Goal: Information Seeking & Learning: Compare options

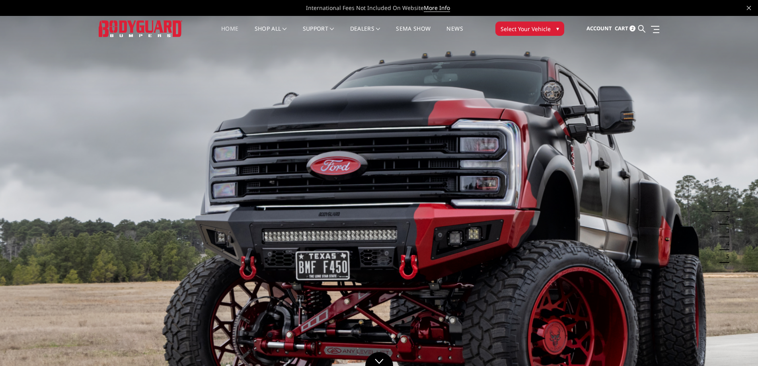
drag, startPoint x: 74, startPoint y: 4, endPoint x: 327, endPoint y: 49, distance: 257.5
click at [638, 25] on ul "Account Sign in Register Cart 2 Search Search" at bounding box center [622, 28] width 73 height 25
click at [639, 25] on link at bounding box center [641, 28] width 7 height 25
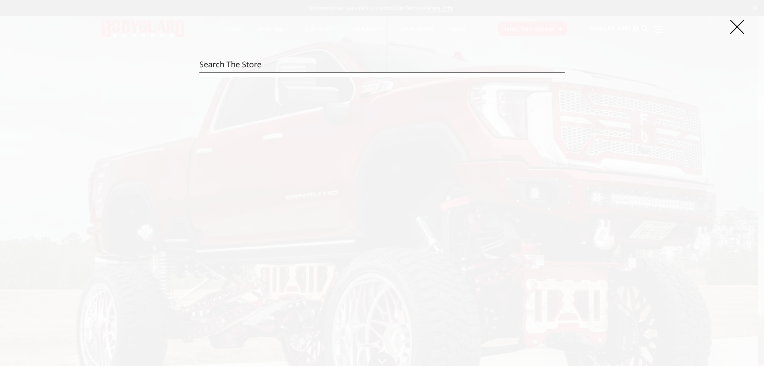
click at [369, 64] on input "Search" at bounding box center [381, 64] width 365 height 16
paste input "NEC20BNTNN"
type input "NEC20BNTNN"
click at [564, 72] on input "Search" at bounding box center [564, 72] width 0 height 0
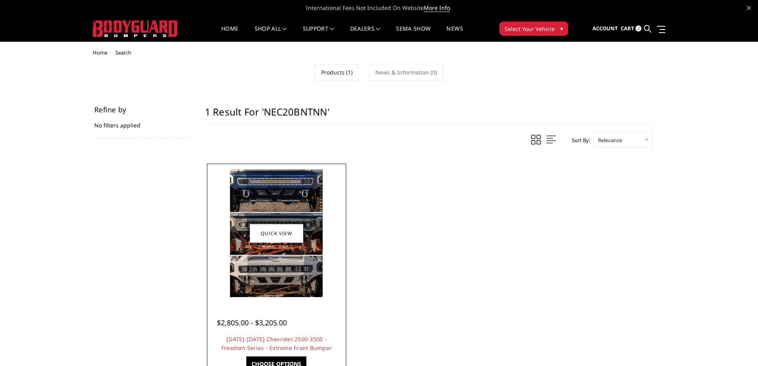
click at [336, 187] on div at bounding box center [276, 232] width 135 height 135
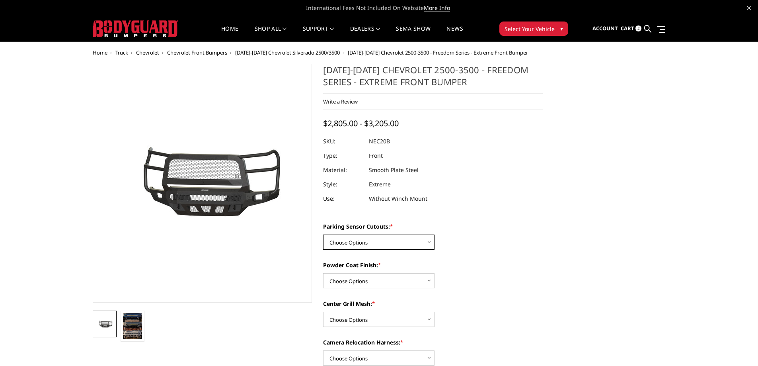
click at [374, 246] on select "Choose Options No - Without Parking Sensor Cutouts Yes - With Parking Sensor Cu…" at bounding box center [378, 241] width 111 height 15
click at [371, 246] on select "Choose Options No - Without Parking Sensor Cutouts Yes - With Parking Sensor Cu…" at bounding box center [378, 241] width 111 height 15
select select "2985"
click at [323, 234] on select "Choose Options No - Without Parking Sensor Cutouts Yes - With Parking Sensor Cu…" at bounding box center [378, 241] width 111 height 15
click at [368, 275] on select "Choose Options Bare Metal Texture Black Powder Coat" at bounding box center [378, 280] width 111 height 15
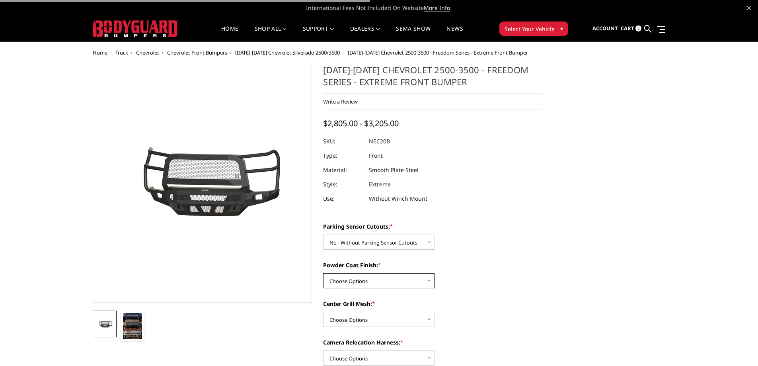
select select "2988"
click at [323, 273] on select "Choose Options Bare Metal Texture Black Powder Coat" at bounding box center [378, 280] width 111 height 15
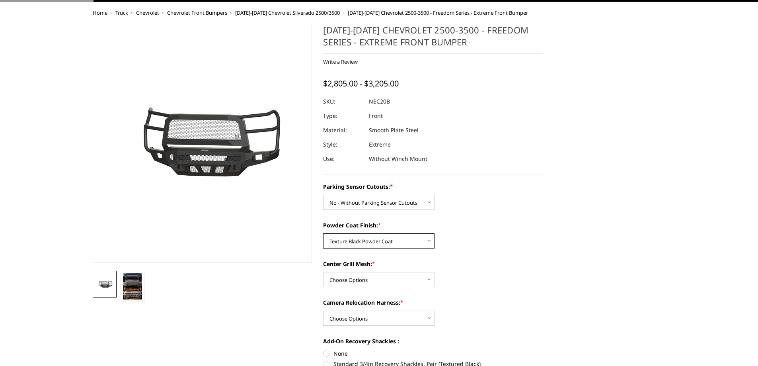
scroll to position [80, 0]
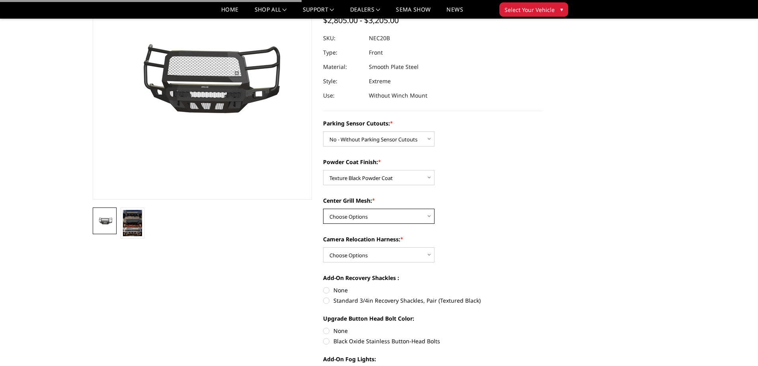
click at [366, 217] on select "Choose Options WITH Expanded Metal in Center Grill WITHOUT Expanded Metal in Ce…" at bounding box center [378, 215] width 111 height 15
select select "2990"
click at [323, 208] on select "Choose Options WITH Expanded Metal in Center Grill WITHOUT Expanded Metal in Ce…" at bounding box center [378, 215] width 111 height 15
click at [366, 259] on select "Choose Options WITH Camera Relocation Harness WITHOUT Camera Relocation Harness" at bounding box center [378, 254] width 111 height 15
drag, startPoint x: 356, startPoint y: 250, endPoint x: 338, endPoint y: 217, distance: 37.7
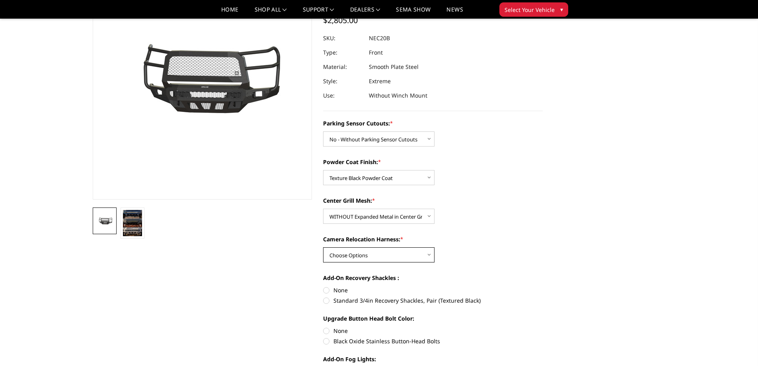
click at [356, 250] on select "Choose Options WITH Camera Relocation Harness WITHOUT Camera Relocation Harness" at bounding box center [378, 254] width 111 height 15
select select "2992"
click at [323, 247] on select "Choose Options WITH Camera Relocation Harness WITHOUT Camera Relocation Harness" at bounding box center [378, 254] width 111 height 15
drag, startPoint x: 354, startPoint y: 137, endPoint x: 354, endPoint y: 145, distance: 8.0
click at [354, 137] on select "Choose Options No - Without Parking Sensor Cutouts Yes - With Parking Sensor Cu…" at bounding box center [378, 138] width 111 height 15
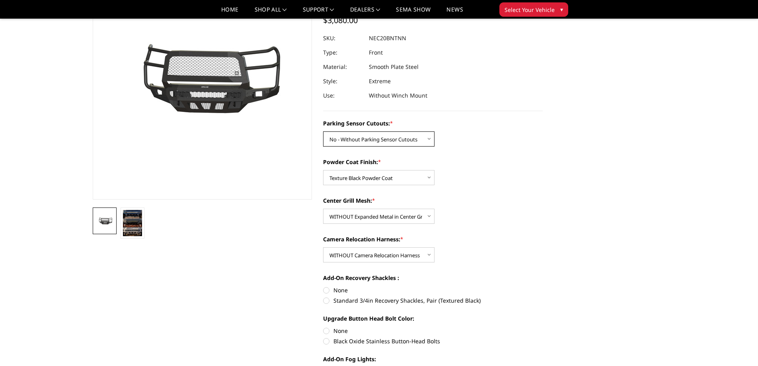
select select "2986"
click at [323, 131] on select "Choose Options No - Without Parking Sensor Cutouts Yes - With Parking Sensor Cu…" at bounding box center [378, 138] width 111 height 15
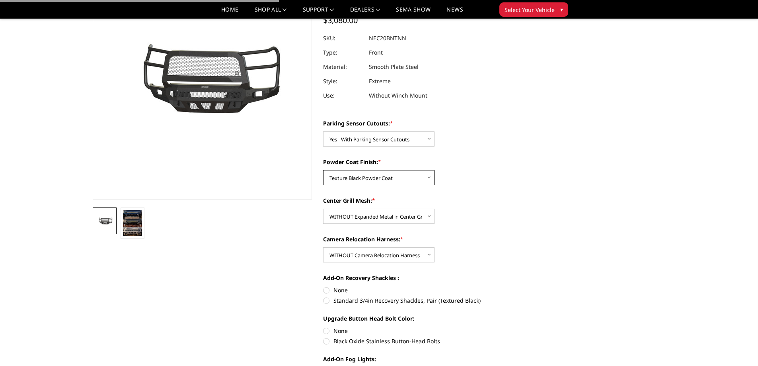
click at [373, 179] on select "Choose Options Bare Metal Texture Black Powder Coat" at bounding box center [378, 177] width 111 height 15
select select "2987"
click at [323, 170] on select "Choose Options Bare Metal Texture Black Powder Coat" at bounding box center [378, 177] width 111 height 15
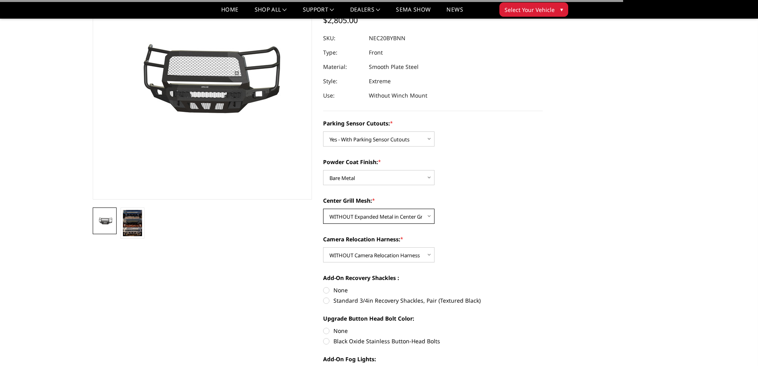
click at [373, 214] on select "Choose Options WITH Expanded Metal in Center Grill WITHOUT Expanded Metal in Ce…" at bounding box center [378, 215] width 111 height 15
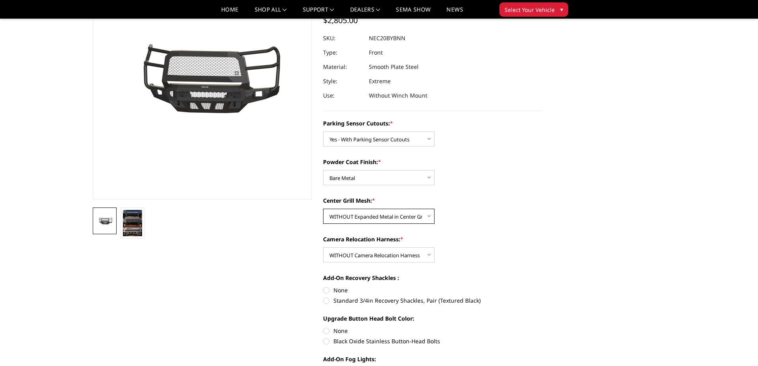
select select "2989"
click at [323, 208] on select "Choose Options WITH Expanded Metal in Center Grill WITHOUT Expanded Metal in Ce…" at bounding box center [378, 215] width 111 height 15
click at [380, 254] on select "Choose Options WITH Camera Relocation Harness WITHOUT Camera Relocation Harness" at bounding box center [378, 254] width 111 height 15
click at [356, 257] on select "Choose Options WITH Camera Relocation Harness WITHOUT Camera Relocation Harness" at bounding box center [378, 254] width 111 height 15
select select "2991"
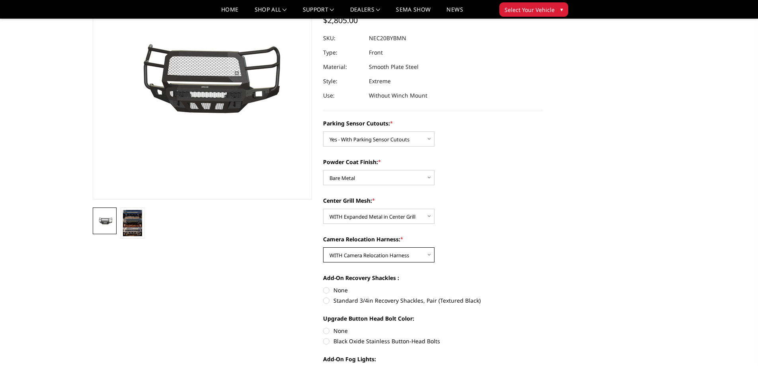
click at [323, 247] on select "Choose Options WITH Camera Relocation Harness WITHOUT Camera Relocation Harness" at bounding box center [378, 254] width 111 height 15
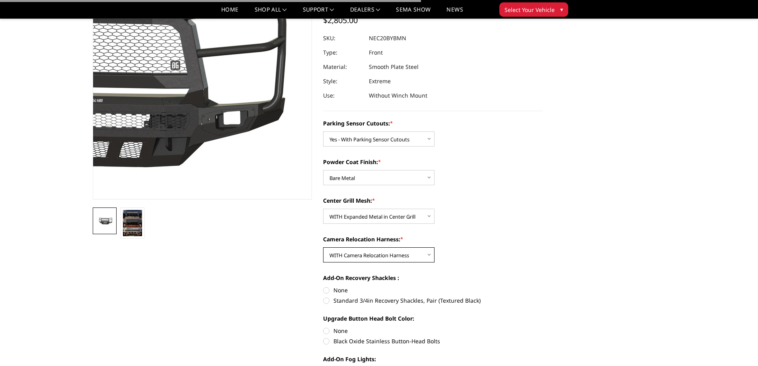
scroll to position [40, 0]
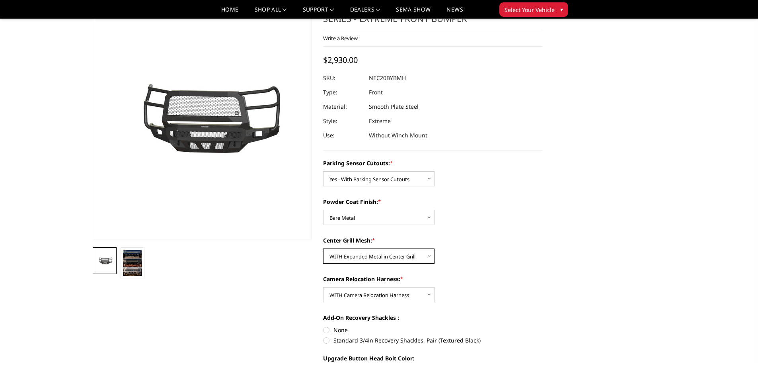
click at [366, 254] on select "Choose Options WITH Expanded Metal in Center Grill WITHOUT Expanded Metal in Ce…" at bounding box center [378, 255] width 111 height 15
select select "2990"
click at [323, 248] on select "Choose Options WITH Expanded Metal in Center Grill WITHOUT Expanded Metal in Ce…" at bounding box center [378, 255] width 111 height 15
drag, startPoint x: 365, startPoint y: 78, endPoint x: 368, endPoint y: 82, distance: 5.4
click at [368, 82] on div at bounding box center [433, 78] width 220 height 14
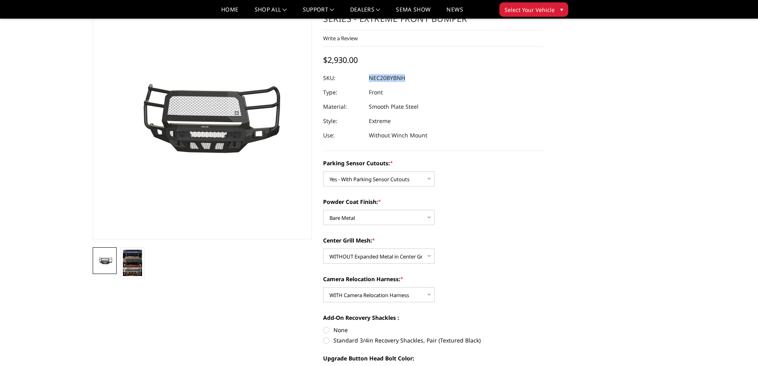
click at [369, 78] on dl "SKU: NEC20BYBNH UPC: Type: Front Material: Smooth Plate Steel Style: Extreme Us…" at bounding box center [433, 107] width 220 height 72
copy dl "NEC20BYBNH UPC:"
click at [364, 297] on select "Choose Options WITH Camera Relocation Harness WITHOUT Camera Relocation Harness" at bounding box center [378, 294] width 111 height 15
select select "2992"
click at [323, 287] on select "Choose Options WITH Camera Relocation Harness WITHOUT Camera Relocation Harness" at bounding box center [378, 294] width 111 height 15
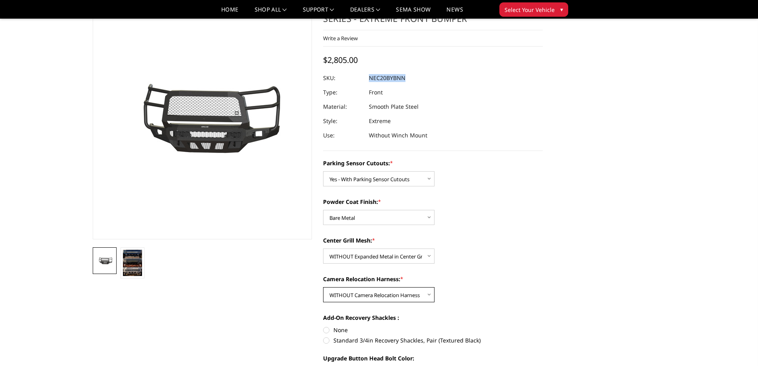
copy dl "NEC20BYBNH UPC:"
drag, startPoint x: 353, startPoint y: 253, endPoint x: 353, endPoint y: 262, distance: 8.8
click at [353, 253] on select "Choose Options WITH Expanded Metal in Center Grill WITHOUT Expanded Metal in Ce…" at bounding box center [378, 255] width 111 height 15
click at [323, 248] on select "Choose Options WITH Expanded Metal in Center Grill WITHOUT Expanded Metal in Ce…" at bounding box center [378, 255] width 111 height 15
click at [360, 249] on select "Choose Options WITH Expanded Metal in Center Grill WITHOUT Expanded Metal in Ce…" at bounding box center [378, 255] width 111 height 15
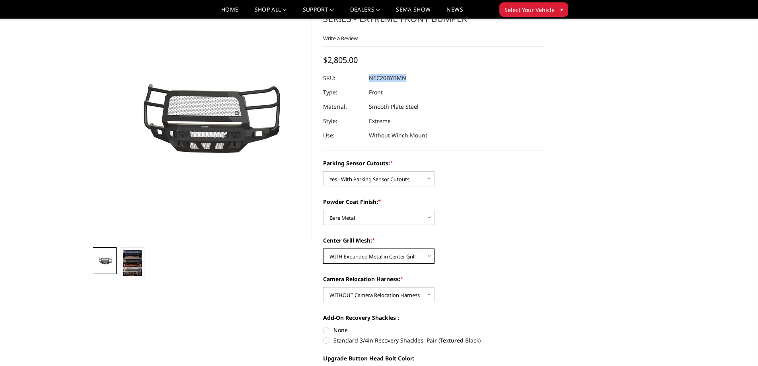
select select "2990"
click at [323, 248] on select "Choose Options WITH Expanded Metal in Center Grill WITHOUT Expanded Metal in Ce…" at bounding box center [378, 255] width 111 height 15
copy dl "NEC20BYBNH UPC:"
click at [355, 220] on select "Choose Options Bare Metal Texture Black Powder Coat" at bounding box center [378, 217] width 111 height 15
select select "2988"
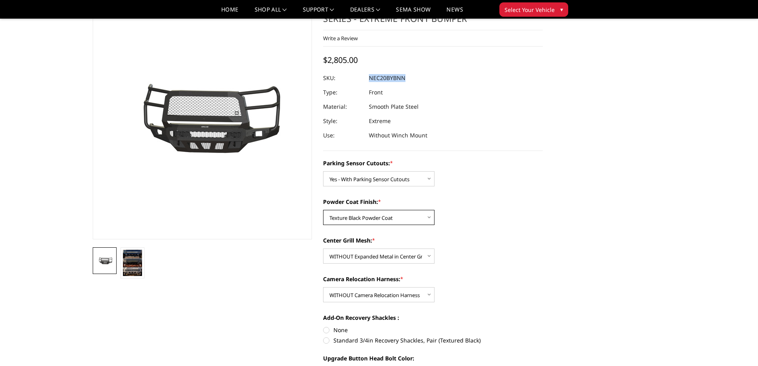
click at [323, 210] on select "Choose Options Bare Metal Texture Black Powder Coat" at bounding box center [378, 217] width 111 height 15
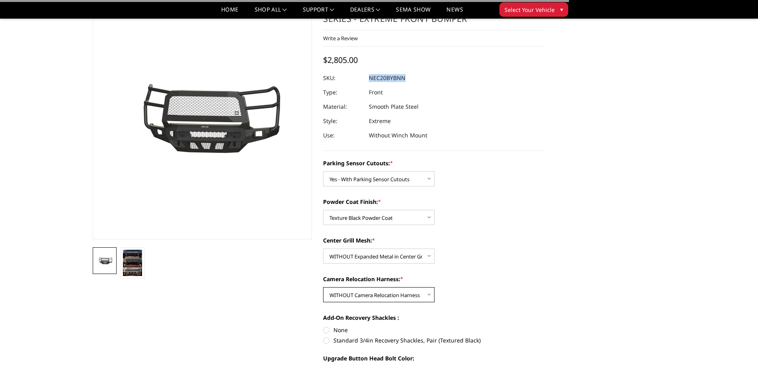
drag, startPoint x: 348, startPoint y: 296, endPoint x: 348, endPoint y: 302, distance: 6.0
click at [348, 296] on select "Choose Options WITH Camera Relocation Harness WITHOUT Camera Relocation Harness" at bounding box center [378, 294] width 111 height 15
select select "2991"
click at [323, 287] on select "Choose Options WITH Camera Relocation Harness WITHOUT Camera Relocation Harness" at bounding box center [378, 294] width 111 height 15
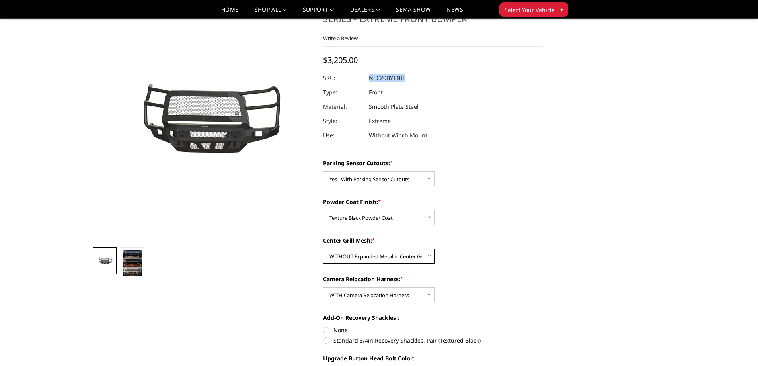
click at [354, 253] on select "Choose Options WITH Expanded Metal in Center Grill WITHOUT Expanded Metal in Ce…" at bounding box center [378, 255] width 111 height 15
click at [323, 248] on select "Choose Options WITH Expanded Metal in Center Grill WITHOUT Expanded Metal in Ce…" at bounding box center [378, 255] width 111 height 15
click at [358, 254] on select "Choose Options WITH Expanded Metal in Center Grill WITHOUT Expanded Metal in Ce…" at bounding box center [378, 255] width 111 height 15
select select "2990"
click at [323, 248] on select "Choose Options WITH Expanded Metal in Center Grill WITHOUT Expanded Metal in Ce…" at bounding box center [378, 255] width 111 height 15
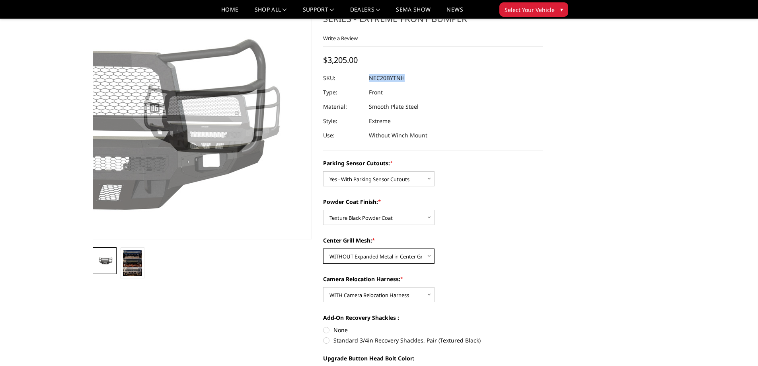
copy dl "NEC20BYBNH UPC:"
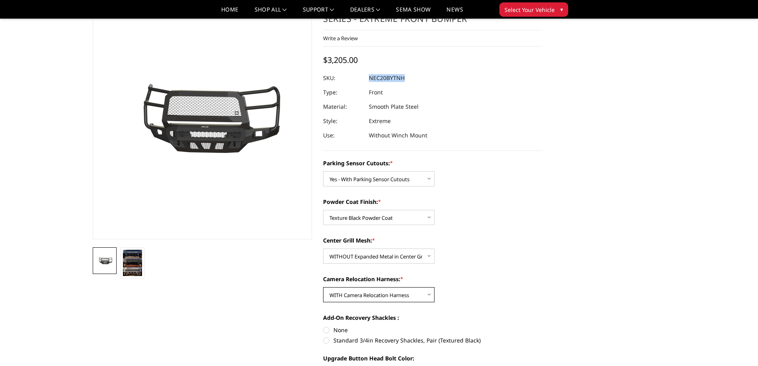
click at [371, 295] on select "Choose Options WITH Camera Relocation Harness WITHOUT Camera Relocation Harness" at bounding box center [378, 294] width 111 height 15
select select "2992"
click at [323, 287] on select "Choose Options WITH Camera Relocation Harness WITHOUT Camera Relocation Harness" at bounding box center [378, 294] width 111 height 15
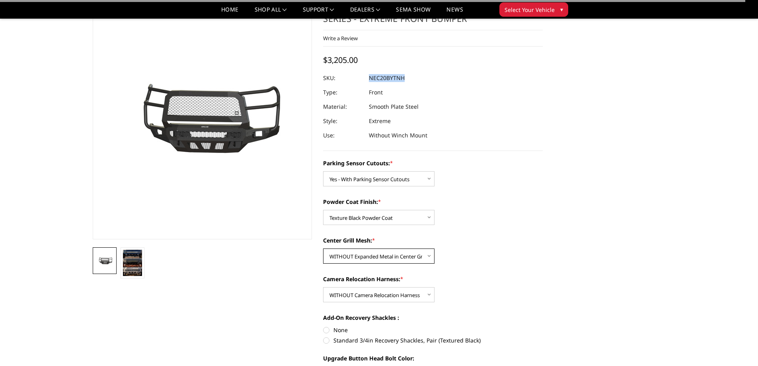
click at [360, 261] on select "Choose Options WITH Expanded Metal in Center Grill WITHOUT Expanded Metal in Ce…" at bounding box center [378, 255] width 111 height 15
click at [323, 248] on select "Choose Options WITH Expanded Metal in Center Grill WITHOUT Expanded Metal in Ce…" at bounding box center [378, 255] width 111 height 15
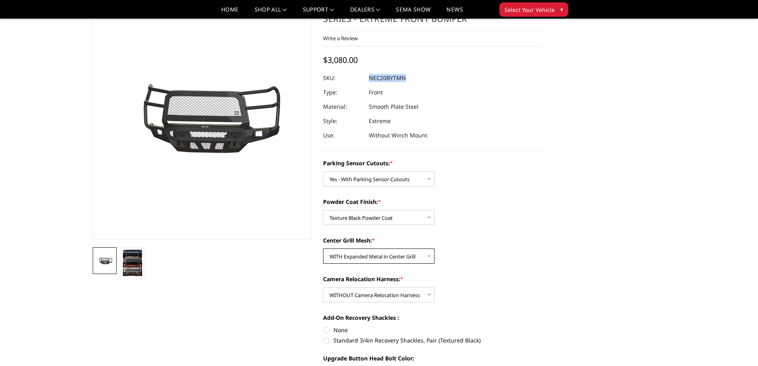
click at [375, 257] on select "Choose Options WITH Expanded Metal in Center Grill WITHOUT Expanded Metal in Ce…" at bounding box center [378, 255] width 111 height 15
select select "2990"
click at [323, 248] on select "Choose Options WITH Expanded Metal in Center Grill WITHOUT Expanded Metal in Ce…" at bounding box center [378, 255] width 111 height 15
copy dl "NEC20BYBNH UPC:"
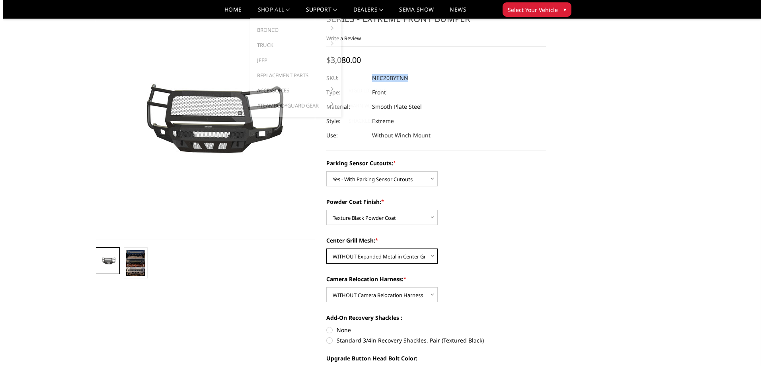
scroll to position [0, 0]
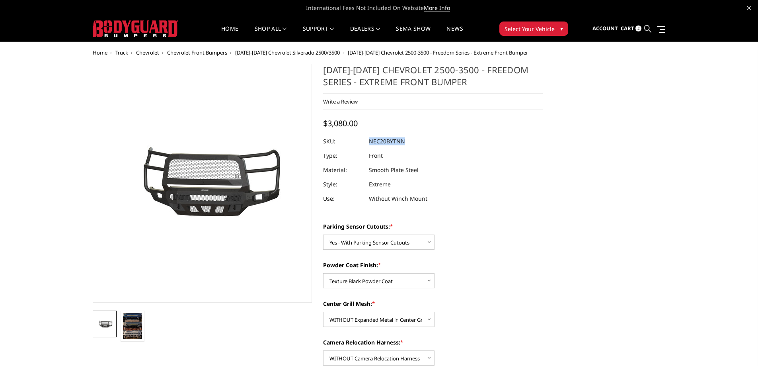
click at [650, 31] on icon at bounding box center [647, 28] width 7 height 7
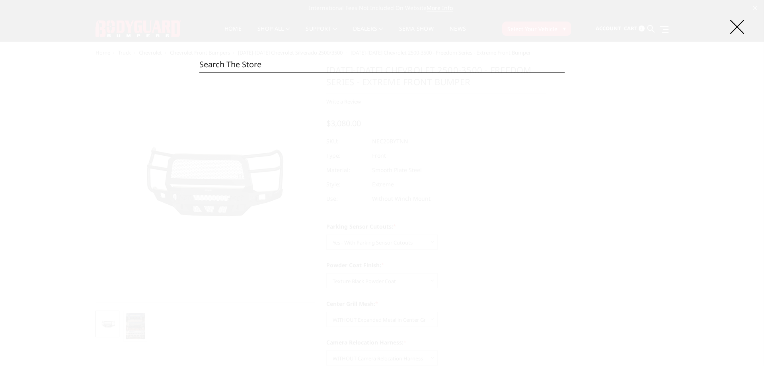
click at [280, 63] on input "Search" at bounding box center [381, 64] width 365 height 16
paste input "NEC24BNBMH"
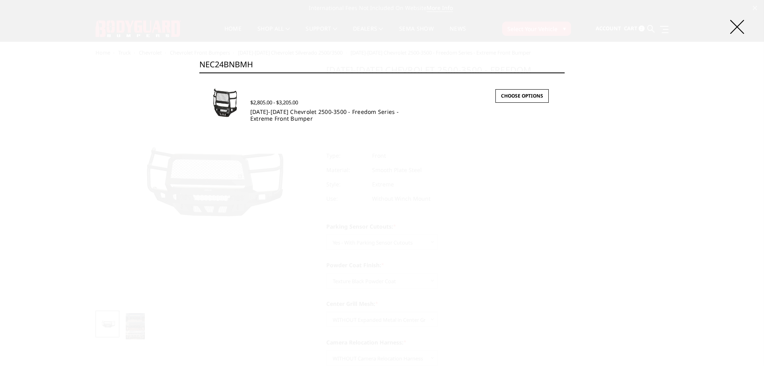
type input "NEC24BNBMH"
click at [280, 114] on link "2024-2025 Chevrolet 2500-3500 - Freedom Series - Extreme Front Bumper" at bounding box center [324, 115] width 148 height 14
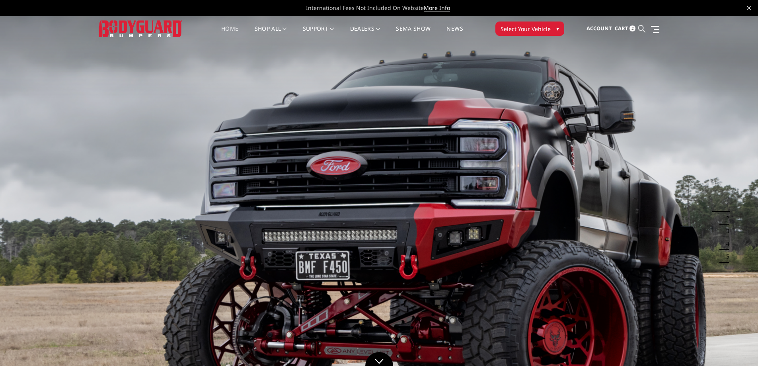
click at [639, 26] on icon at bounding box center [641, 28] width 7 height 7
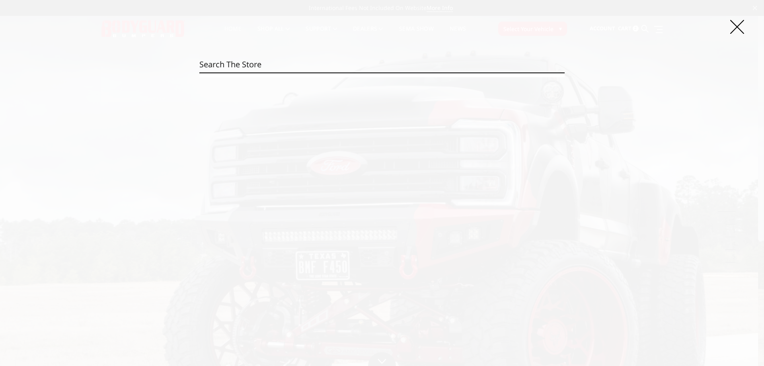
click at [351, 69] on input "Search" at bounding box center [381, 64] width 365 height 16
paste input "NAR19BYBNN"
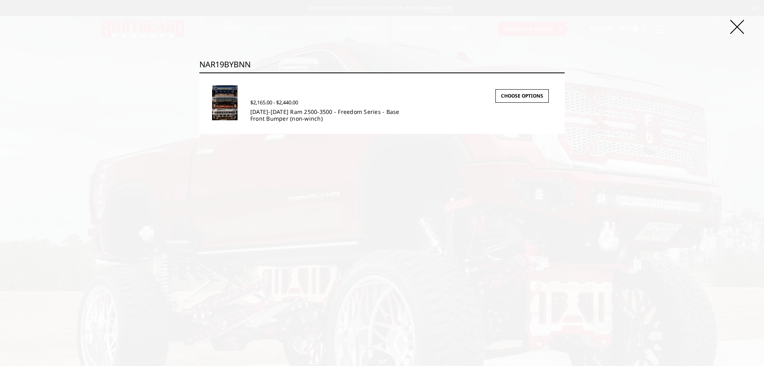
type input "NAR19BYBNN"
click at [266, 111] on link "2019-2025 Ram 2500-3500 - Freedom Series - Base Front Bumper (non-winch)" at bounding box center [324, 115] width 149 height 14
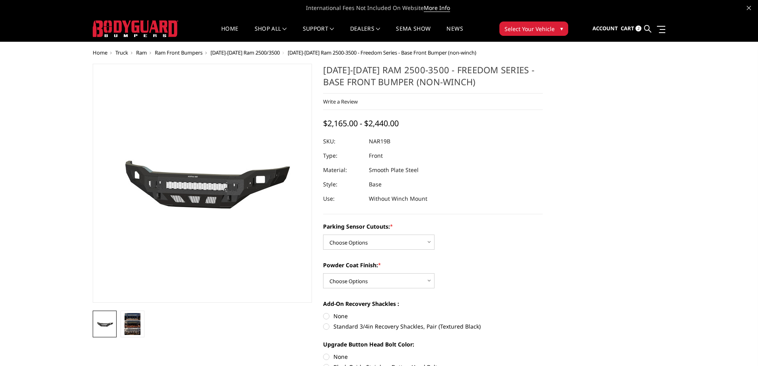
scroll to position [40, 0]
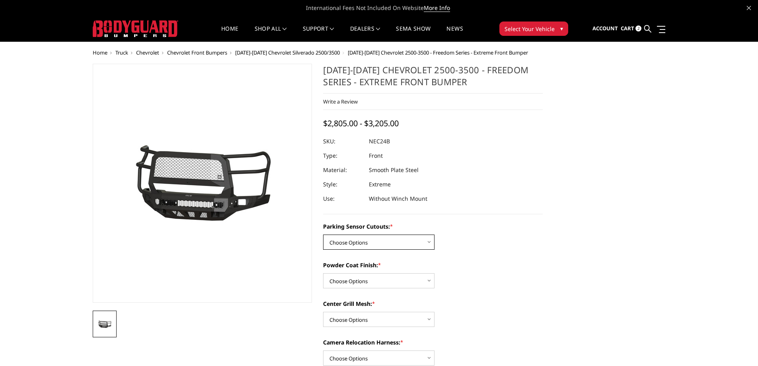
click at [368, 245] on select "Choose Options No - Without Parking Sensor Cutouts Yes - With Parking Sensor Cu…" at bounding box center [378, 241] width 111 height 15
select select "2977"
click at [323, 234] on select "Choose Options No - Without Parking Sensor Cutouts Yes - With Parking Sensor Cu…" at bounding box center [378, 241] width 111 height 15
click at [368, 278] on select "Choose Options Bare Metal Texture Black Powder Coat" at bounding box center [378, 280] width 111 height 15
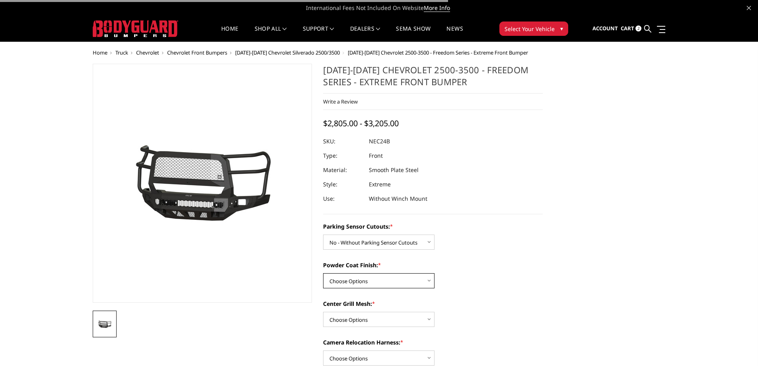
select select "2979"
click at [323, 273] on select "Choose Options Bare Metal Texture Black Powder Coat" at bounding box center [378, 280] width 111 height 15
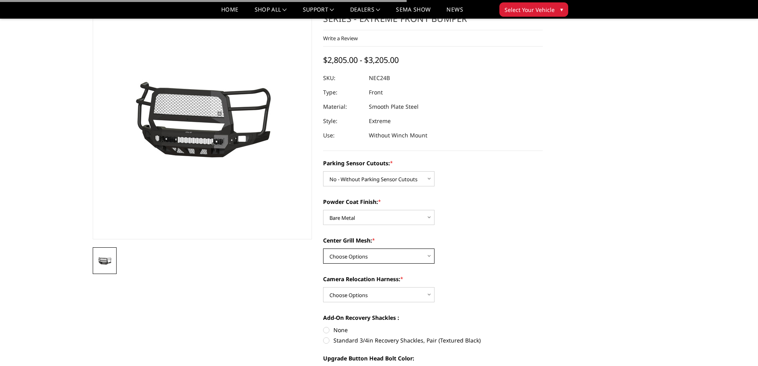
click at [356, 259] on select "Choose Options WITH Expanded Metal in Center Grill WITHOUT Expanded Metal in Ce…" at bounding box center [378, 255] width 111 height 15
select select "2981"
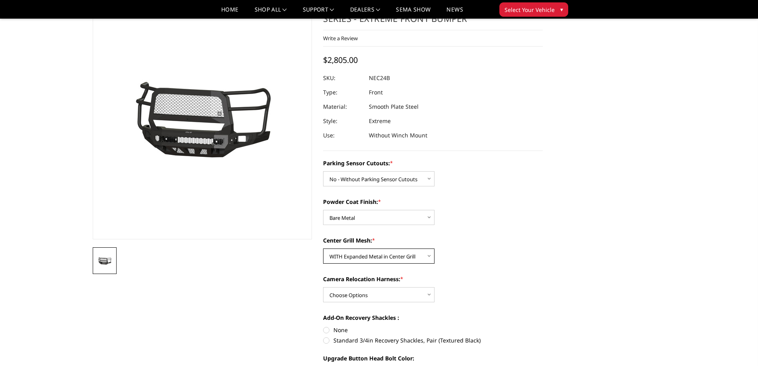
click at [323, 248] on select "Choose Options WITH Expanded Metal in Center Grill WITHOUT Expanded Metal in Ce…" at bounding box center [378, 255] width 111 height 15
click at [362, 291] on select "Choose Options WITH Camera Relocation Harness WITHOUT Camera Relocation Harness" at bounding box center [378, 294] width 111 height 15
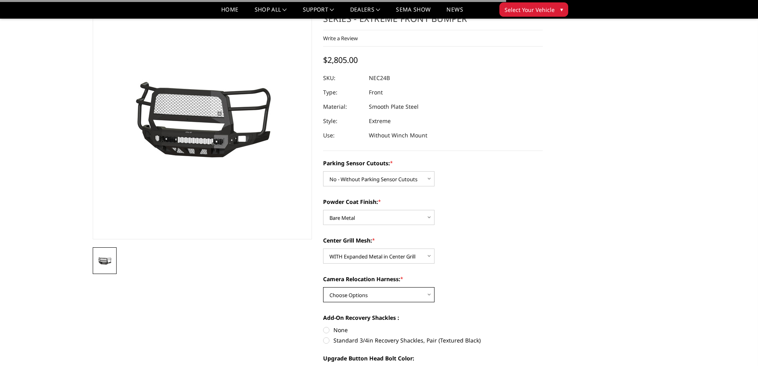
select select "2983"
click at [323, 287] on select "Choose Options WITH Camera Relocation Harness WITHOUT Camera Relocation Harness" at bounding box center [378, 294] width 111 height 15
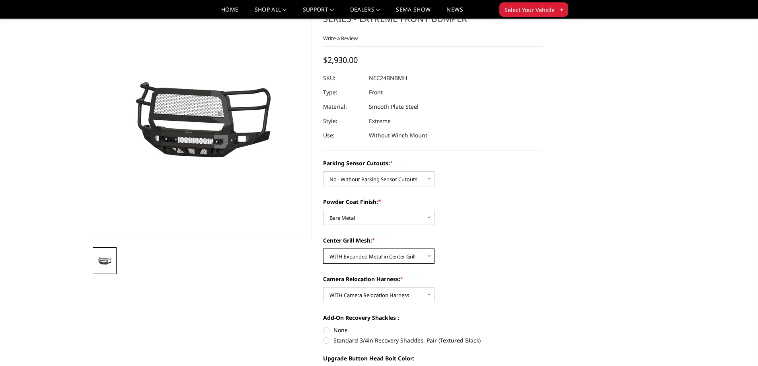
click at [354, 255] on select "Choose Options WITH Expanded Metal in Center Grill WITHOUT Expanded Metal in Ce…" at bounding box center [378, 255] width 111 height 15
select select "2982"
click at [323, 248] on select "Choose Options WITH Expanded Metal in Center Grill WITHOUT Expanded Metal in Ce…" at bounding box center [378, 255] width 111 height 15
drag, startPoint x: 368, startPoint y: 78, endPoint x: 356, endPoint y: 78, distance: 11.6
click at [356, 78] on dl "SKU: NEC24BNBNH UPC: Type: Front Material: Smooth Plate Steel Style: Extreme Us…" at bounding box center [433, 107] width 220 height 72
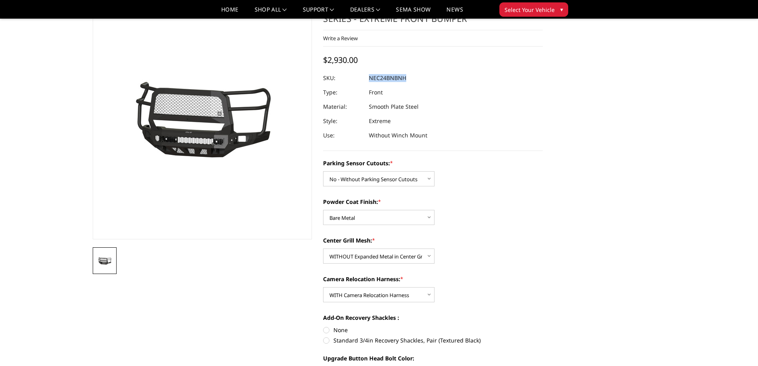
copy dl "NEC24BNBNH UPC:"
click at [371, 259] on select "Choose Options WITH Expanded Metal in Center Grill WITHOUT Expanded Metal in Ce…" at bounding box center [378, 255] width 111 height 15
click at [354, 294] on select "Choose Options WITH Camera Relocation Harness WITHOUT Camera Relocation Harness" at bounding box center [378, 294] width 111 height 15
select select "2984"
click at [323, 287] on select "Choose Options WITH Camera Relocation Harness WITHOUT Camera Relocation Harness" at bounding box center [378, 294] width 111 height 15
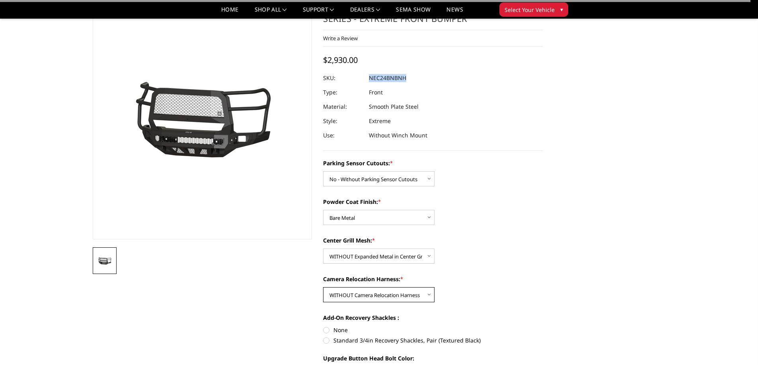
copy dl "NEC24BNBNH UPC:"
click at [371, 182] on select "Choose Options No - Without Parking Sensor Cutouts Yes - With Parking Sensor Cu…" at bounding box center [378, 178] width 111 height 15
click at [323, 171] on select "Choose Options No - Without Parking Sensor Cutouts Yes - With Parking Sensor Cu…" at bounding box center [378, 178] width 111 height 15
click at [377, 254] on select "Choose Options WITH Expanded Metal in Center Grill WITHOUT Expanded Metal in Ce…" at bounding box center [378, 255] width 111 height 15
select select "2981"
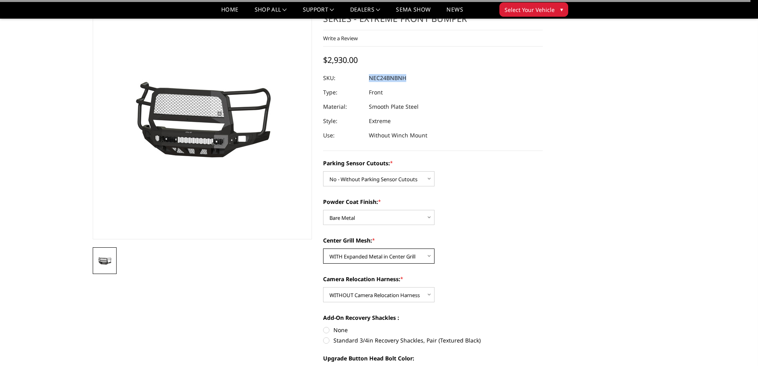
click at [323, 248] on select "Choose Options WITH Expanded Metal in Center Grill WITHOUT Expanded Metal in Ce…" at bounding box center [378, 255] width 111 height 15
click at [489, 169] on div "Parking Sensor Cutouts: * Choose Options No - Without Parking Sensor Cutouts Ye…" at bounding box center [433, 172] width 220 height 27
drag, startPoint x: 394, startPoint y: 293, endPoint x: 394, endPoint y: 301, distance: 8.0
click at [394, 293] on select "Choose Options WITH Camera Relocation Harness WITHOUT Camera Relocation Harness" at bounding box center [378, 294] width 111 height 15
select select "2983"
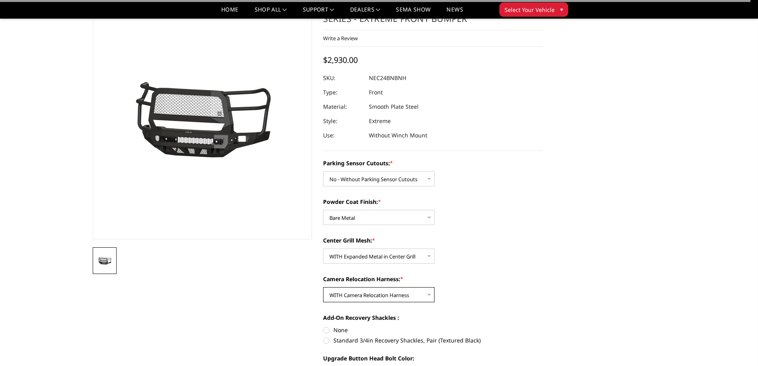
click at [323, 287] on select "Choose Options WITH Camera Relocation Harness WITHOUT Camera Relocation Harness" at bounding box center [378, 294] width 111 height 15
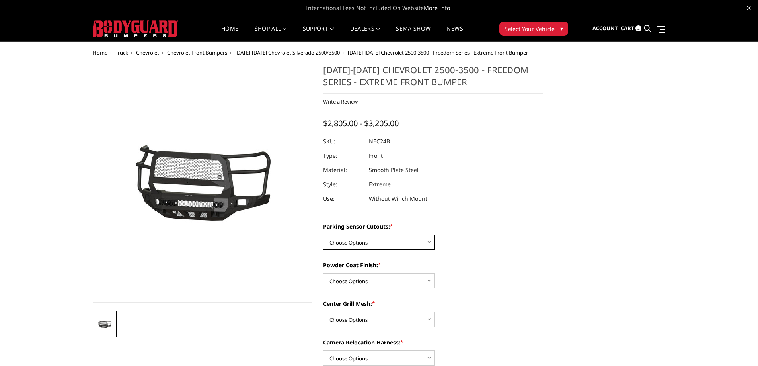
click at [375, 239] on select "Choose Options No - Without Parking Sensor Cutouts Yes - With Parking Sensor Cu…" at bounding box center [378, 241] width 111 height 15
select select "2977"
click at [323, 234] on select "Choose Options No - Without Parking Sensor Cutouts Yes - With Parking Sensor Cu…" at bounding box center [378, 241] width 111 height 15
click at [362, 282] on select "Choose Options Bare Metal Texture Black Powder Coat" at bounding box center [378, 280] width 111 height 15
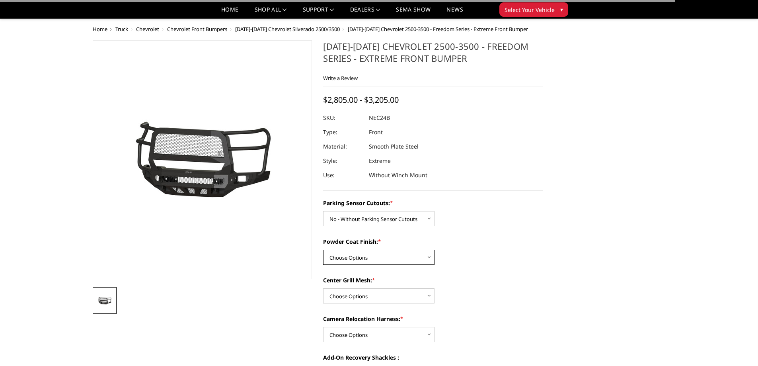
scroll to position [80, 0]
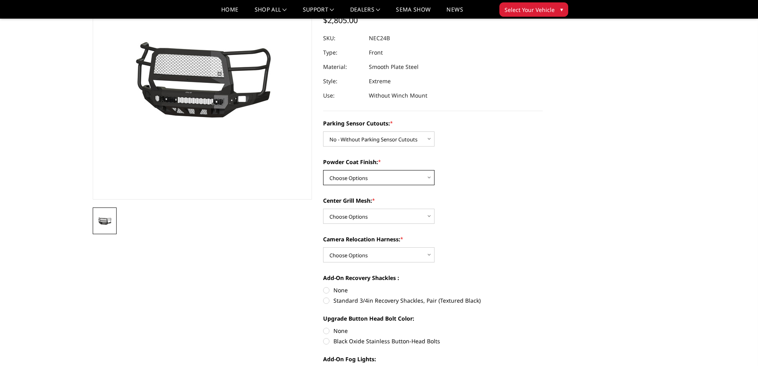
click at [338, 178] on select "Choose Options Bare Metal Texture Black Powder Coat" at bounding box center [378, 177] width 111 height 15
select select "2979"
click at [323, 170] on select "Choose Options Bare Metal Texture Black Powder Coat" at bounding box center [378, 177] width 111 height 15
click at [361, 215] on select "Choose Options WITH Expanded Metal in Center Grill WITHOUT Expanded Metal in Ce…" at bounding box center [378, 215] width 111 height 15
select select "2981"
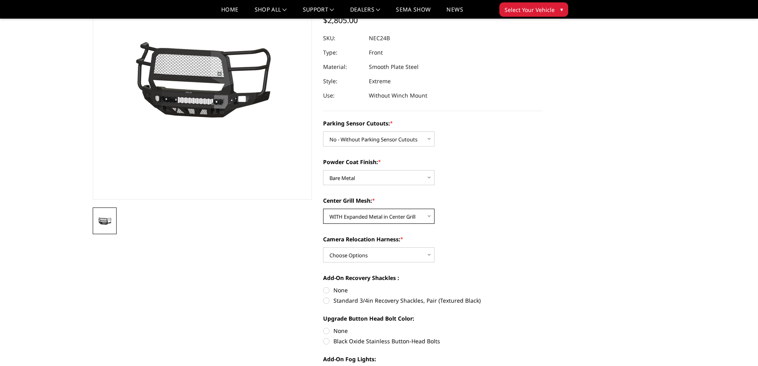
click at [323, 208] on select "Choose Options WITH Expanded Metal in Center Grill WITHOUT Expanded Metal in Ce…" at bounding box center [378, 215] width 111 height 15
click at [370, 259] on select "Choose Options WITH Camera Relocation Harness WITHOUT Camera Relocation Harness" at bounding box center [378, 254] width 111 height 15
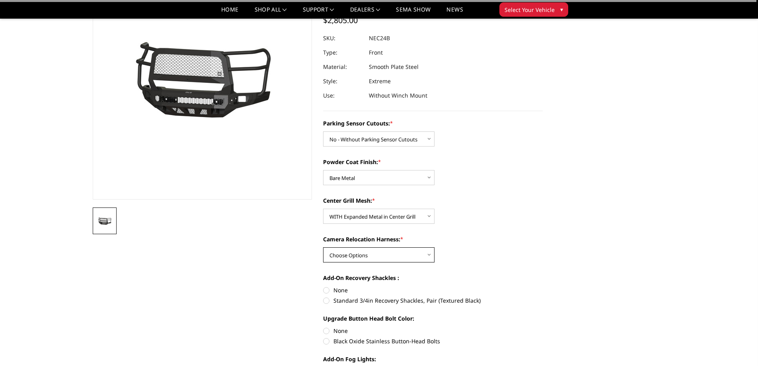
select select "2984"
click at [323, 247] on select "Choose Options WITH Camera Relocation Harness WITHOUT Camera Relocation Harness" at bounding box center [378, 254] width 111 height 15
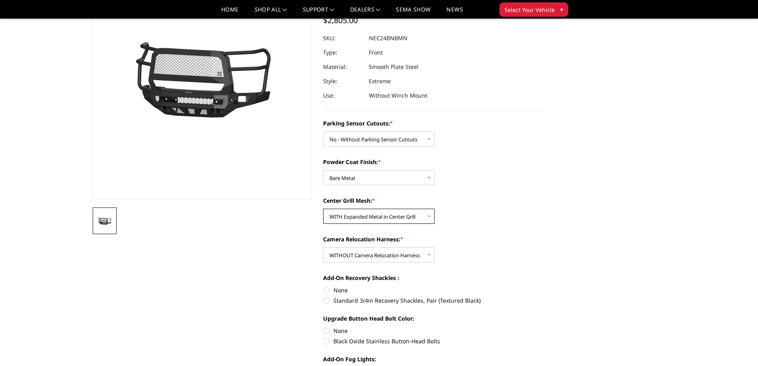
click at [364, 220] on select "Choose Options WITH Expanded Metal in Center Grill WITHOUT Expanded Metal in Ce…" at bounding box center [378, 215] width 111 height 15
select select "2982"
click at [323, 208] on select "Choose Options WITH Expanded Metal in Center Grill WITHOUT Expanded Metal in Ce…" at bounding box center [378, 215] width 111 height 15
click at [365, 176] on select "Choose Options Bare Metal Texture Black Powder Coat" at bounding box center [378, 177] width 111 height 15
select select "2980"
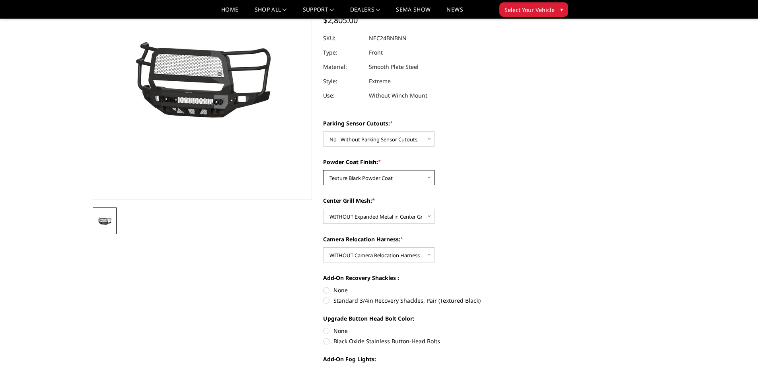
click at [323, 170] on select "Choose Options Bare Metal Texture Black Powder Coat" at bounding box center [378, 177] width 111 height 15
click at [368, 253] on select "Choose Options WITH Camera Relocation Harness WITHOUT Camera Relocation Harness" at bounding box center [378, 254] width 111 height 15
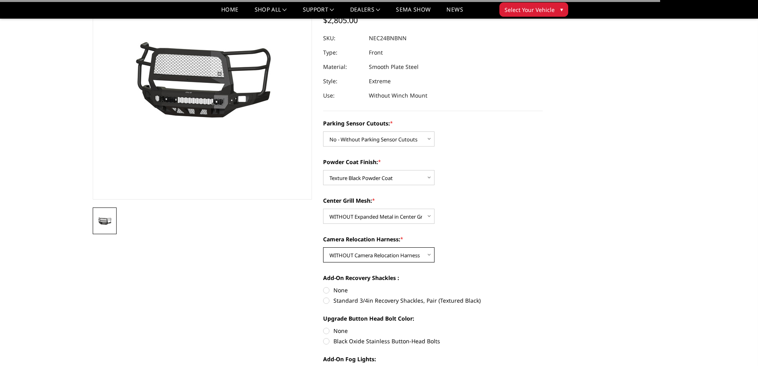
select select "2983"
click at [323, 247] on select "Choose Options WITH Camera Relocation Harness WITHOUT Camera Relocation Harness" at bounding box center [378, 254] width 111 height 15
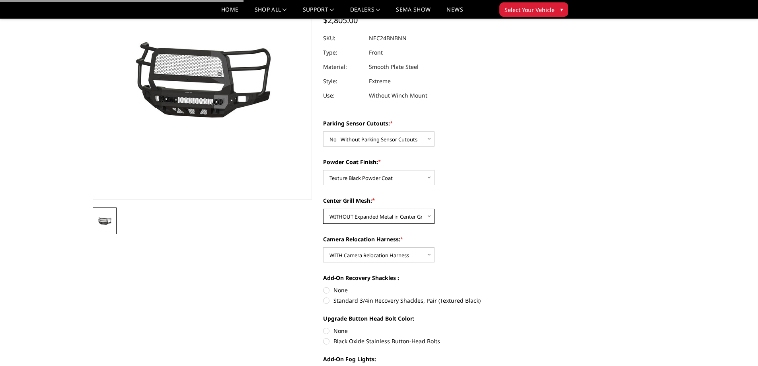
click at [370, 217] on select "Choose Options WITH Expanded Metal in Center Grill WITHOUT Expanded Metal in Ce…" at bounding box center [378, 215] width 111 height 15
click at [323, 208] on select "Choose Options WITH Expanded Metal in Center Grill WITHOUT Expanded Metal in Ce…" at bounding box center [378, 215] width 111 height 15
click at [371, 222] on select "Choose Options WITH Expanded Metal in Center Grill WITHOUT Expanded Metal in Ce…" at bounding box center [378, 215] width 111 height 15
select select "2982"
click at [323, 208] on select "Choose Options WITH Expanded Metal in Center Grill WITHOUT Expanded Metal in Ce…" at bounding box center [378, 215] width 111 height 15
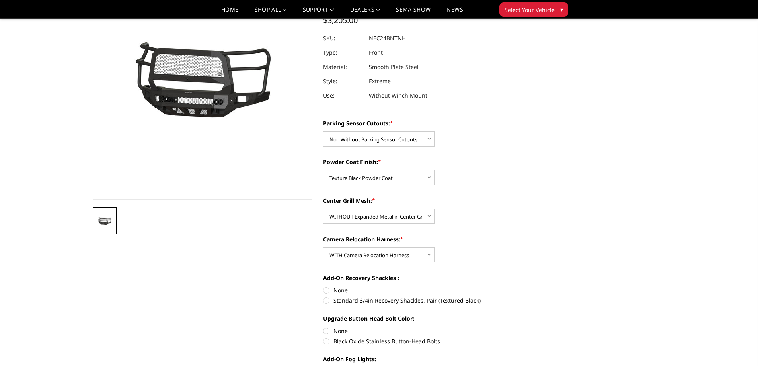
click at [368, 39] on div at bounding box center [433, 38] width 220 height 14
click at [369, 38] on dd "NEC24BNTNH" at bounding box center [387, 38] width 37 height 14
copy dd "NEC24BNTNH"
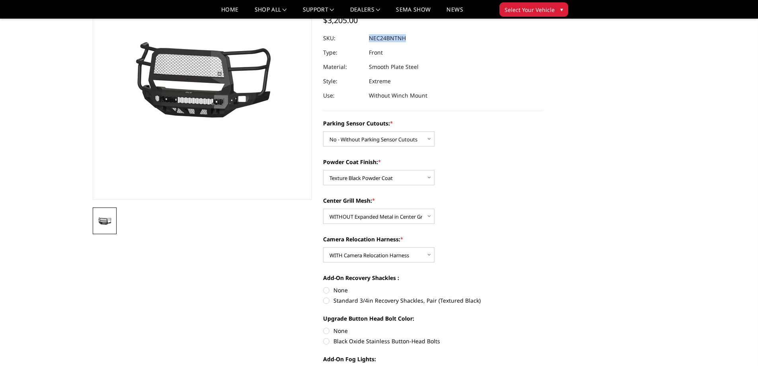
scroll to position [40, 0]
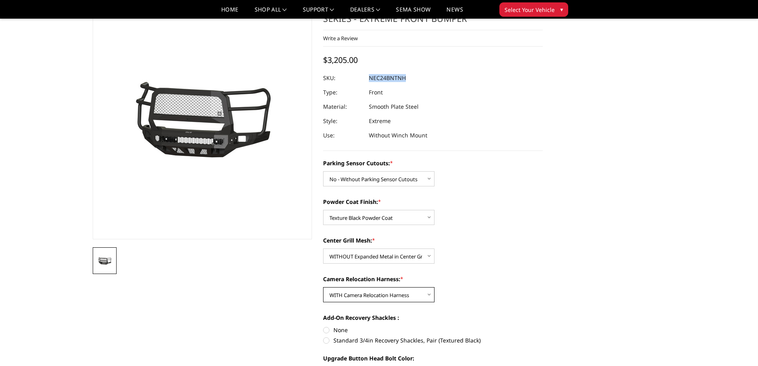
click at [347, 296] on select "Choose Options WITH Camera Relocation Harness WITHOUT Camera Relocation Harness" at bounding box center [378, 294] width 111 height 15
select select "2984"
click at [323, 287] on select "Choose Options WITH Camera Relocation Harness WITHOUT Camera Relocation Harness" at bounding box center [378, 294] width 111 height 15
drag, startPoint x: 378, startPoint y: 252, endPoint x: 379, endPoint y: 261, distance: 9.4
click at [378, 252] on select "Choose Options WITH Expanded Metal in Center Grill WITHOUT Expanded Metal in Ce…" at bounding box center [378, 255] width 111 height 15
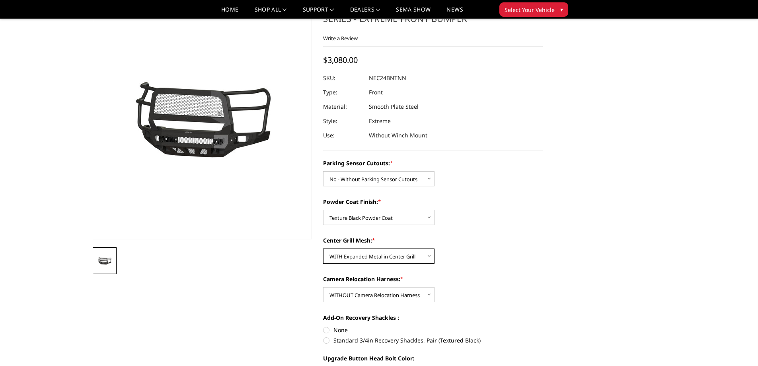
click at [323, 248] on select "Choose Options WITH Expanded Metal in Center Grill WITHOUT Expanded Metal in Ce…" at bounding box center [378, 255] width 111 height 15
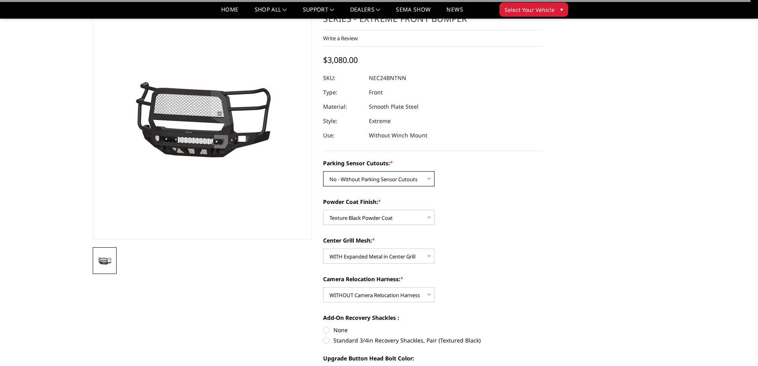
click at [379, 178] on select "Choose Options No - Without Parking Sensor Cutouts Yes - With Parking Sensor Cu…" at bounding box center [378, 178] width 111 height 15
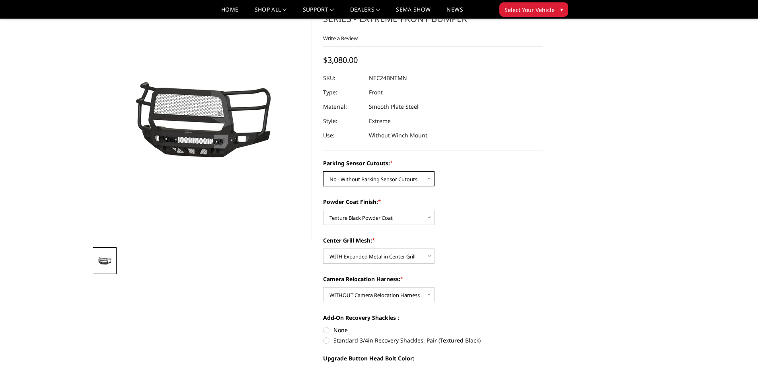
click at [323, 171] on select "Choose Options No - Without Parking Sensor Cutouts Yes - With Parking Sensor Cu…" at bounding box center [378, 178] width 111 height 15
click at [373, 251] on select "Choose Options WITH Expanded Metal in Center Grill WITHOUT Expanded Metal in Ce…" at bounding box center [378, 255] width 111 height 15
select select "2982"
click at [323, 248] on select "Choose Options WITH Expanded Metal in Center Grill WITHOUT Expanded Metal in Ce…" at bounding box center [378, 255] width 111 height 15
click at [368, 77] on div at bounding box center [433, 78] width 220 height 14
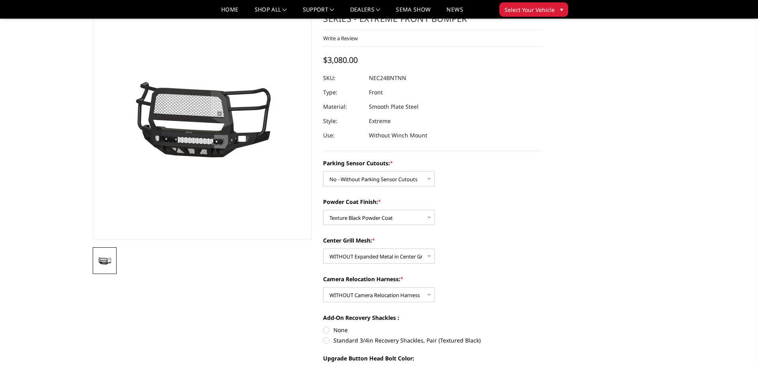
click at [368, 77] on div at bounding box center [433, 78] width 220 height 14
click at [371, 77] on dd "NEC24BNTNN" at bounding box center [387, 78] width 37 height 14
click at [370, 78] on dd "NEC24BNTNN" at bounding box center [387, 78] width 37 height 14
copy dd "NEC24BNTNN"
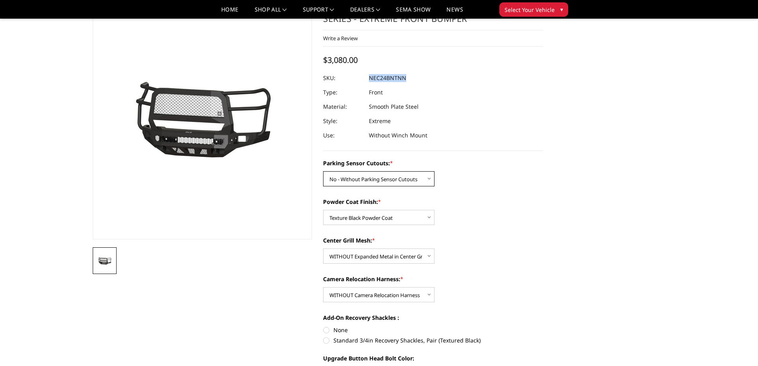
click at [387, 177] on select "Choose Options No - Without Parking Sensor Cutouts Yes - With Parking Sensor Cu…" at bounding box center [378, 178] width 111 height 15
select select "2978"
click at [323, 171] on select "Choose Options No - Without Parking Sensor Cutouts Yes - With Parking Sensor Cu…" at bounding box center [378, 178] width 111 height 15
click at [385, 221] on select "Choose Options Bare Metal Texture Black Powder Coat" at bounding box center [378, 217] width 111 height 15
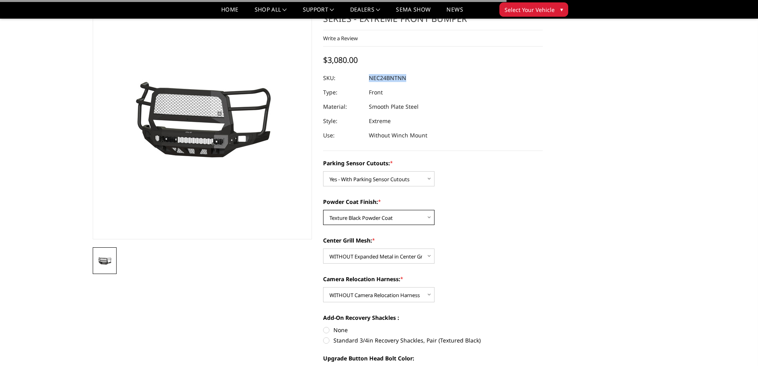
select select "2979"
click at [323, 210] on select "Choose Options Bare Metal Texture Black Powder Coat" at bounding box center [378, 217] width 111 height 15
click at [387, 255] on select "Choose Options WITH Expanded Metal in Center Grill WITHOUT Expanded Metal in Ce…" at bounding box center [378, 255] width 111 height 15
select select "2981"
click at [323, 248] on select "Choose Options WITH Expanded Metal in Center Grill WITHOUT Expanded Metal in Ce…" at bounding box center [378, 255] width 111 height 15
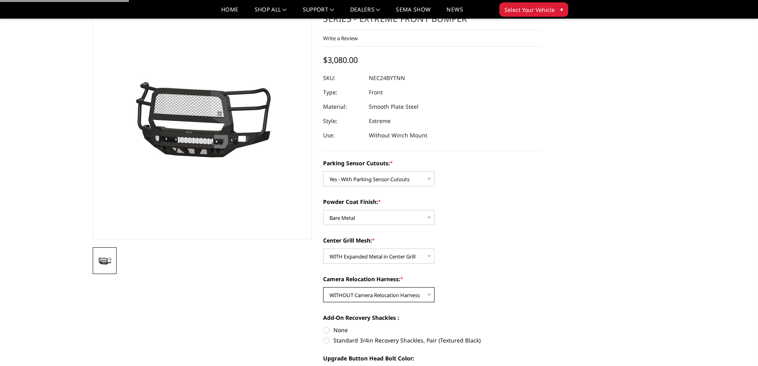
click at [389, 297] on select "Choose Options WITH Camera Relocation Harness WITHOUT Camera Relocation Harness" at bounding box center [378, 294] width 111 height 15
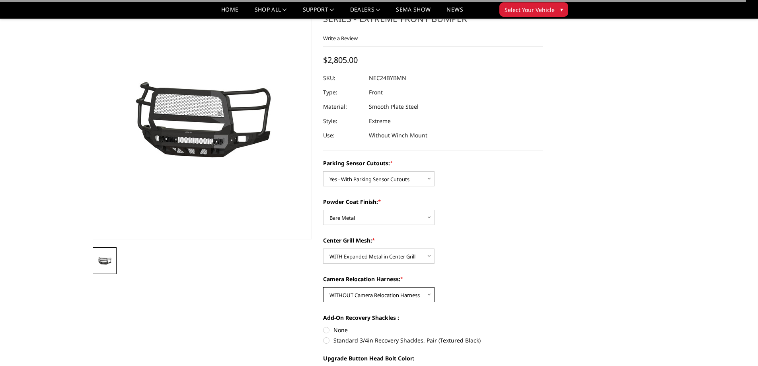
select select "2983"
click at [323, 287] on select "Choose Options WITH Camera Relocation Harness WITHOUT Camera Relocation Harness" at bounding box center [378, 294] width 111 height 15
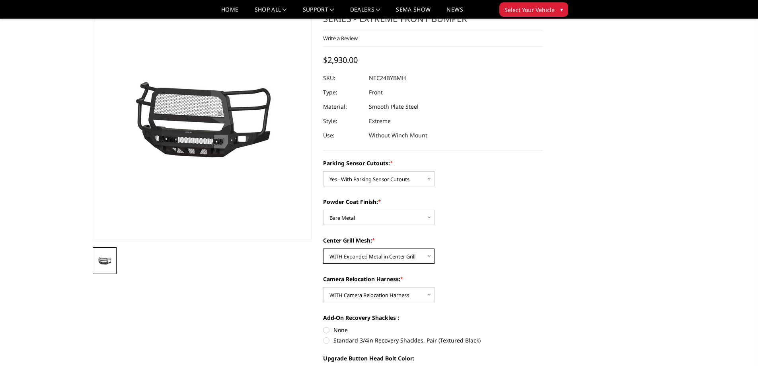
click at [391, 260] on select "Choose Options WITH Expanded Metal in Center Grill WITHOUT Expanded Metal in Ce…" at bounding box center [378, 255] width 111 height 15
select select "2982"
click at [323, 248] on select "Choose Options WITH Expanded Metal in Center Grill WITHOUT Expanded Metal in Ce…" at bounding box center [378, 255] width 111 height 15
click at [369, 78] on dl "SKU: NEC24BYBNH UPC: Type: Front Material: Smooth Plate Steel Style: Extreme Us…" at bounding box center [433, 107] width 220 height 72
copy dl "NEC24BYBNH UPC:"
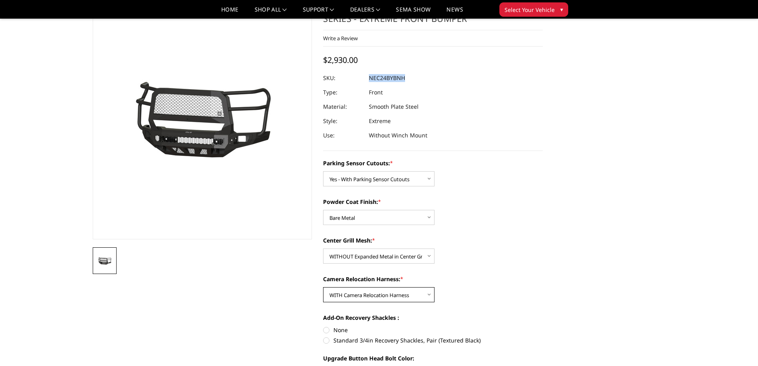
click at [373, 298] on select "Choose Options WITH Camera Relocation Harness WITHOUT Camera Relocation Harness" at bounding box center [378, 294] width 111 height 15
select select "2984"
click at [323, 287] on select "Choose Options WITH Camera Relocation Harness WITHOUT Camera Relocation Harness" at bounding box center [378, 294] width 111 height 15
drag, startPoint x: 371, startPoint y: 256, endPoint x: 371, endPoint y: 262, distance: 6.4
click at [371, 256] on select "Choose Options WITH Expanded Metal in Center Grill WITHOUT Expanded Metal in Ce…" at bounding box center [378, 255] width 111 height 15
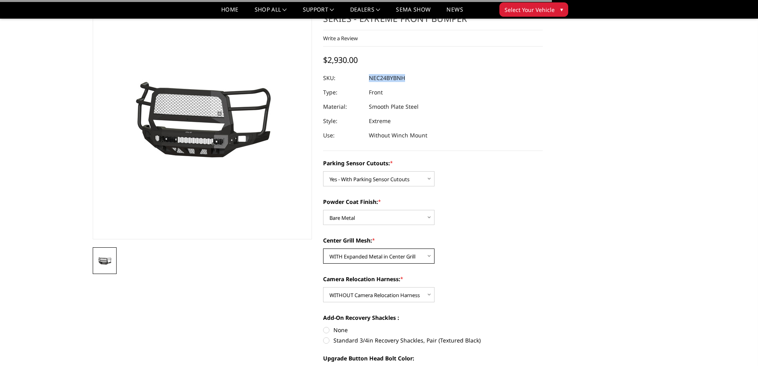
click at [323, 248] on select "Choose Options WITH Expanded Metal in Center Grill WITHOUT Expanded Metal in Ce…" at bounding box center [378, 255] width 111 height 15
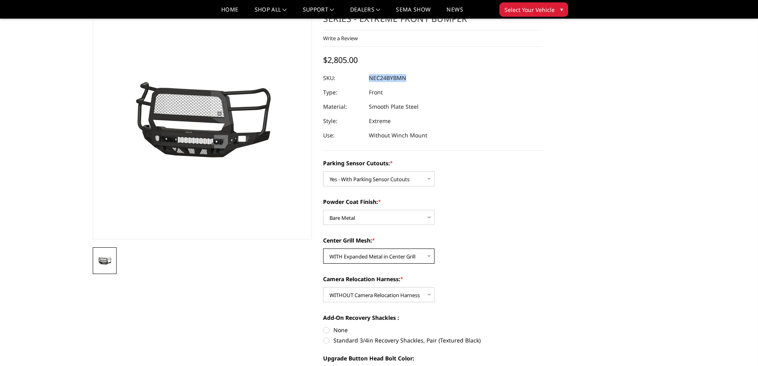
click at [388, 261] on select "Choose Options WITH Expanded Metal in Center Grill WITHOUT Expanded Metal in Ce…" at bounding box center [378, 255] width 111 height 15
select select "2982"
click at [323, 248] on select "Choose Options WITH Expanded Metal in Center Grill WITHOUT Expanded Metal in Ce…" at bounding box center [378, 255] width 111 height 15
copy dl "NEC24BYBNH UPC:"
drag, startPoint x: 356, startPoint y: 212, endPoint x: 356, endPoint y: 224, distance: 11.5
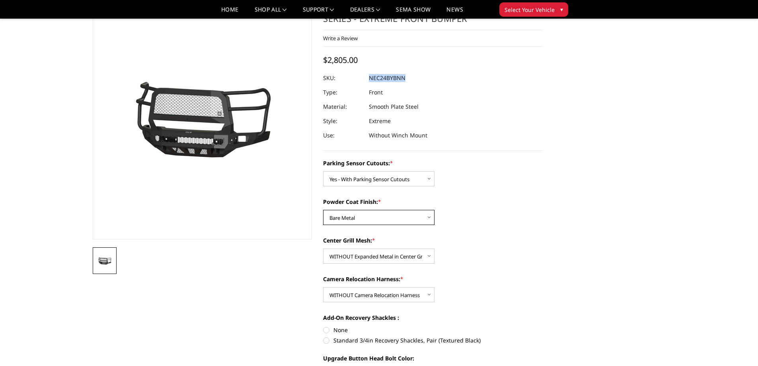
click at [356, 212] on select "Choose Options Bare Metal Texture Black Powder Coat" at bounding box center [378, 217] width 111 height 15
select select "2980"
click at [323, 210] on select "Choose Options Bare Metal Texture Black Powder Coat" at bounding box center [378, 217] width 111 height 15
click at [376, 265] on div "Parking Sensor Cutouts: * Choose Options No - Without Parking Sensor Cutouts Ye…" at bounding box center [433, 317] width 220 height 316
click at [376, 259] on select "Choose Options WITH Expanded Metal in Center Grill WITHOUT Expanded Metal in Ce…" at bounding box center [378, 255] width 111 height 15
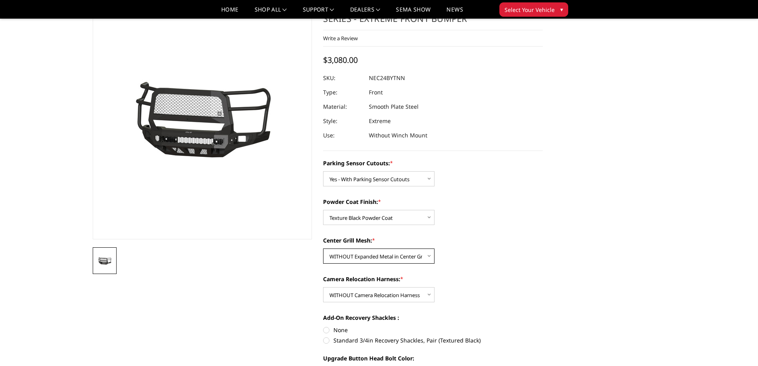
select select "2981"
click at [323, 248] on select "Choose Options WITH Expanded Metal in Center Grill WITHOUT Expanded Metal in Ce…" at bounding box center [378, 255] width 111 height 15
click at [374, 291] on select "Choose Options WITH Camera Relocation Harness WITHOUT Camera Relocation Harness" at bounding box center [378, 294] width 111 height 15
select select "2983"
click at [323, 287] on select "Choose Options WITH Camera Relocation Harness WITHOUT Camera Relocation Harness" at bounding box center [378, 294] width 111 height 15
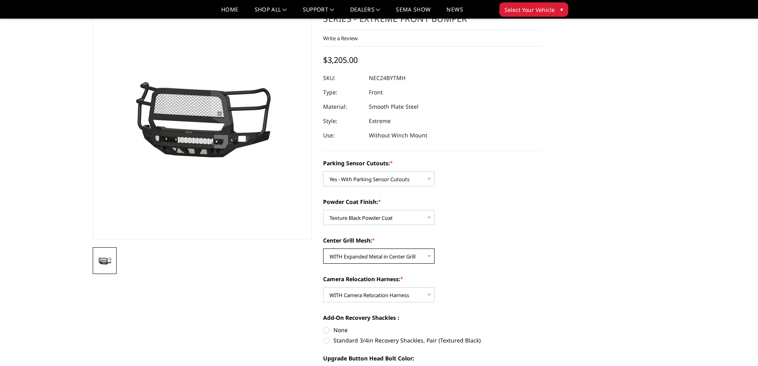
click at [368, 255] on select "Choose Options WITH Expanded Metal in Center Grill WITHOUT Expanded Metal in Ce…" at bounding box center [378, 255] width 111 height 15
select select "2982"
click at [323, 248] on select "Choose Options WITH Expanded Metal in Center Grill WITHOUT Expanded Metal in Ce…" at bounding box center [378, 255] width 111 height 15
click at [396, 74] on dd "NEC24BYTNH" at bounding box center [387, 78] width 36 height 14
click at [396, 75] on dd "NEC24BYTNH" at bounding box center [387, 78] width 36 height 14
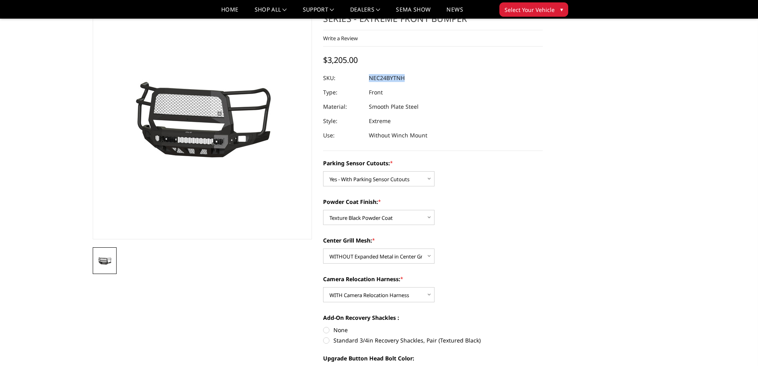
click at [396, 75] on dd "NEC24BYTNH" at bounding box center [387, 78] width 36 height 14
copy dd "NEC24BYTNH"
click at [375, 295] on select "Choose Options WITH Camera Relocation Harness WITHOUT Camera Relocation Harness" at bounding box center [378, 294] width 111 height 15
select select "2984"
click at [323, 287] on select "Choose Options WITH Camera Relocation Harness WITHOUT Camera Relocation Harness" at bounding box center [378, 294] width 111 height 15
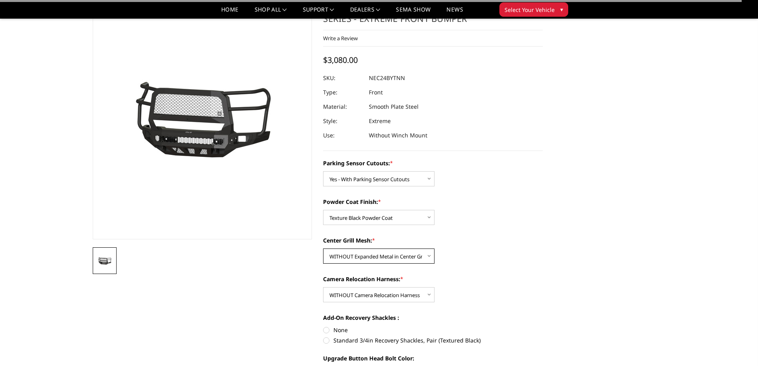
click at [363, 257] on select "Choose Options WITH Expanded Metal in Center Grill WITHOUT Expanded Metal in Ce…" at bounding box center [378, 255] width 111 height 15
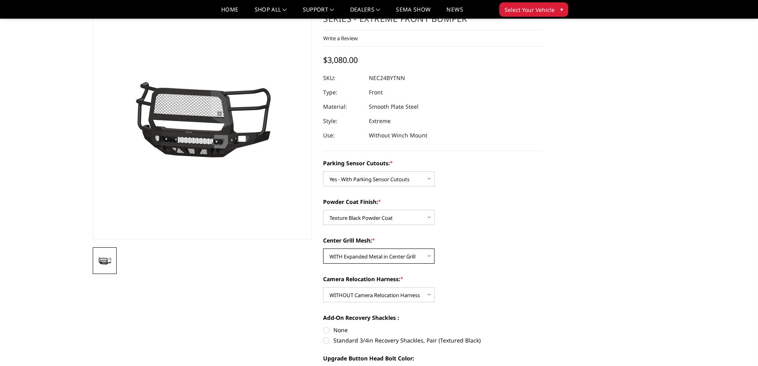
click at [323, 248] on select "Choose Options WITH Expanded Metal in Center Grill WITHOUT Expanded Metal in Ce…" at bounding box center [378, 255] width 111 height 15
click at [401, 261] on select "Choose Options WITH Expanded Metal in Center Grill WITHOUT Expanded Metal in Ce…" at bounding box center [378, 255] width 111 height 15
click at [323, 248] on select "Choose Options WITH Expanded Metal in Center Grill WITHOUT Expanded Metal in Ce…" at bounding box center [378, 255] width 111 height 15
click at [390, 76] on dd "NEC24BYTNN" at bounding box center [387, 78] width 36 height 14
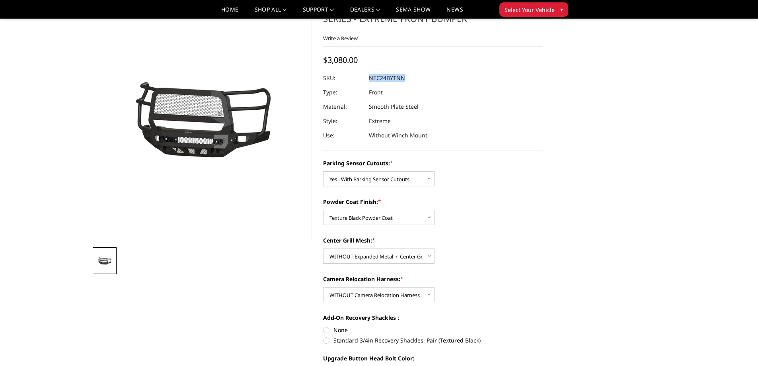
copy dd "NEC24BYTNN"
click at [372, 258] on select "Choose Options WITH Expanded Metal in Center Grill WITHOUT Expanded Metal in Ce…" at bounding box center [378, 255] width 111 height 15
select select "2981"
click at [323, 248] on select "Choose Options WITH Expanded Metal in Center Grill WITHOUT Expanded Metal in Ce…" at bounding box center [378, 255] width 111 height 15
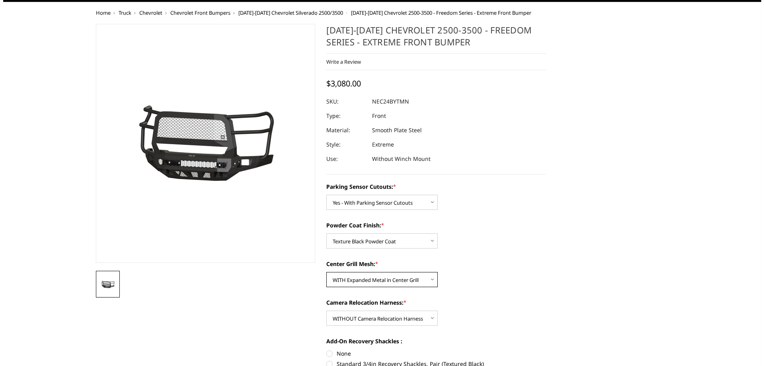
scroll to position [0, 0]
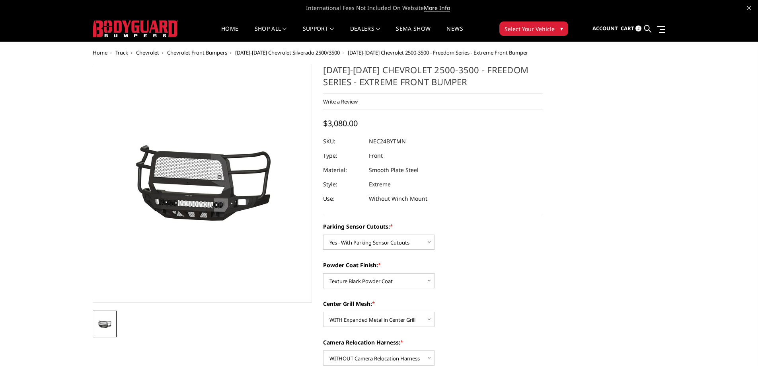
click at [652, 25] on ul "Account Sign in Register Cart 2 Search Search" at bounding box center [628, 28] width 73 height 25
click at [647, 26] on icon at bounding box center [647, 28] width 7 height 7
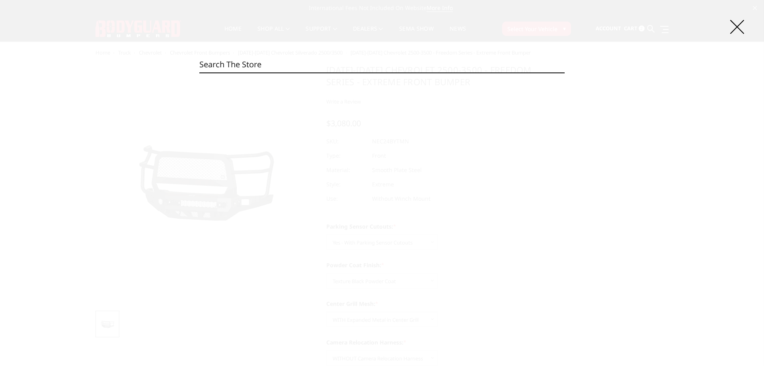
click at [274, 66] on input "Search" at bounding box center [381, 64] width 365 height 16
paste input "NEF17BBMH"
click at [228, 63] on input "NEF17BBMH" at bounding box center [381, 64] width 365 height 16
paste input "https://bodyguardbumpers.com/2017-2022-ford-f250-350-freedom-series-extreme-fro…"
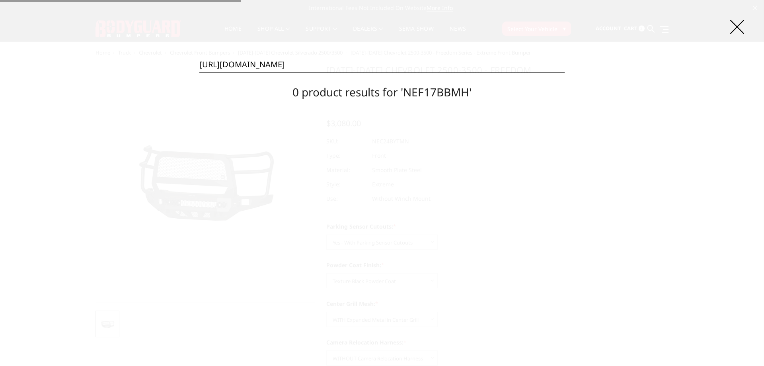
type input "https://bodyguardbumpers.com/2017-2022-ford-f250-350-freedom-series-extreme-fro…"
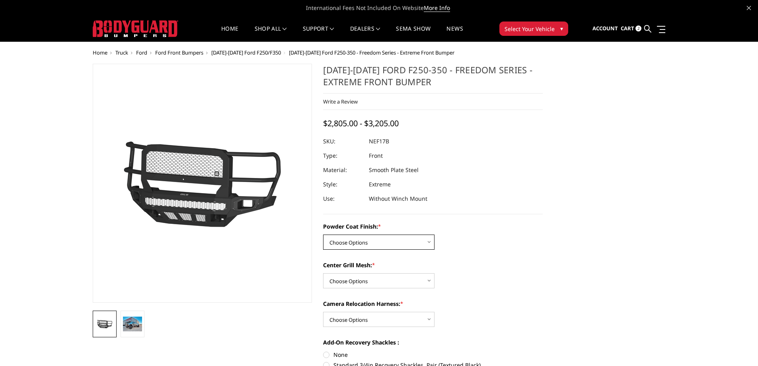
click at [362, 237] on select "Choose Options Bare Metal Textured Black Powder Coat" at bounding box center [378, 241] width 111 height 15
click at [359, 240] on select "Choose Options Bare Metal Textured Black Powder Coat" at bounding box center [378, 241] width 111 height 15
click at [362, 276] on select "Choose Options WITH Expanded Metal in Center Grill WITHOUT Expanded Metal in Ce…" at bounding box center [378, 280] width 111 height 15
select select "3089"
click at [323, 273] on select "Choose Options WITH Expanded Metal in Center Grill WITHOUT Expanded Metal in Ce…" at bounding box center [378, 280] width 111 height 15
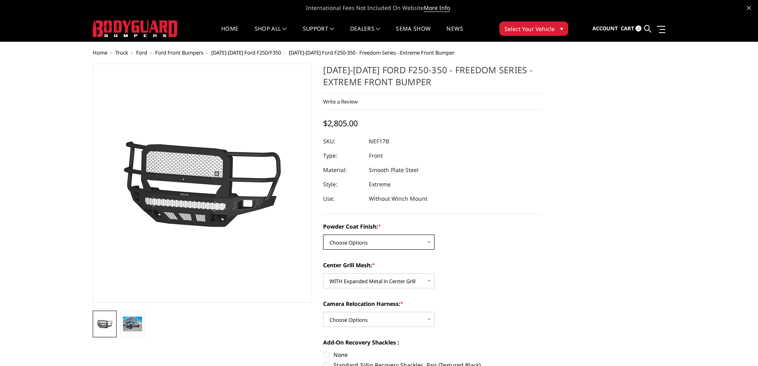
click at [355, 239] on select "Choose Options Bare Metal Textured Black Powder Coat" at bounding box center [378, 241] width 111 height 15
select select "3087"
click at [323, 234] on select "Choose Options Bare Metal Textured Black Powder Coat" at bounding box center [378, 241] width 111 height 15
click at [365, 320] on select "Choose Options WITH Camera Relocation Harness WITHOUT Camera Relocation Harness" at bounding box center [378, 318] width 111 height 15
click at [323, 311] on select "Choose Options WITH Camera Relocation Harness WITHOUT Camera Relocation Harness" at bounding box center [378, 318] width 111 height 15
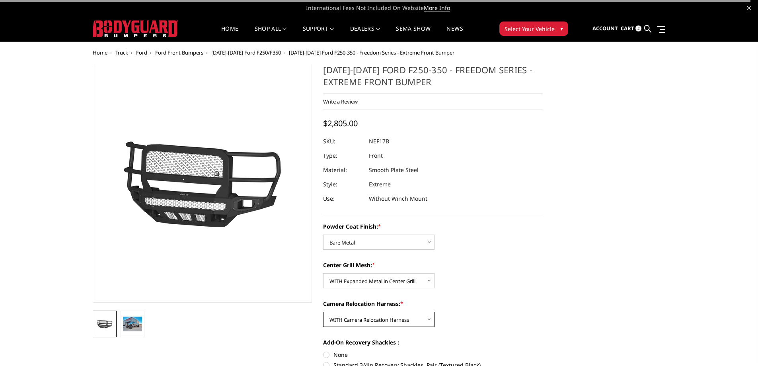
click at [385, 319] on select "Choose Options WITH Camera Relocation Harness WITHOUT Camera Relocation Harness" at bounding box center [378, 318] width 111 height 15
select select "3092"
click at [323, 311] on select "Choose Options WITH Camera Relocation Harness WITHOUT Camera Relocation Harness" at bounding box center [378, 318] width 111 height 15
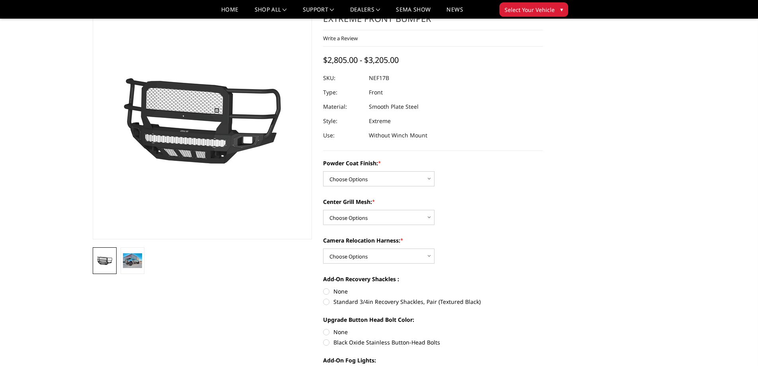
select select "3087"
click at [323, 171] on select "Choose Options Bare Metal Textured Black Powder Coat" at bounding box center [378, 178] width 111 height 15
click at [376, 217] on select "Choose Options WITH Expanded Metal in Center Grill WITHOUT Expanded Metal in Ce…" at bounding box center [378, 217] width 111 height 15
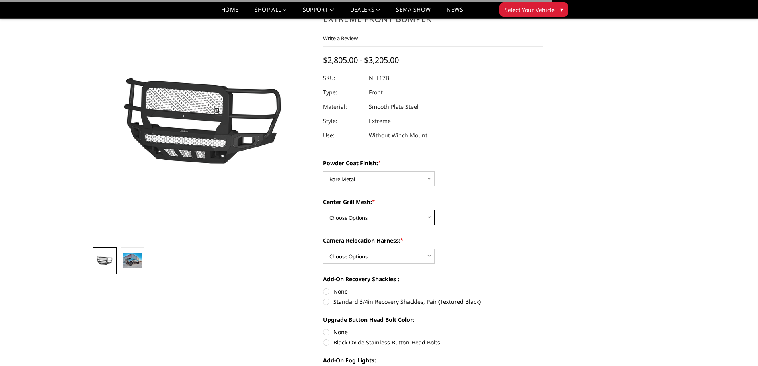
select select "3089"
click at [323, 210] on select "Choose Options WITH Expanded Metal in Center Grill WITHOUT Expanded Metal in Ce…" at bounding box center [378, 217] width 111 height 15
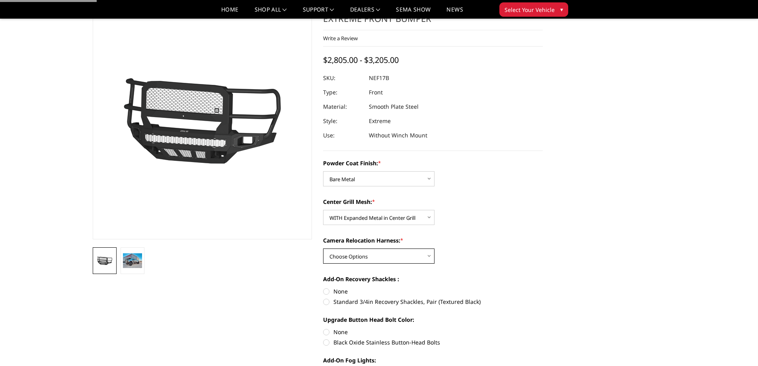
click at [370, 255] on select "Choose Options WITH Camera Relocation Harness WITHOUT Camera Relocation Harness" at bounding box center [378, 255] width 111 height 15
click at [323, 248] on select "Choose Options WITH Camera Relocation Harness WITHOUT Camera Relocation Harness" at bounding box center [378, 255] width 111 height 15
click at [384, 256] on select "Choose Options WITH Camera Relocation Harness WITHOUT Camera Relocation Harness" at bounding box center [378, 255] width 111 height 15
select select "3092"
click at [323, 248] on select "Choose Options WITH Camera Relocation Harness WITHOUT Camera Relocation Harness" at bounding box center [378, 255] width 111 height 15
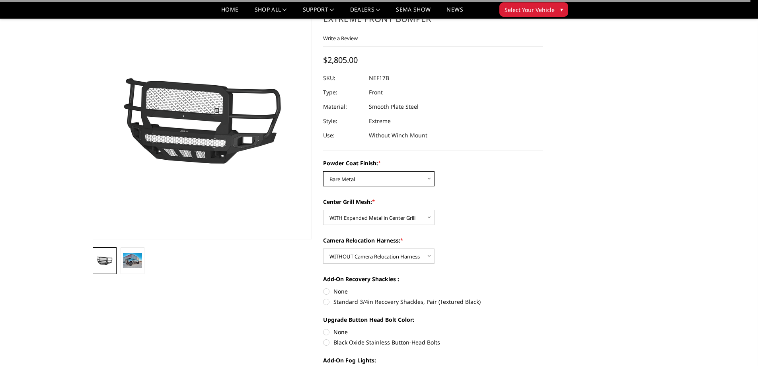
click at [371, 177] on select "Choose Options Bare Metal Textured Black Powder Coat" at bounding box center [378, 178] width 111 height 15
click at [323, 171] on select "Choose Options Bare Metal Textured Black Powder Coat" at bounding box center [378, 178] width 111 height 15
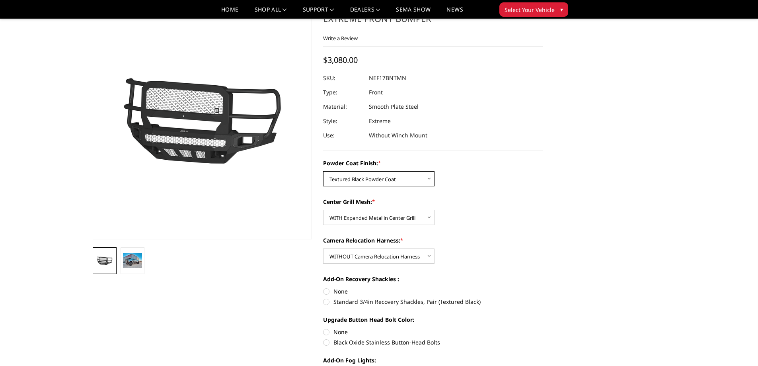
click at [378, 184] on select "Choose Options Bare Metal Textured Black Powder Coat" at bounding box center [378, 178] width 111 height 15
select select "3087"
click at [323, 171] on select "Choose Options Bare Metal Textured Black Powder Coat" at bounding box center [378, 178] width 111 height 15
click at [387, 262] on select "Choose Options WITH Camera Relocation Harness WITHOUT Camera Relocation Harness" at bounding box center [378, 255] width 111 height 15
select select "3091"
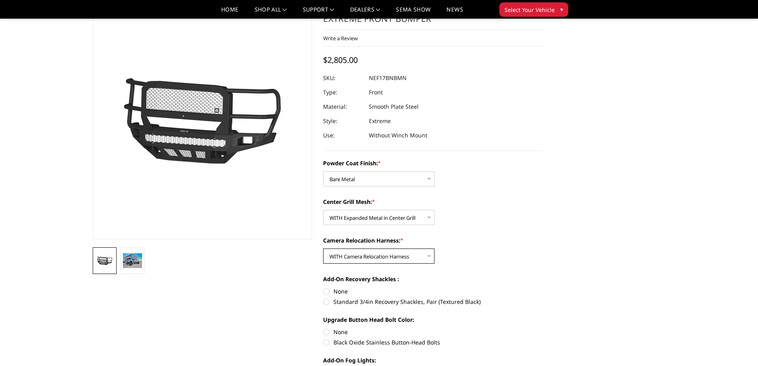
click at [323, 248] on select "Choose Options WITH Camera Relocation Harness WITHOUT Camera Relocation Harness" at bounding box center [378, 255] width 111 height 15
click at [375, 220] on select "Choose Options WITH Expanded Metal in Center Grill WITHOUT Expanded Metal in Ce…" at bounding box center [378, 217] width 111 height 15
click at [323, 210] on select "Choose Options WITH Expanded Metal in Center Grill WITHOUT Expanded Metal in Ce…" at bounding box center [378, 217] width 111 height 15
click at [399, 76] on dd "NEF17BNBNH" at bounding box center [387, 78] width 37 height 14
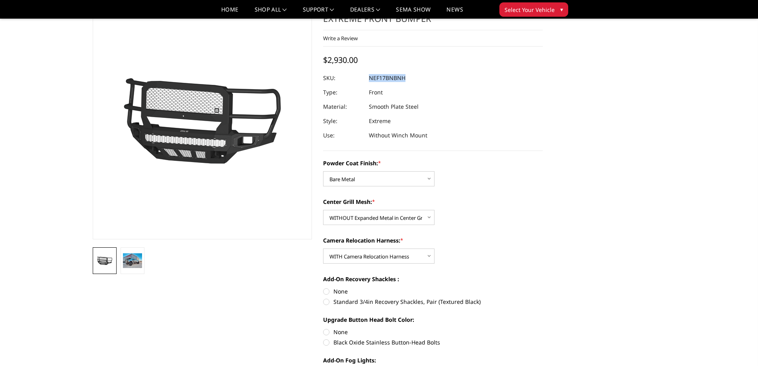
copy dd "NEF17BNBNH"
drag, startPoint x: 385, startPoint y: 219, endPoint x: 384, endPoint y: 224, distance: 5.7
click at [385, 219] on select "Choose Options WITH Expanded Metal in Center Grill WITHOUT Expanded Metal in Ce…" at bounding box center [378, 217] width 111 height 15
select select "3089"
click at [323, 210] on select "Choose Options WITH Expanded Metal in Center Grill WITHOUT Expanded Metal in Ce…" at bounding box center [378, 217] width 111 height 15
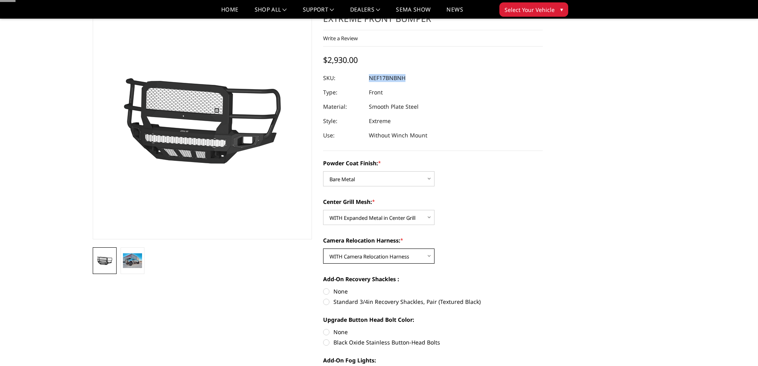
click at [376, 255] on select "Choose Options WITH Camera Relocation Harness WITHOUT Camera Relocation Harness" at bounding box center [378, 255] width 111 height 15
select select "3092"
click at [323, 248] on select "Choose Options WITH Camera Relocation Harness WITHOUT Camera Relocation Harness" at bounding box center [378, 255] width 111 height 15
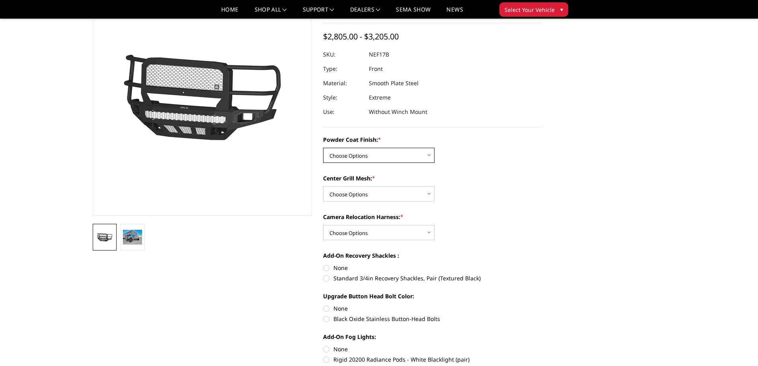
click at [388, 156] on select "Choose Options Bare Metal Textured Black Powder Coat" at bounding box center [378, 155] width 111 height 15
select select "3087"
click at [323, 148] on select "Choose Options Bare Metal Textured Black Powder Coat" at bounding box center [378, 155] width 111 height 15
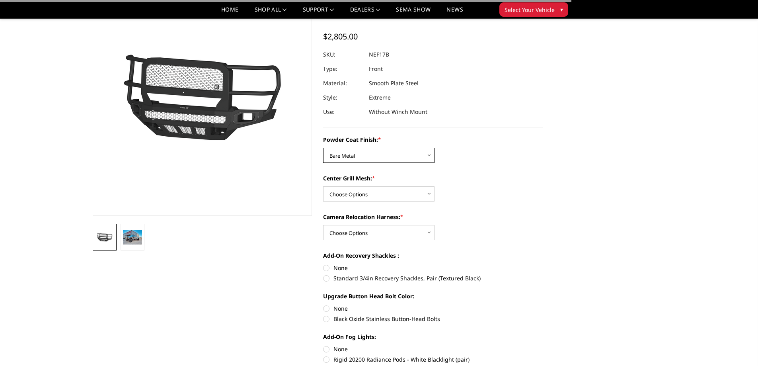
scroll to position [40, 0]
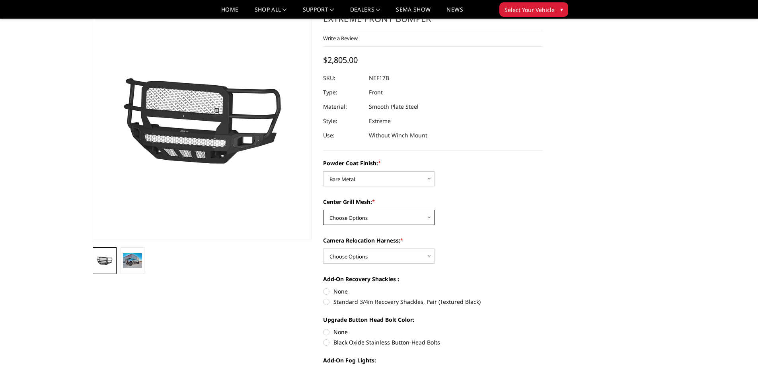
drag, startPoint x: 344, startPoint y: 212, endPoint x: 346, endPoint y: 222, distance: 10.9
click at [344, 212] on select "Choose Options WITH Expanded Metal in Center Grill WITHOUT Expanded Metal in Ce…" at bounding box center [378, 217] width 111 height 15
select select "3089"
click at [323, 210] on select "Choose Options WITH Expanded Metal in Center Grill WITHOUT Expanded Metal in Ce…" at bounding box center [378, 217] width 111 height 15
click at [358, 261] on select "Choose Options WITH Camera Relocation Harness WITHOUT Camera Relocation Harness" at bounding box center [378, 255] width 111 height 15
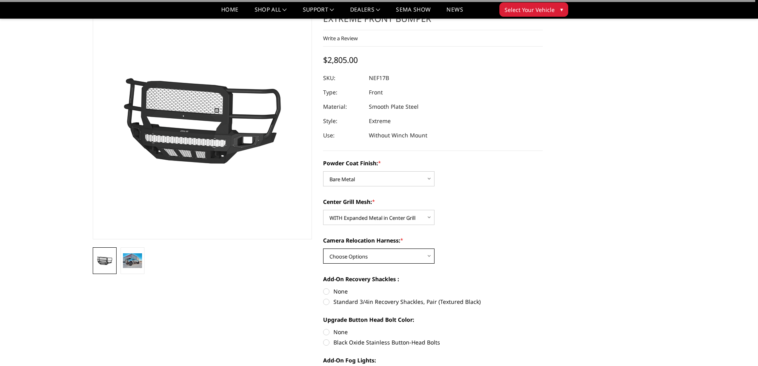
select select "3092"
click at [323, 248] on select "Choose Options WITH Camera Relocation Harness WITHOUT Camera Relocation Harness" at bounding box center [378, 255] width 111 height 15
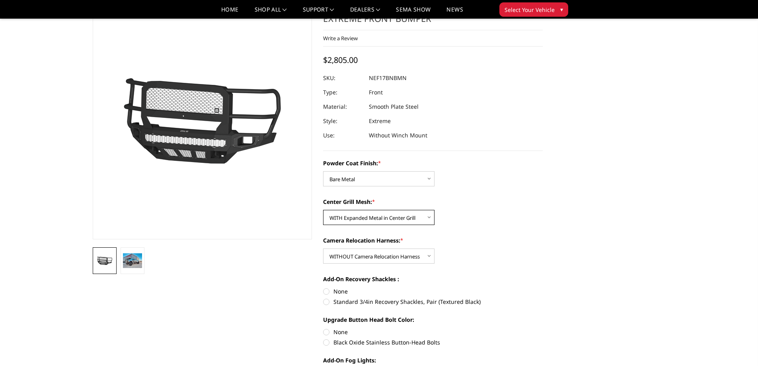
click at [390, 210] on select "Choose Options WITH Expanded Metal in Center Grill WITHOUT Expanded Metal in Ce…" at bounding box center [378, 217] width 111 height 15
select select "3090"
click at [323, 210] on select "Choose Options WITH Expanded Metal in Center Grill WITHOUT Expanded Metal in Ce…" at bounding box center [378, 217] width 111 height 15
click at [395, 79] on dd "NEF17BNBNN" at bounding box center [387, 78] width 37 height 14
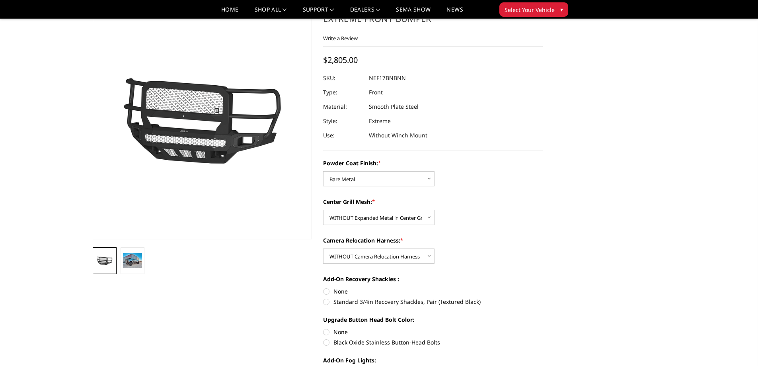
drag, startPoint x: 395, startPoint y: 79, endPoint x: 407, endPoint y: 83, distance: 12.0
click at [407, 83] on div at bounding box center [433, 78] width 220 height 14
click at [372, 76] on dd "NEF17BNBNN" at bounding box center [387, 78] width 37 height 14
copy dd "NEF17BNBNN"
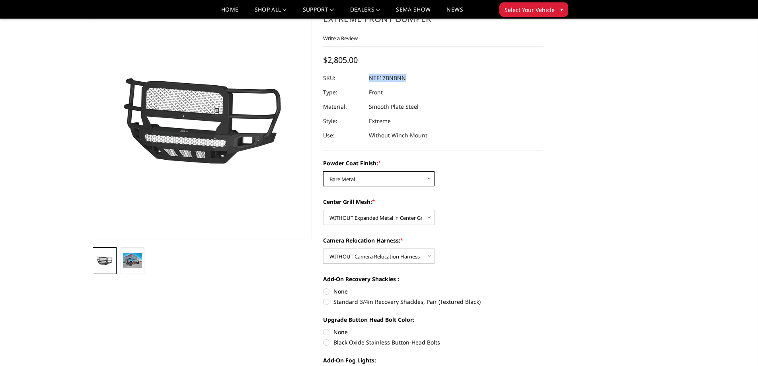
click at [348, 178] on select "Choose Options Bare Metal Textured Black Powder Coat" at bounding box center [378, 178] width 111 height 15
select select "3088"
click at [323, 171] on select "Choose Options Bare Metal Textured Black Powder Coat" at bounding box center [378, 178] width 111 height 15
click at [360, 219] on select "Choose Options WITH Expanded Metal in Center Grill WITHOUT Expanded Metal in Ce…" at bounding box center [378, 217] width 111 height 15
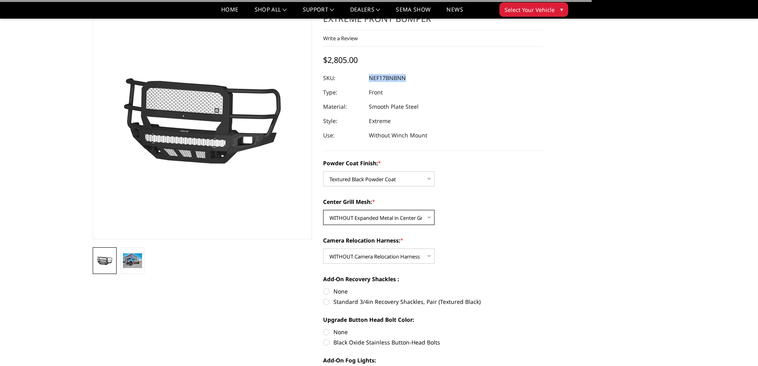
select select "3089"
click at [323, 210] on select "Choose Options WITH Expanded Metal in Center Grill WITHOUT Expanded Metal in Ce…" at bounding box center [378, 217] width 111 height 15
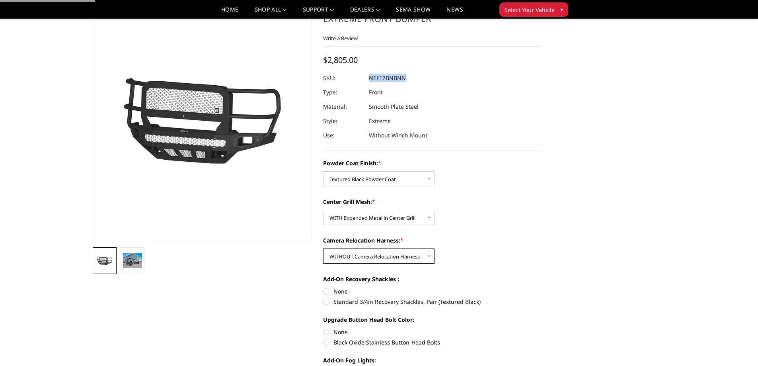
click at [366, 253] on select "Choose Options WITH Camera Relocation Harness WITHOUT Camera Relocation Harness" at bounding box center [378, 255] width 111 height 15
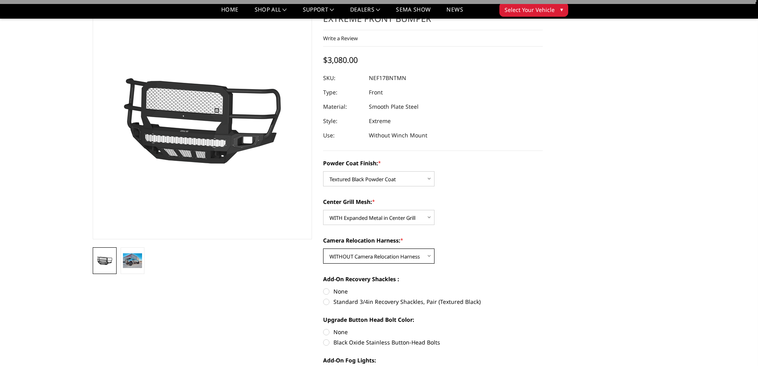
select select "3091"
click at [323, 248] on select "Choose Options WITH Camera Relocation Harness WITHOUT Camera Relocation Harness" at bounding box center [378, 255] width 111 height 15
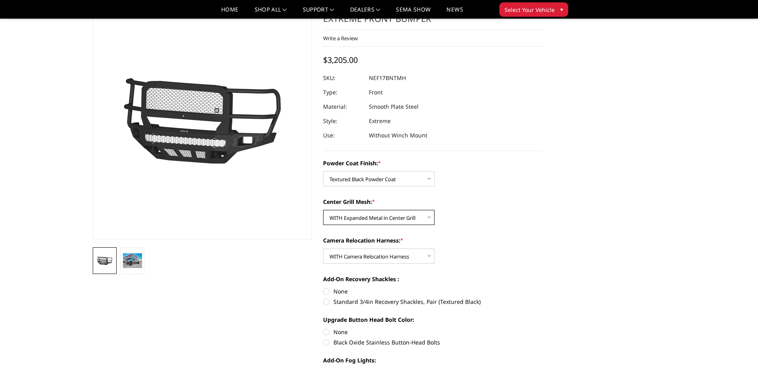
click at [384, 221] on select "Choose Options WITH Expanded Metal in Center Grill WITHOUT Expanded Metal in Ce…" at bounding box center [378, 217] width 111 height 15
click at [323, 210] on select "Choose Options WITH Expanded Metal in Center Grill WITHOUT Expanded Metal in Ce…" at bounding box center [378, 217] width 111 height 15
click at [396, 77] on dd "NEF17BNTNH" at bounding box center [387, 78] width 36 height 14
copy dd "NEF17BNTNH"
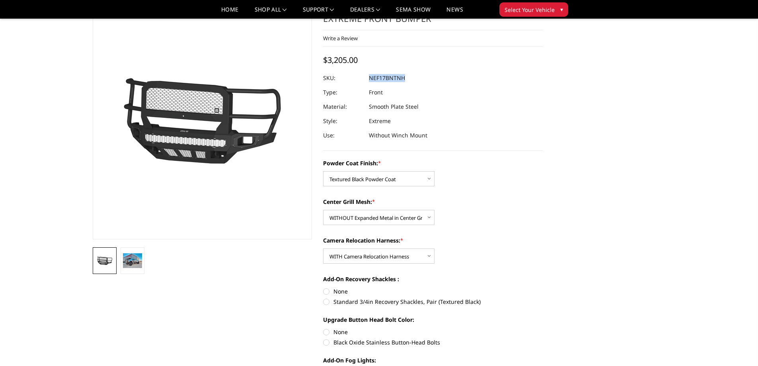
scroll to position [80, 0]
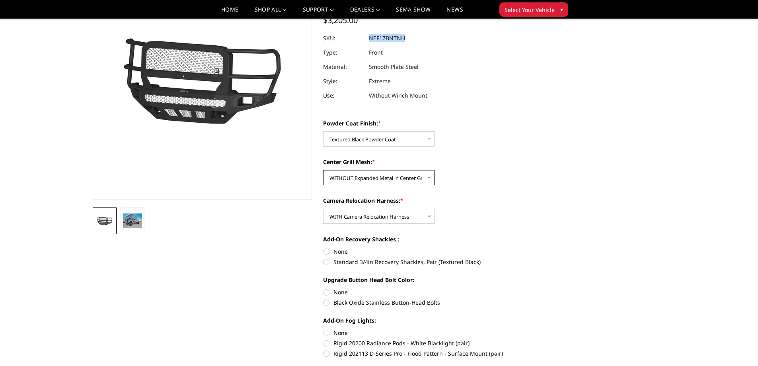
click at [369, 173] on select "Choose Options WITH Expanded Metal in Center Grill WITHOUT Expanded Metal in Ce…" at bounding box center [378, 177] width 111 height 15
click at [323, 170] on select "Choose Options WITH Expanded Metal in Center Grill WITHOUT Expanded Metal in Ce…" at bounding box center [378, 177] width 111 height 15
click at [370, 176] on select "Choose Options WITH Expanded Metal in Center Grill WITHOUT Expanded Metal in Ce…" at bounding box center [378, 177] width 111 height 15
select select "3090"
click at [323, 170] on select "Choose Options WITH Expanded Metal in Center Grill WITHOUT Expanded Metal in Ce…" at bounding box center [378, 177] width 111 height 15
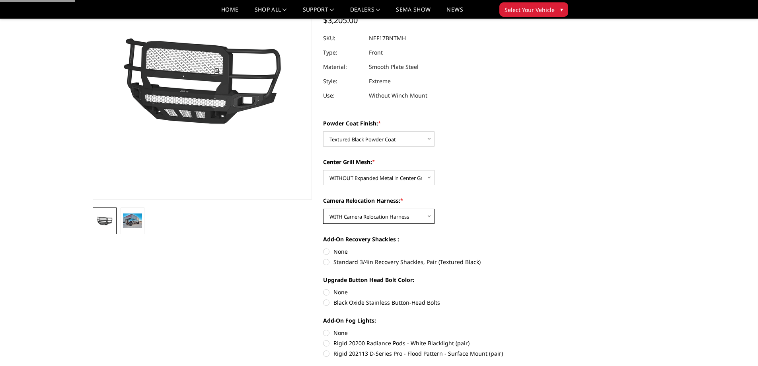
click at [377, 221] on select "Choose Options WITH Camera Relocation Harness WITHOUT Camera Relocation Harness" at bounding box center [378, 215] width 111 height 15
click at [381, 256] on div "Add-On Recovery Shackles : None Standard 3/4in Recovery Shackles, Pair (Texture…" at bounding box center [433, 249] width 220 height 29
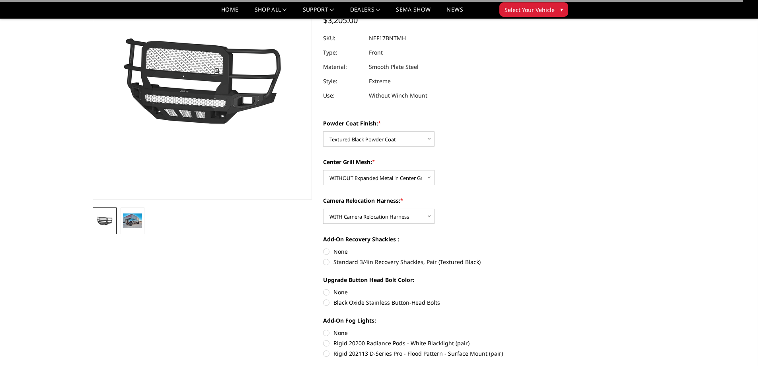
click at [381, 230] on div "Powder Coat Finish: * Choose Options Bare Metal Textured Black Powder Coat Cent…" at bounding box center [433, 257] width 220 height 277
click at [381, 222] on select "Choose Options WITH Camera Relocation Harness WITHOUT Camera Relocation Harness" at bounding box center [378, 215] width 111 height 15
select select "3092"
click at [323, 208] on select "Choose Options WITH Camera Relocation Harness WITHOUT Camera Relocation Harness" at bounding box center [378, 215] width 111 height 15
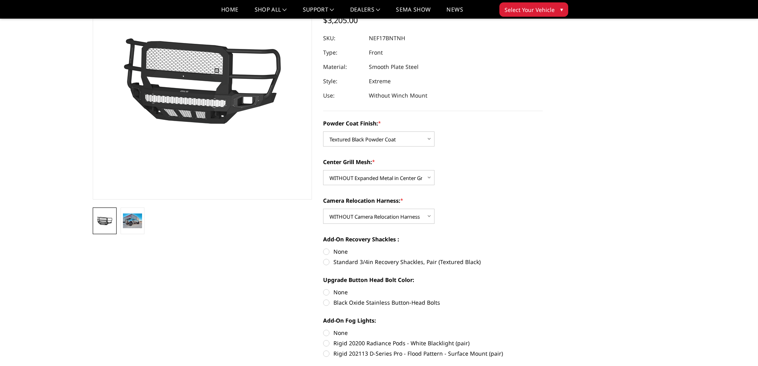
click at [393, 38] on dd "NEF17BNTNH" at bounding box center [387, 38] width 36 height 14
click at [393, 38] on dd "NEF17BNTNN" at bounding box center [387, 38] width 37 height 14
copy dd "NEF17BNTNN"
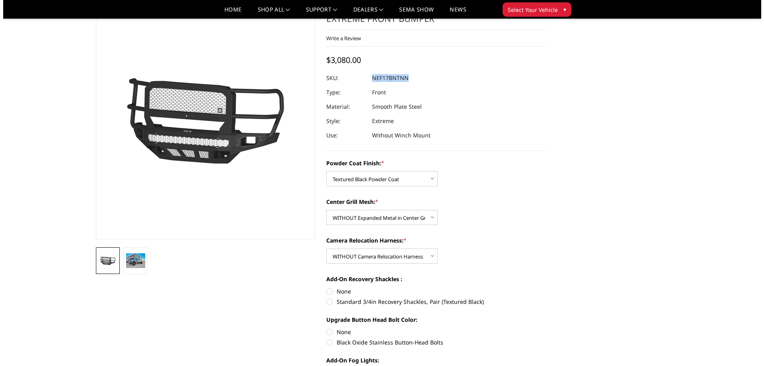
scroll to position [0, 0]
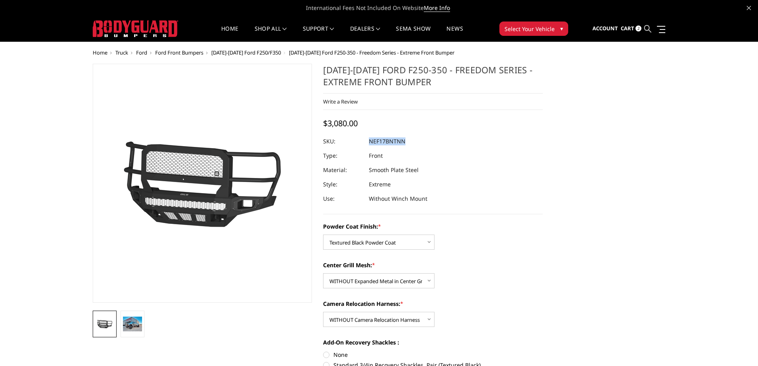
click at [645, 30] on icon at bounding box center [647, 28] width 7 height 7
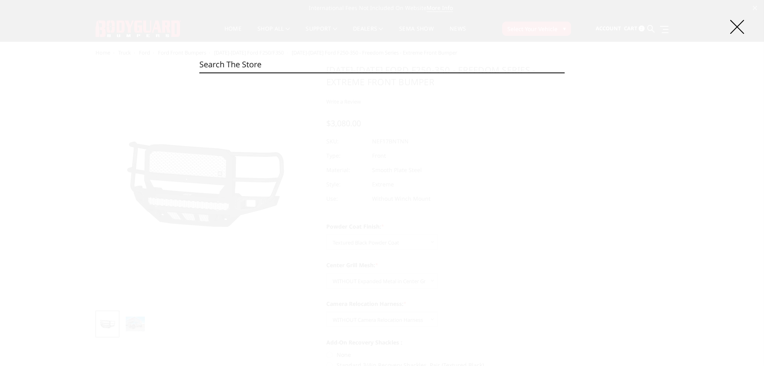
click at [279, 64] on input "Search" at bounding box center [381, 64] width 365 height 16
paste input "NEF17DNBMH"
type input "NEF17DNBMH"
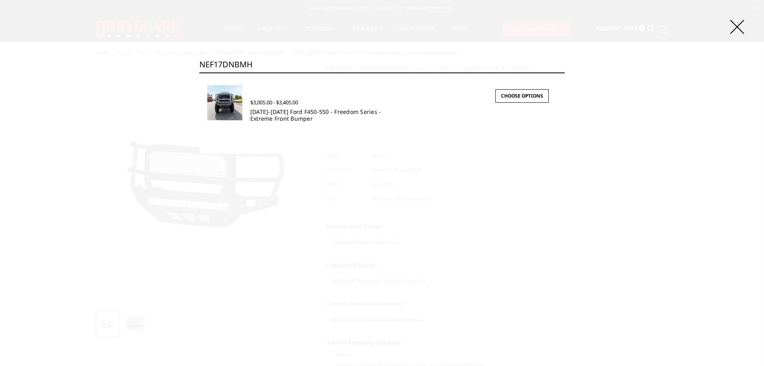
click at [280, 116] on link "2017-2022 Ford F450-550 - Freedom Series - Extreme Front Bumper" at bounding box center [315, 115] width 131 height 14
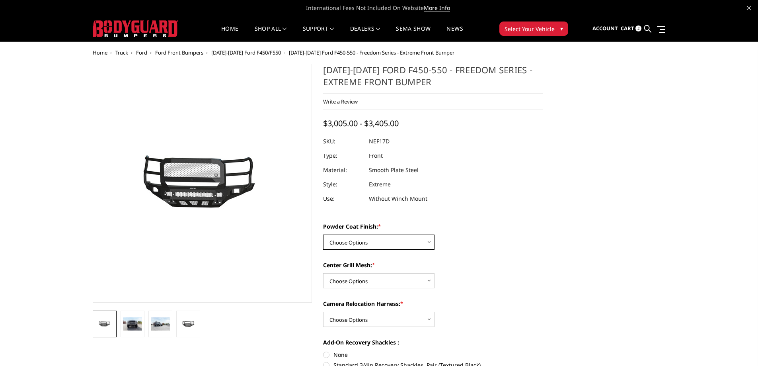
click at [359, 239] on select "Choose Options Bare Metal Textured Black Powder Coat" at bounding box center [378, 241] width 111 height 15
select select "3093"
click at [323, 234] on select "Choose Options Bare Metal Textured Black Powder Coat" at bounding box center [378, 241] width 111 height 15
click at [362, 278] on select "Choose Options WITH Expanded Metal in Center Grill WITHOUT Expanded Metal in Ce…" at bounding box center [378, 280] width 111 height 15
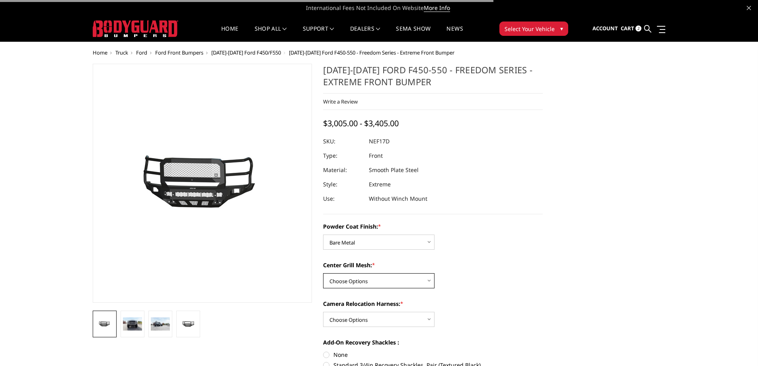
select select "3095"
click at [323, 273] on select "Choose Options WITH Expanded Metal in Center Grill WITHOUT Expanded Metal in Ce…" at bounding box center [378, 280] width 111 height 15
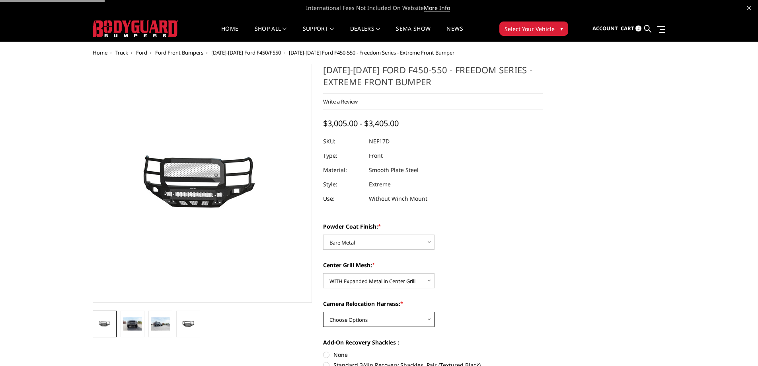
click at [367, 317] on select "Choose Options WITH Camera Relocation Harness WITHOUT Camera Relocation Harness" at bounding box center [378, 318] width 111 height 15
select select "3097"
click at [323, 311] on select "Choose Options WITH Camera Relocation Harness WITHOUT Camera Relocation Harness" at bounding box center [378, 318] width 111 height 15
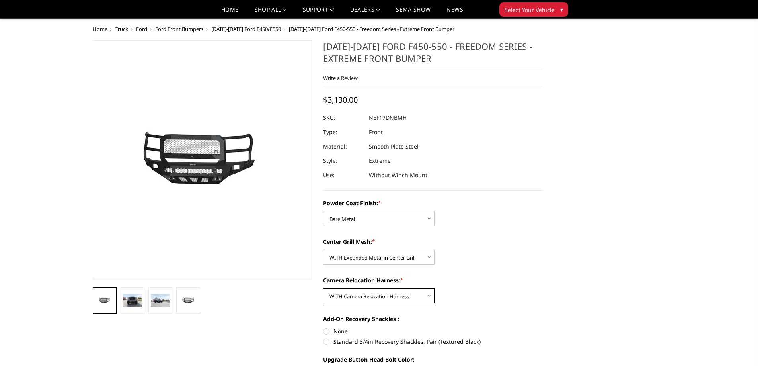
scroll to position [40, 0]
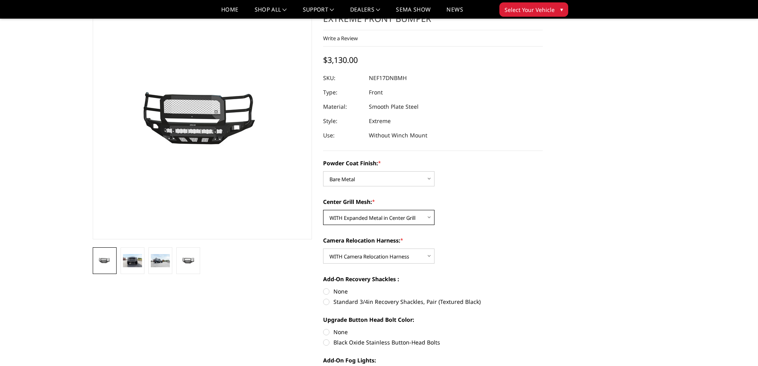
click at [370, 215] on select "Choose Options WITH Expanded Metal in Center Grill WITHOUT Expanded Metal in Ce…" at bounding box center [378, 217] width 111 height 15
click at [323, 210] on select "Choose Options WITH Expanded Metal in Center Grill WITHOUT Expanded Metal in Ce…" at bounding box center [378, 217] width 111 height 15
click at [402, 75] on dd "NEF17DNBNH" at bounding box center [387, 78] width 37 height 14
copy dd "NEF17DNBNH"
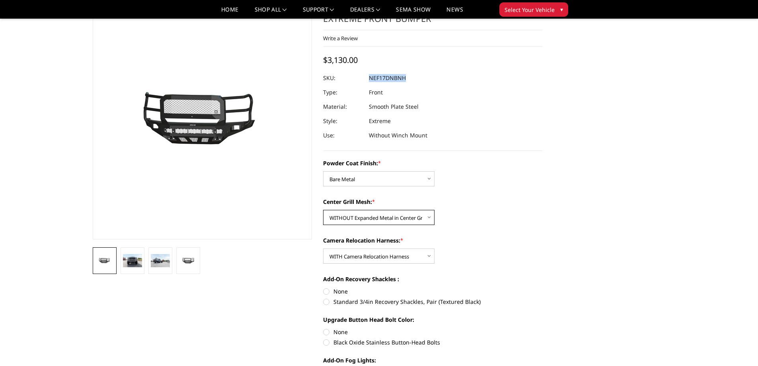
drag, startPoint x: 348, startPoint y: 212, endPoint x: 350, endPoint y: 224, distance: 11.6
click at [348, 212] on select "Choose Options WITH Expanded Metal in Center Grill WITHOUT Expanded Metal in Ce…" at bounding box center [378, 217] width 111 height 15
select select "3095"
click at [323, 210] on select "Choose Options WITH Expanded Metal in Center Grill WITHOUT Expanded Metal in Ce…" at bounding box center [378, 217] width 111 height 15
drag, startPoint x: 358, startPoint y: 257, endPoint x: 358, endPoint y: 261, distance: 4.4
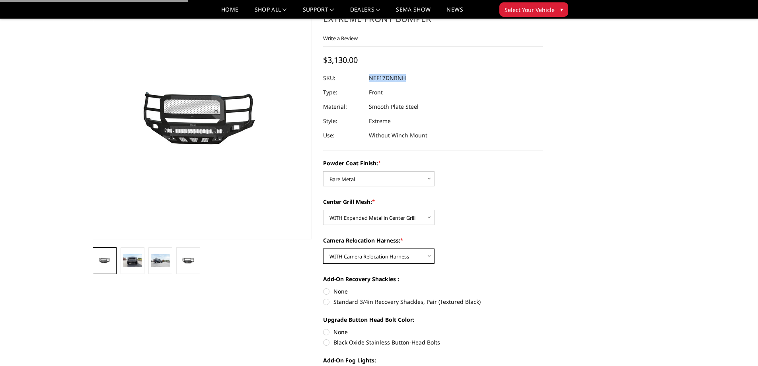
click at [358, 257] on select "Choose Options WITH Camera Relocation Harness WITHOUT Camera Relocation Harness" at bounding box center [378, 255] width 111 height 15
select select "3098"
click at [323, 248] on select "Choose Options WITH Camera Relocation Harness WITHOUT Camera Relocation Harness" at bounding box center [378, 255] width 111 height 15
click at [372, 175] on select "Choose Options Bare Metal Textured Black Powder Coat" at bounding box center [378, 178] width 111 height 15
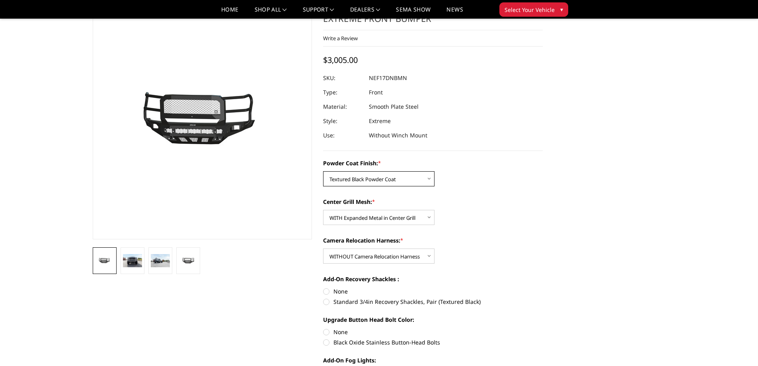
click at [323, 171] on select "Choose Options Bare Metal Textured Black Powder Coat" at bounding box center [378, 178] width 111 height 15
click at [402, 76] on dd "NEF17DNTMN" at bounding box center [388, 78] width 38 height 14
click at [369, 175] on select "Choose Options Bare Metal Textured Black Powder Coat" at bounding box center [378, 178] width 111 height 15
select select "3093"
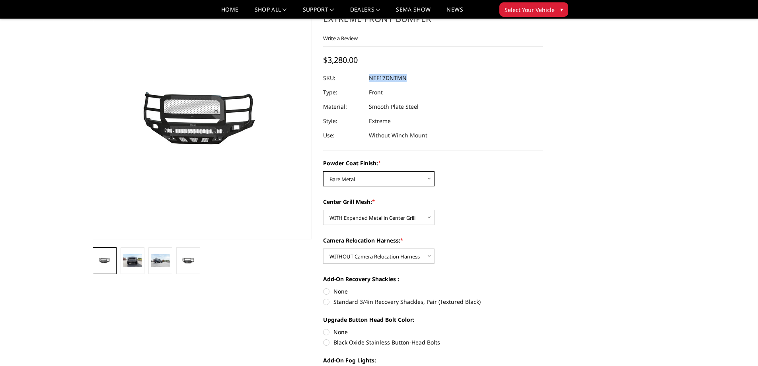
click at [323, 171] on select "Choose Options Bare Metal Textured Black Powder Coat" at bounding box center [378, 178] width 111 height 15
click at [369, 216] on select "Choose Options WITH Expanded Metal in Center Grill WITHOUT Expanded Metal in Ce…" at bounding box center [378, 217] width 111 height 15
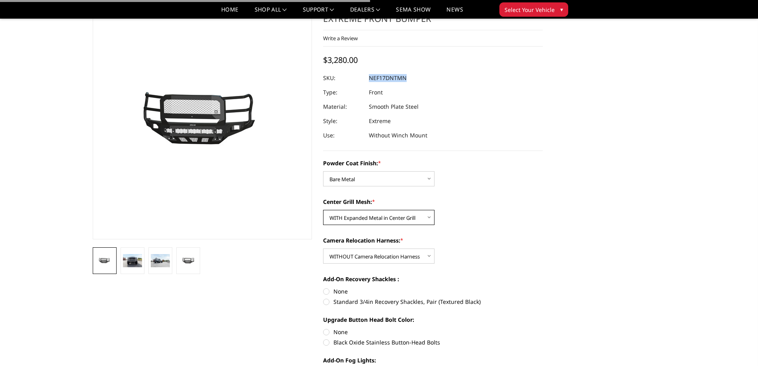
select select "3096"
click at [323, 210] on select "Choose Options WITH Expanded Metal in Center Grill WITHOUT Expanded Metal in Ce…" at bounding box center [378, 217] width 111 height 15
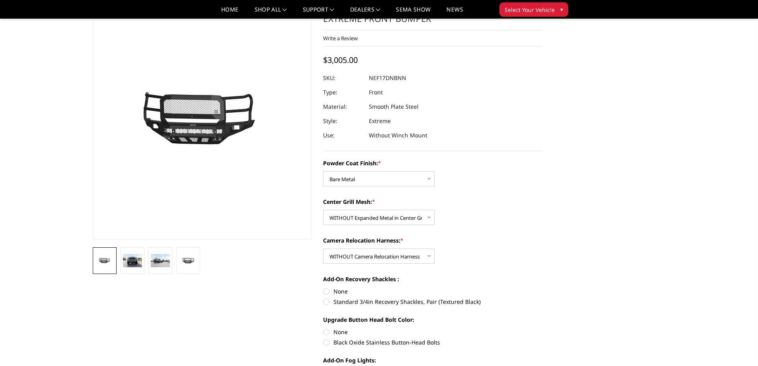
click at [395, 78] on dd "NEF17DNBNN" at bounding box center [387, 78] width 37 height 14
copy dd "NEF17DNBNN"
click at [365, 177] on select "Choose Options Bare Metal Textured Black Powder Coat" at bounding box center [378, 178] width 111 height 15
select select "3094"
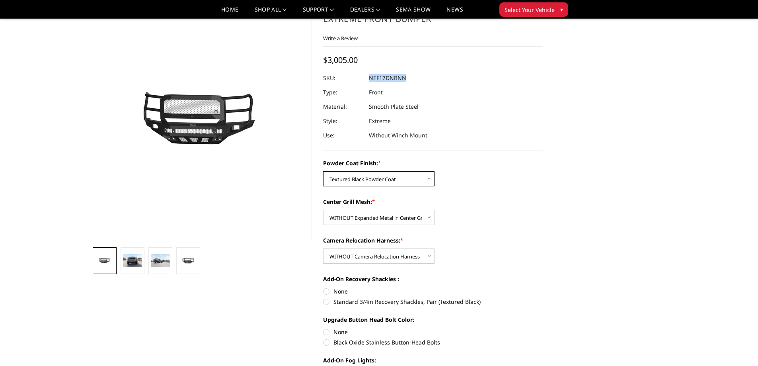
click at [323, 171] on select "Choose Options Bare Metal Textured Black Powder Coat" at bounding box center [378, 178] width 111 height 15
click at [362, 218] on select "Choose Options WITH Expanded Metal in Center Grill WITHOUT Expanded Metal in Ce…" at bounding box center [378, 217] width 111 height 15
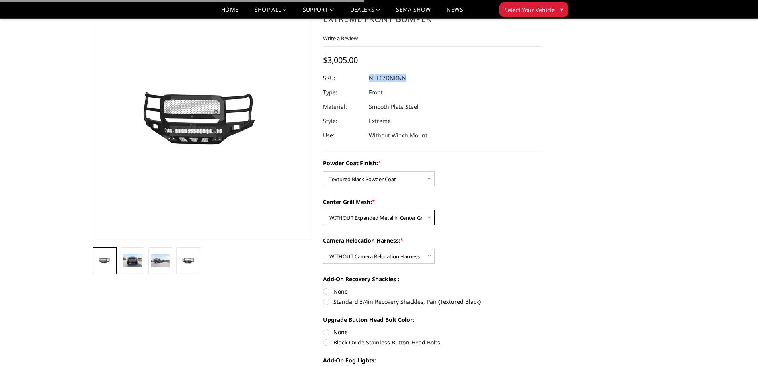
select select "3095"
click at [323, 210] on select "Choose Options WITH Expanded Metal in Center Grill WITHOUT Expanded Metal in Ce…" at bounding box center [378, 217] width 111 height 15
click at [370, 260] on select "Choose Options WITH Camera Relocation Harness WITHOUT Camera Relocation Harness" at bounding box center [378, 255] width 111 height 15
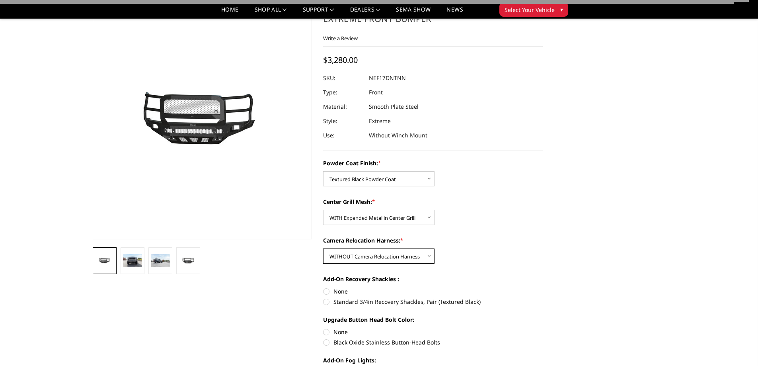
select select "3097"
click at [323, 248] on select "Choose Options WITH Camera Relocation Harness WITHOUT Camera Relocation Harness" at bounding box center [378, 255] width 111 height 15
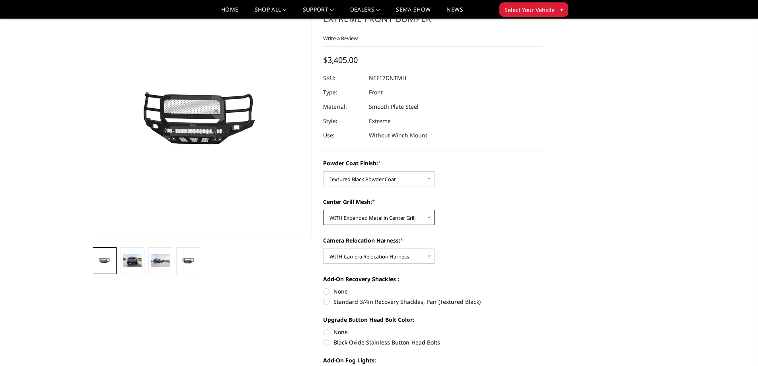
click at [378, 214] on select "Choose Options WITH Expanded Metal in Center Grill WITHOUT Expanded Metal in Ce…" at bounding box center [378, 217] width 111 height 15
select select "3096"
click at [323, 210] on select "Choose Options WITH Expanded Metal in Center Grill WITHOUT Expanded Metal in Ce…" at bounding box center [378, 217] width 111 height 15
click at [397, 75] on dd "NEF17DNTNH" at bounding box center [387, 78] width 37 height 14
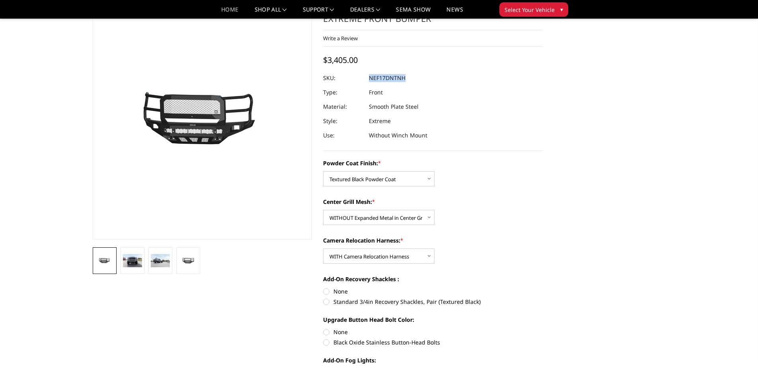
copy dd "NEF17DNTNH"
drag, startPoint x: 368, startPoint y: 255, endPoint x: 376, endPoint y: 263, distance: 11.8
click at [368, 255] on select "Choose Options WITH Camera Relocation Harness WITHOUT Camera Relocation Harness" at bounding box center [378, 255] width 111 height 15
select select "3098"
click at [323, 248] on select "Choose Options WITH Camera Relocation Harness WITHOUT Camera Relocation Harness" at bounding box center [378, 255] width 111 height 15
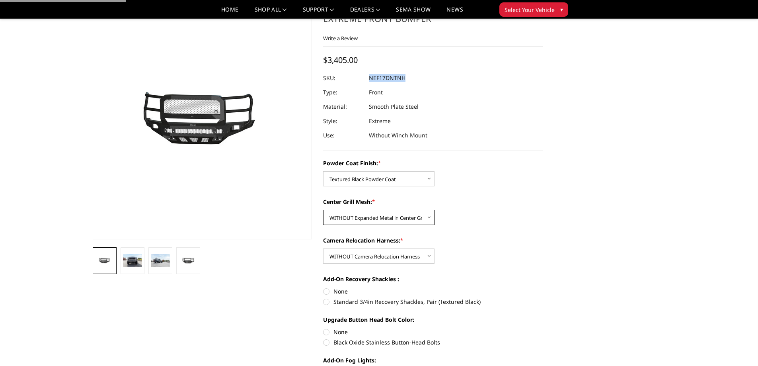
click at [391, 220] on select "Choose Options WITH Expanded Metal in Center Grill WITHOUT Expanded Metal in Ce…" at bounding box center [378, 217] width 111 height 15
click at [323, 210] on select "Choose Options WITH Expanded Metal in Center Grill WITHOUT Expanded Metal in Ce…" at bounding box center [378, 217] width 111 height 15
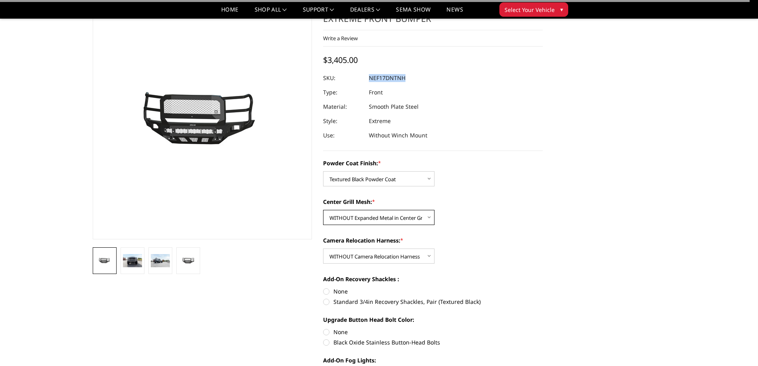
click at [387, 218] on select "Choose Options WITH Expanded Metal in Center Grill WITHOUT Expanded Metal in Ce…" at bounding box center [378, 217] width 111 height 15
click at [323, 210] on select "Choose Options WITH Expanded Metal in Center Grill WITHOUT Expanded Metal in Ce…" at bounding box center [378, 217] width 111 height 15
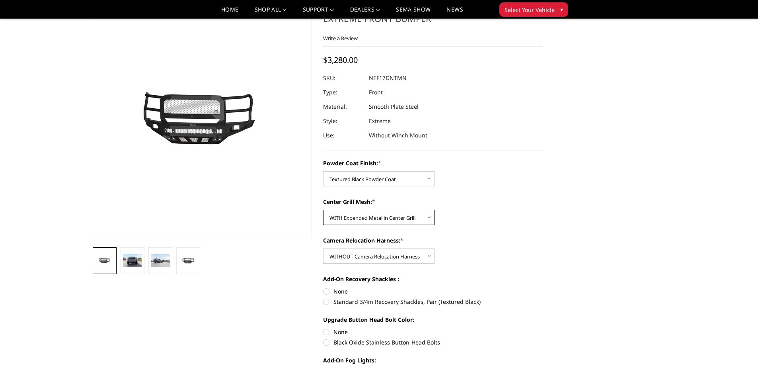
click at [400, 216] on select "Choose Options WITH Expanded Metal in Center Grill WITHOUT Expanded Metal in Ce…" at bounding box center [378, 217] width 111 height 15
select select "3096"
click at [323, 210] on select "Choose Options WITH Expanded Metal in Center Grill WITHOUT Expanded Metal in Ce…" at bounding box center [378, 217] width 111 height 15
click at [399, 79] on dd "NEF17DNTNN" at bounding box center [387, 78] width 37 height 14
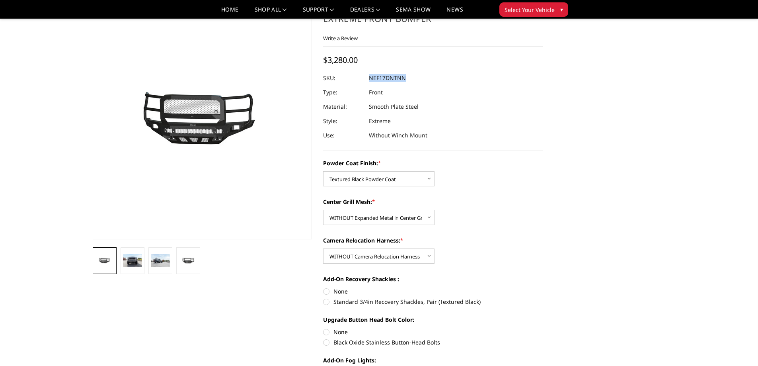
copy dd "NEF17DNTNN"
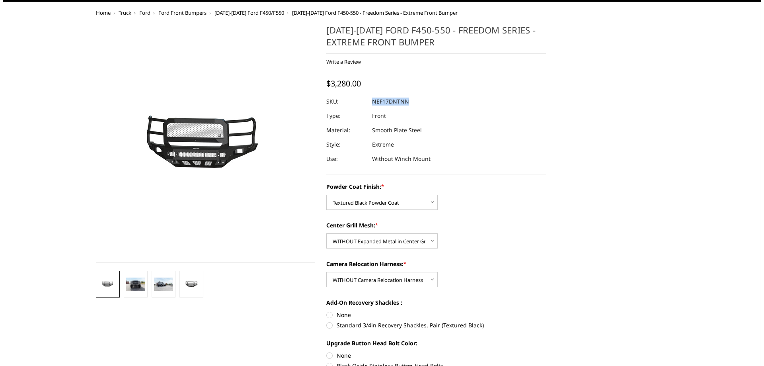
scroll to position [0, 0]
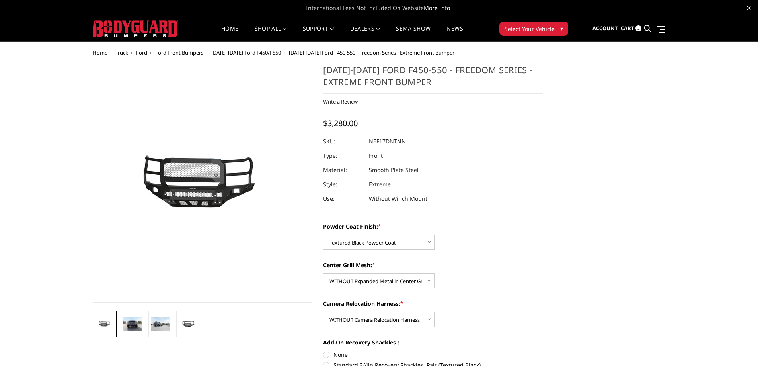
click at [642, 28] on ul "Account Sign in Register Cart 2 Search Search" at bounding box center [628, 28] width 73 height 25
click at [645, 27] on icon at bounding box center [647, 28] width 7 height 7
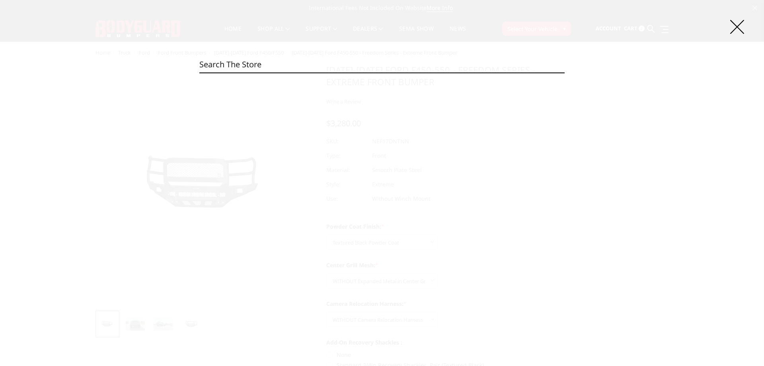
click at [339, 63] on input "Search" at bounding box center [381, 64] width 365 height 16
paste input "NEF23BNBMH"
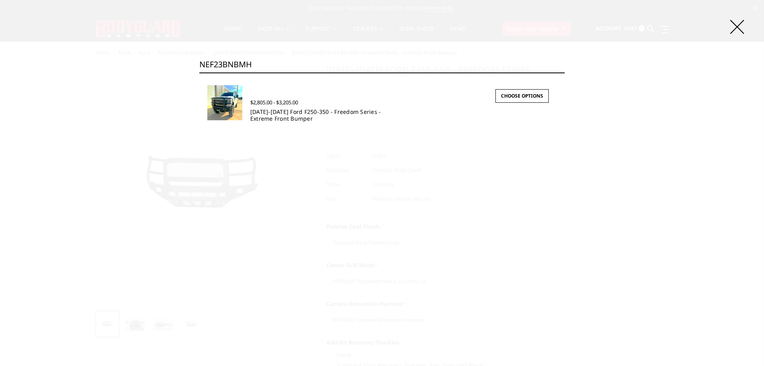
type input "NEF23BNBMH"
click at [271, 110] on link "[DATE]-[DATE] Ford F250-350 - Freedom Series - Extreme Front Bumper" at bounding box center [315, 115] width 131 height 14
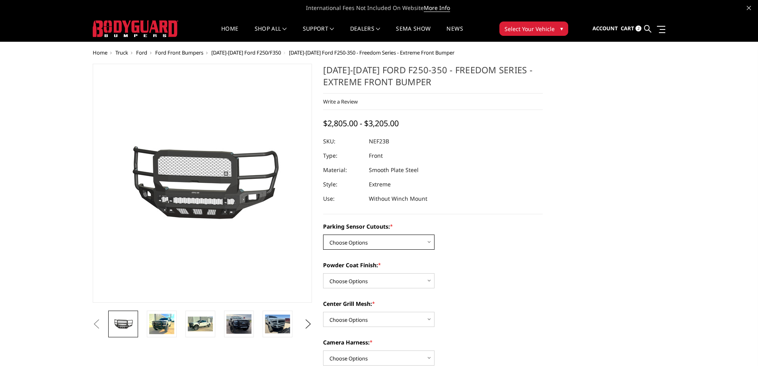
click at [375, 238] on select "Choose Options No - Without Parking Sensor Cutouts Yes - With Parking Sensor Cu…" at bounding box center [378, 241] width 111 height 15
select select "2582"
click at [323, 234] on select "Choose Options No - Without Parking Sensor Cutouts Yes - With Parking Sensor Cu…" at bounding box center [378, 241] width 111 height 15
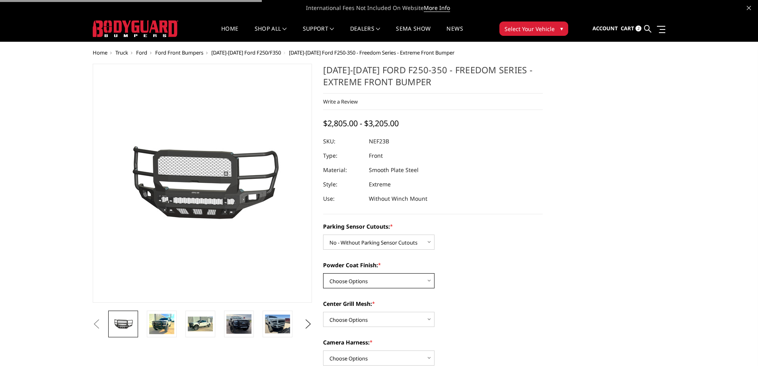
click at [370, 277] on select "Choose Options Bare Metal Textured Black Powder Coat" at bounding box center [378, 280] width 111 height 15
select select "2584"
click at [323, 273] on select "Choose Options Bare Metal Textured Black Powder Coat" at bounding box center [378, 280] width 111 height 15
click at [381, 315] on select "Choose Options With Center Grill Mesh Without Center Grill Mesh" at bounding box center [378, 318] width 111 height 15
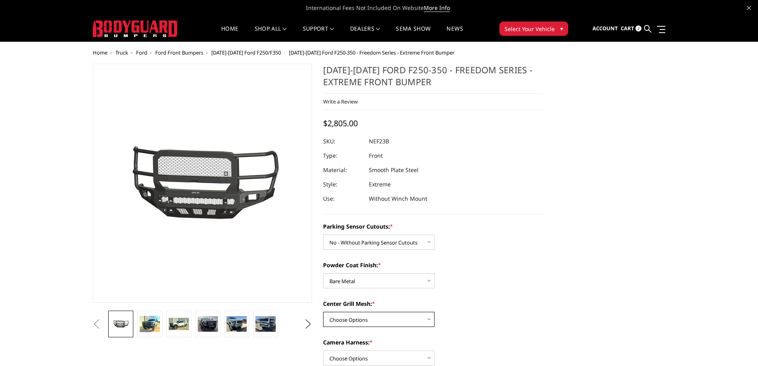
select select "2586"
click at [323, 311] on select "Choose Options With Center Grill Mesh Without Center Grill Mesh" at bounding box center [378, 318] width 111 height 15
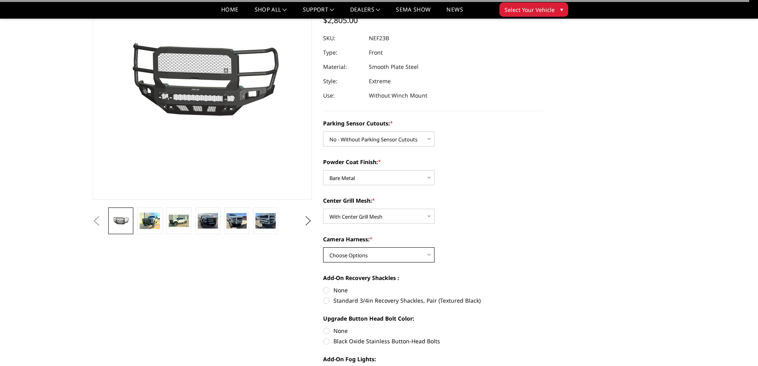
click at [389, 255] on select "Choose Options WITH Camera Harness WITHOUT Camera Harness" at bounding box center [378, 254] width 111 height 15
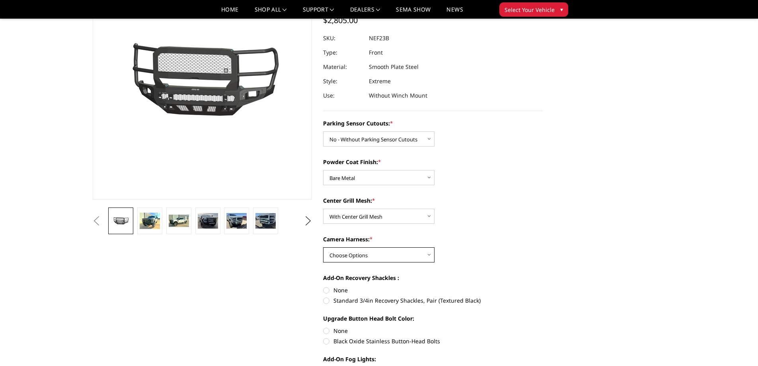
select select "2588"
click at [323, 247] on select "Choose Options WITH Camera Harness WITHOUT Camera Harness" at bounding box center [378, 254] width 111 height 15
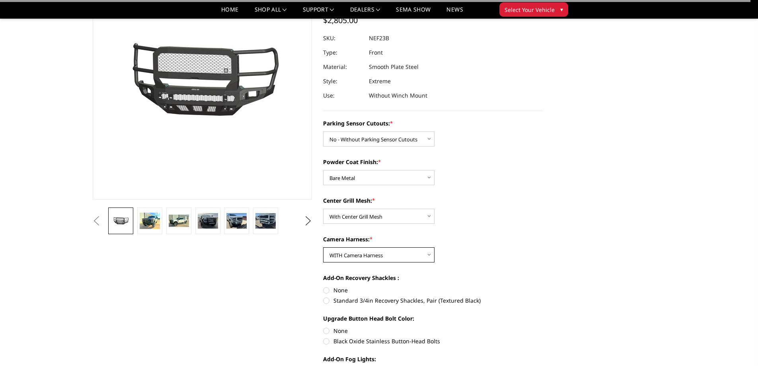
scroll to position [40, 0]
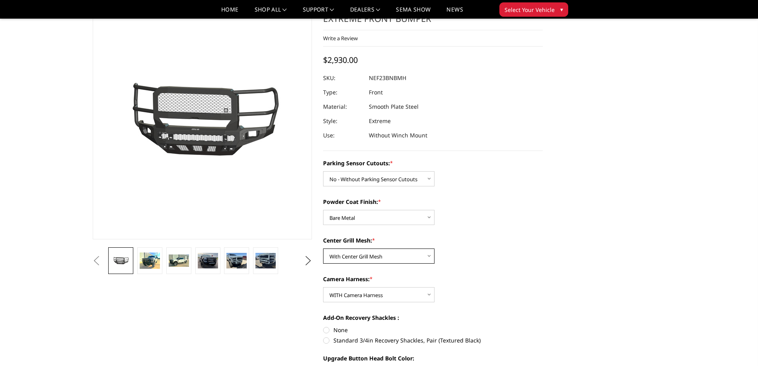
click at [401, 253] on select "Choose Options With Center Grill Mesh Without Center Grill Mesh" at bounding box center [378, 255] width 111 height 15
select select "2587"
click at [323, 248] on select "Choose Options With Center Grill Mesh Without Center Grill Mesh" at bounding box center [378, 255] width 111 height 15
click at [379, 77] on dd "NEF23BNBNH" at bounding box center [387, 78] width 37 height 14
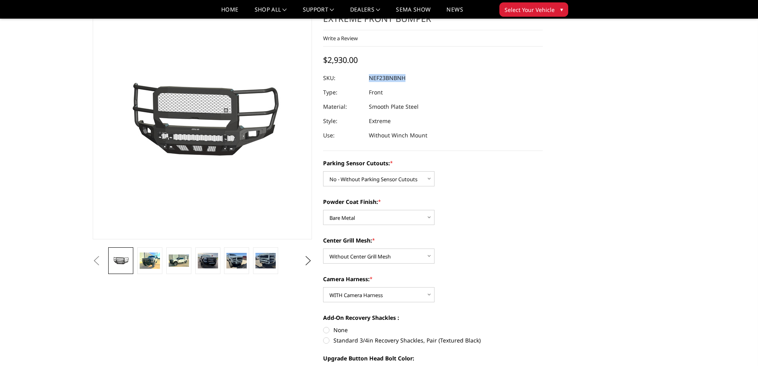
copy dd "NEF23BNBNH"
click at [361, 218] on select "Choose Options Bare Metal Textured Black Powder Coat" at bounding box center [378, 217] width 111 height 15
click at [364, 294] on select "Choose Options WITH Camera Harness WITHOUT Camera Harness" at bounding box center [378, 294] width 111 height 15
select select "2589"
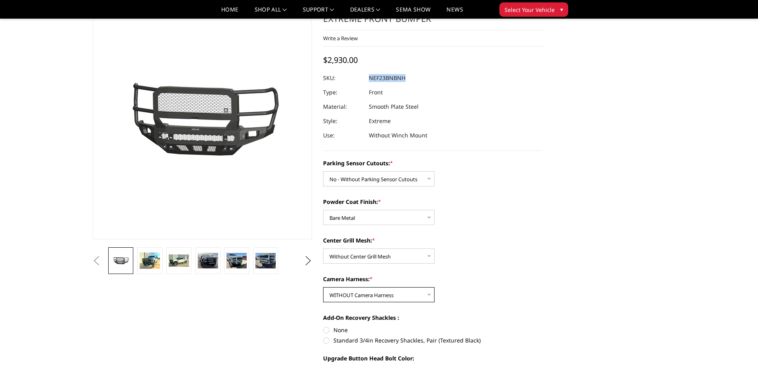
click at [323, 287] on select "Choose Options WITH Camera Harness WITHOUT Camera Harness" at bounding box center [378, 294] width 111 height 15
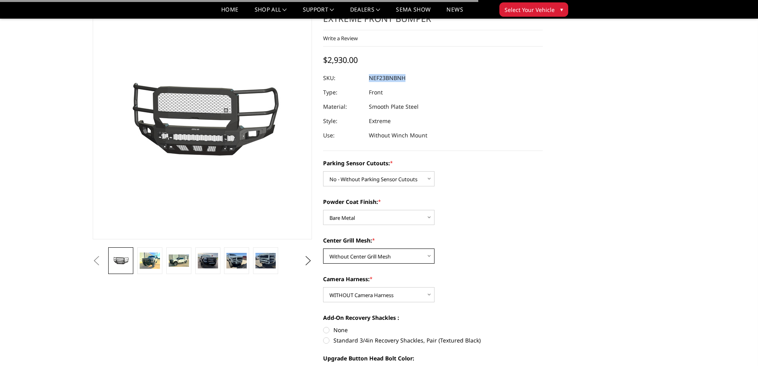
click at [397, 261] on select "Choose Options With Center Grill Mesh Without Center Grill Mesh" at bounding box center [378, 255] width 111 height 15
select select "2586"
click at [323, 248] on select "Choose Options With Center Grill Mesh Without Center Grill Mesh" at bounding box center [378, 255] width 111 height 15
click at [536, 250] on div "Center Grill Mesh: * Choose Options With Center Grill Mesh Without Center Grill…" at bounding box center [433, 249] width 220 height 27
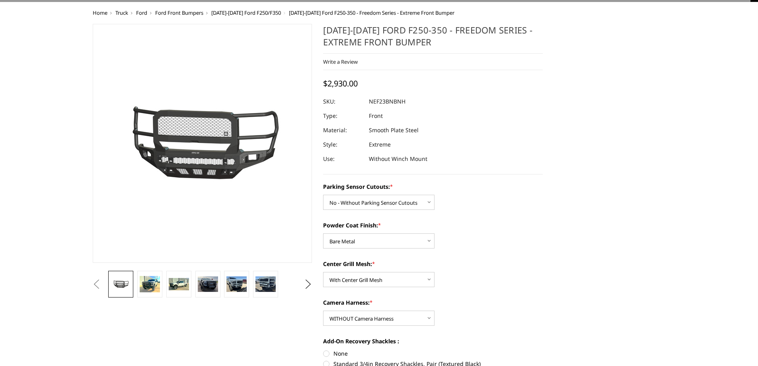
scroll to position [0, 0]
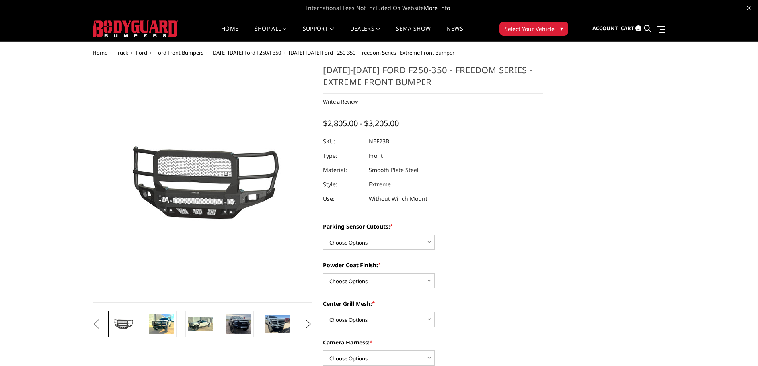
click at [362, 247] on select "Choose Options No - Without Parking Sensor Cutouts Yes - With Parking Sensor Cu…" at bounding box center [378, 241] width 111 height 15
select select "2582"
click at [323, 234] on select "Choose Options No - Without Parking Sensor Cutouts Yes - With Parking Sensor Cu…" at bounding box center [378, 241] width 111 height 15
click at [364, 278] on select "Choose Options Bare Metal Textured Black Powder Coat" at bounding box center [378, 280] width 111 height 15
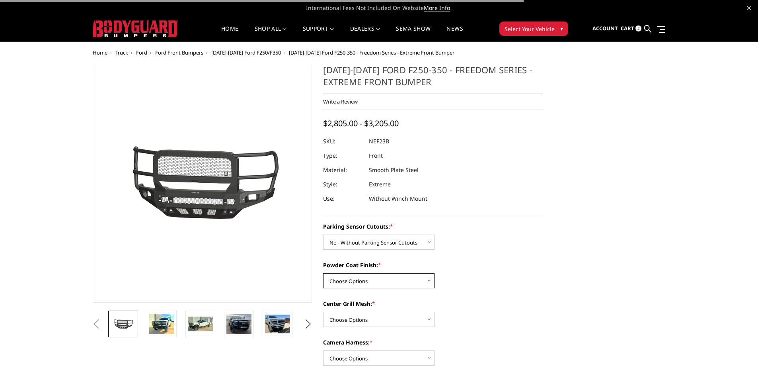
select select "2584"
click at [323, 273] on select "Choose Options Bare Metal Textured Black Powder Coat" at bounding box center [378, 280] width 111 height 15
click at [375, 318] on select "Choose Options With Center Grill Mesh Without Center Grill Mesh" at bounding box center [378, 318] width 111 height 15
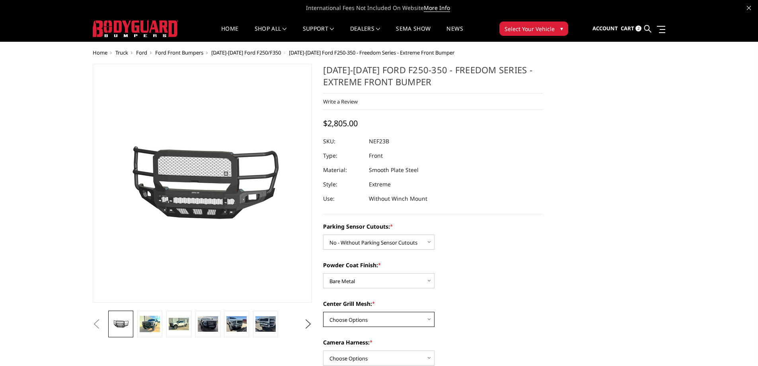
select select "2586"
click at [323, 311] on select "Choose Options With Center Grill Mesh Without Center Grill Mesh" at bounding box center [378, 318] width 111 height 15
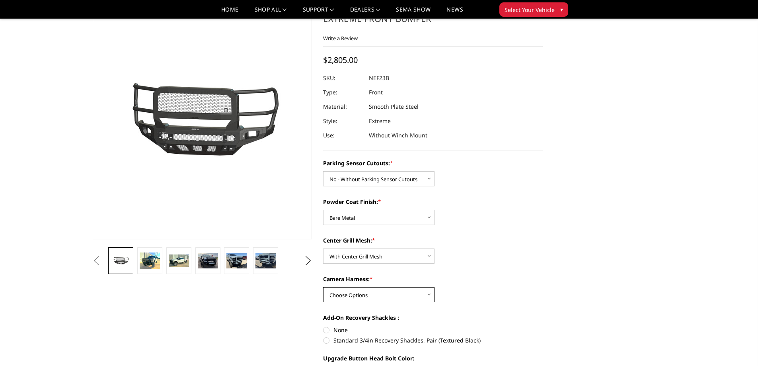
click at [356, 293] on select "Choose Options WITH Camera Harness WITHOUT Camera Harness" at bounding box center [378, 294] width 111 height 15
select select "2589"
click at [323, 287] on select "Choose Options WITH Camera Harness WITHOUT Camera Harness" at bounding box center [378, 294] width 111 height 15
click at [400, 249] on select "Choose Options With Center Grill Mesh Without Center Grill Mesh" at bounding box center [378, 255] width 111 height 15
select select "2587"
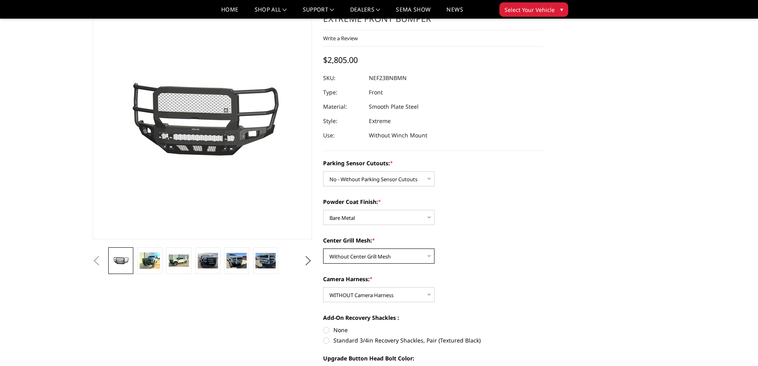
click at [323, 248] on select "Choose Options With Center Grill Mesh Without Center Grill Mesh" at bounding box center [378, 255] width 111 height 15
click at [395, 78] on dd "NEF23BNBNN" at bounding box center [387, 78] width 37 height 14
copy dd "NEF23BNBNN"
click at [378, 253] on select "Choose Options With Center Grill Mesh Without Center Grill Mesh" at bounding box center [378, 255] width 111 height 15
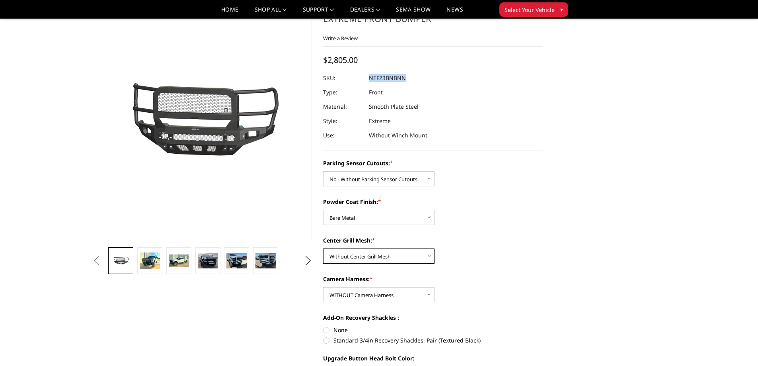
click at [377, 255] on select "Choose Options With Center Grill Mesh Without Center Grill Mesh" at bounding box center [378, 255] width 111 height 15
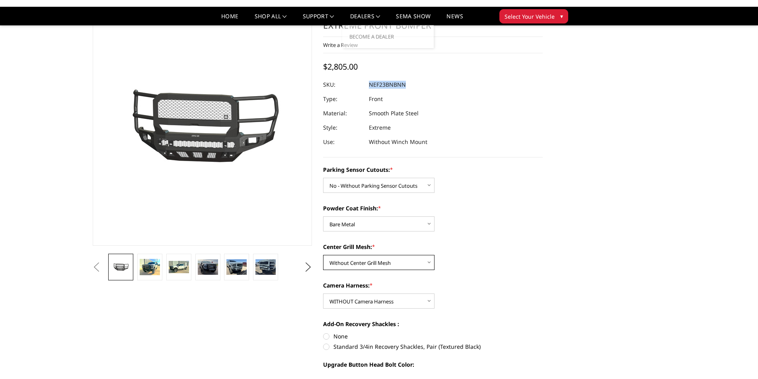
scroll to position [0, 0]
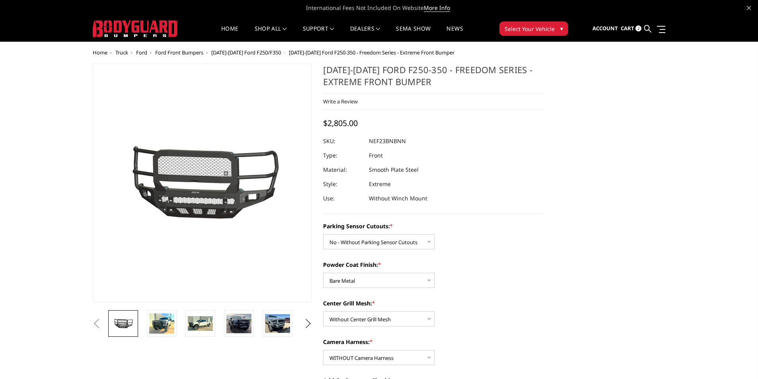
click at [369, 290] on div "Parking Sensor Cutouts: * Choose Options No - Without Parking Sensor Cutouts Ye…" at bounding box center [433, 380] width 220 height 316
click at [370, 282] on select "Choose Options Bare Metal Textured Black Powder Coat" at bounding box center [378, 280] width 111 height 15
select select "2585"
click at [323, 273] on select "Choose Options Bare Metal Textured Black Powder Coat" at bounding box center [378, 280] width 111 height 15
click at [378, 321] on select "Choose Options With Center Grill Mesh Without Center Grill Mesh" at bounding box center [378, 318] width 111 height 15
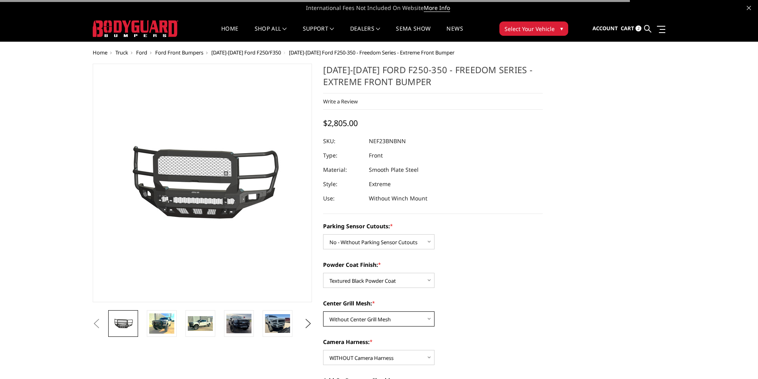
select select "2586"
click at [323, 311] on select "Choose Options With Center Grill Mesh Without Center Grill Mesh" at bounding box center [378, 318] width 111 height 15
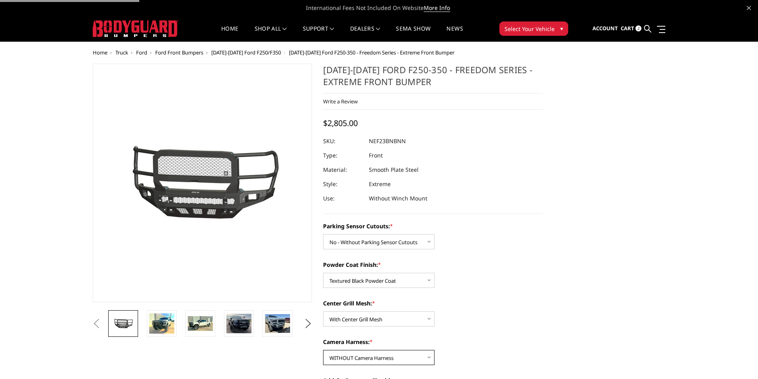
click at [378, 356] on select "Choose Options WITH Camera Harness WITHOUT Camera Harness" at bounding box center [378, 357] width 111 height 15
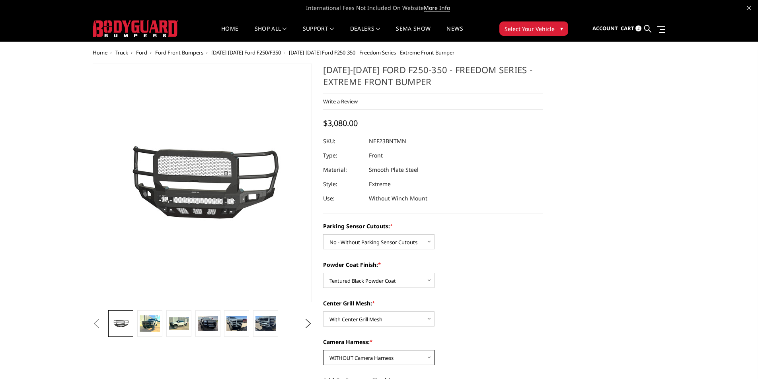
click at [372, 361] on select "Choose Options WITH Camera Harness WITHOUT Camera Harness" at bounding box center [378, 357] width 111 height 15
select select "2588"
click at [323, 350] on select "Choose Options WITH Camera Harness WITHOUT Camera Harness" at bounding box center [378, 357] width 111 height 15
click at [517, 286] on div "Powder Coat Finish: * Choose Options Bare Metal Textured Black Powder Coat" at bounding box center [433, 274] width 220 height 27
click at [360, 317] on select "Choose Options With Center Grill Mesh Without Center Grill Mesh" at bounding box center [378, 318] width 111 height 15
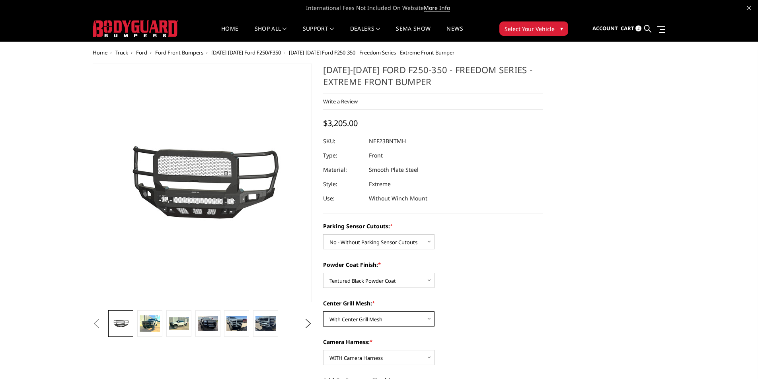
select select "2587"
click at [323, 311] on select "Choose Options With Center Grill Mesh Without Center Grill Mesh" at bounding box center [378, 318] width 111 height 15
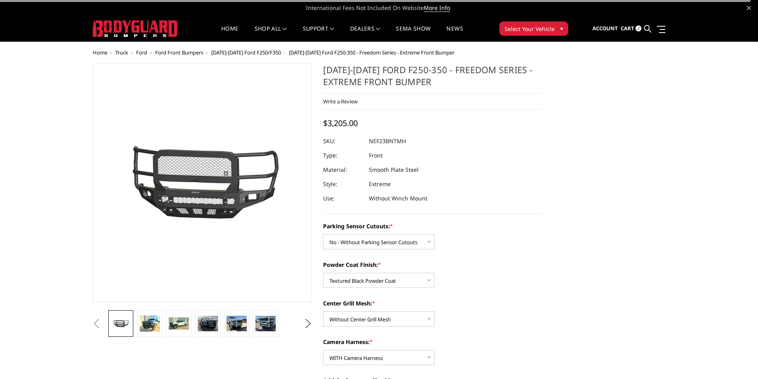
click at [386, 141] on dd "NEF23BNTMH" at bounding box center [387, 141] width 37 height 14
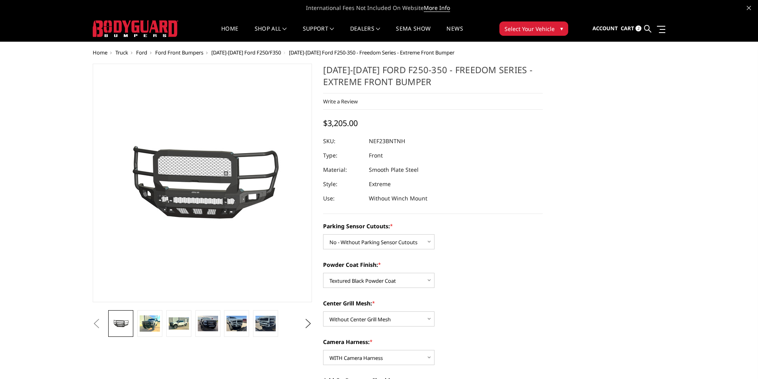
click at [386, 141] on dd "NEF23BNTNH" at bounding box center [387, 141] width 36 height 14
copy dd "NEF23BNTNH"
drag, startPoint x: 373, startPoint y: 354, endPoint x: 373, endPoint y: 362, distance: 8.0
click at [373, 354] on select "Choose Options WITH Camera Harness WITHOUT Camera Harness" at bounding box center [378, 357] width 111 height 15
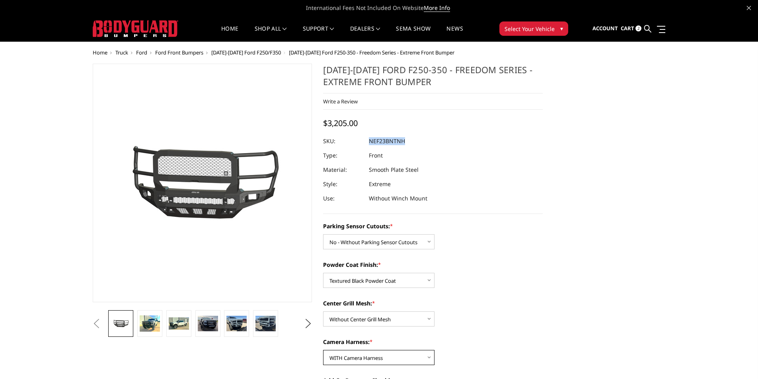
select select "2589"
click at [323, 350] on select "Choose Options WITH Camera Harness WITHOUT Camera Harness" at bounding box center [378, 357] width 111 height 15
drag, startPoint x: 374, startPoint y: 319, endPoint x: 372, endPoint y: 325, distance: 5.8
click at [374, 319] on select "Choose Options With Center Grill Mesh Without Center Grill Mesh" at bounding box center [378, 318] width 111 height 15
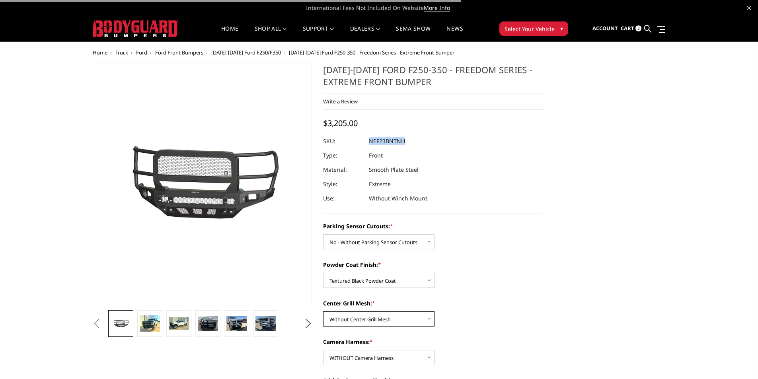
select select "2586"
click at [323, 311] on select "Choose Options With Center Grill Mesh Without Center Grill Mesh" at bounding box center [378, 318] width 111 height 15
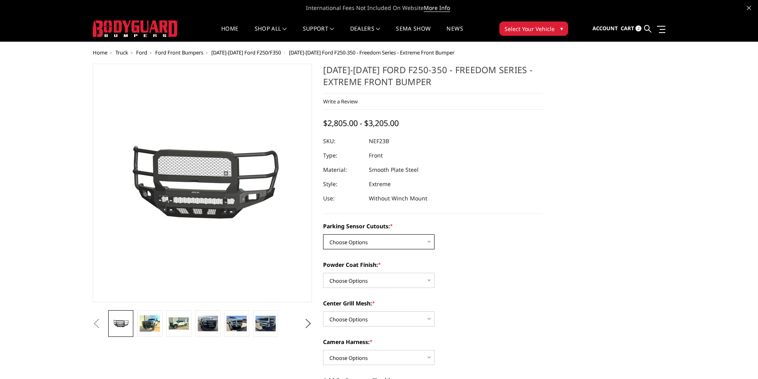
drag, startPoint x: 360, startPoint y: 240, endPoint x: 360, endPoint y: 247, distance: 7.2
click at [360, 240] on select "Choose Options No - Without Parking Sensor Cutouts Yes - With Parking Sensor Cu…" at bounding box center [378, 241] width 111 height 15
select select "2582"
click at [323, 234] on select "Choose Options No - Without Parking Sensor Cutouts Yes - With Parking Sensor Cu…" at bounding box center [378, 241] width 111 height 15
click at [371, 280] on select "Choose Options Bare Metal Textured Black Powder Coat" at bounding box center [378, 280] width 111 height 15
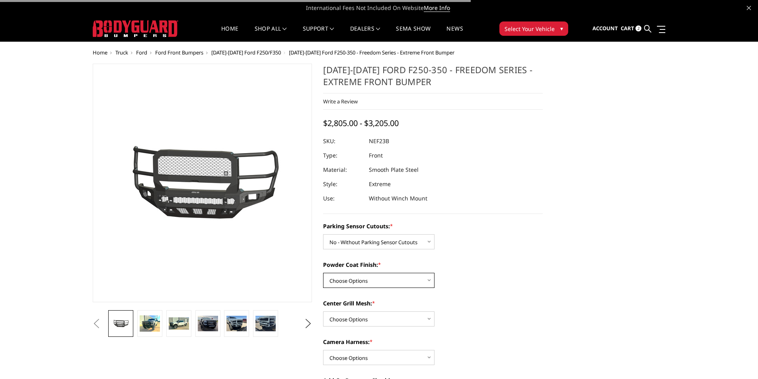
select select "2585"
click at [323, 273] on select "Choose Options Bare Metal Textured Black Powder Coat" at bounding box center [378, 280] width 111 height 15
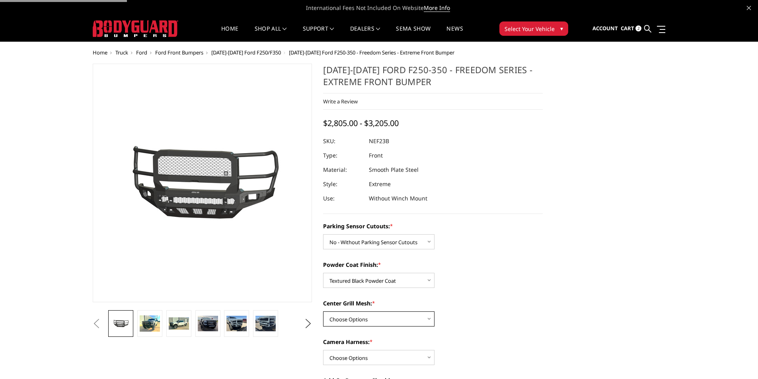
click at [376, 316] on select "Choose Options With Center Grill Mesh Without Center Grill Mesh" at bounding box center [378, 318] width 111 height 15
select select "2586"
click at [323, 311] on select "Choose Options With Center Grill Mesh Without Center Grill Mesh" at bounding box center [378, 318] width 111 height 15
click at [379, 356] on select "Choose Options WITH Camera Harness WITHOUT Camera Harness" at bounding box center [378, 357] width 111 height 15
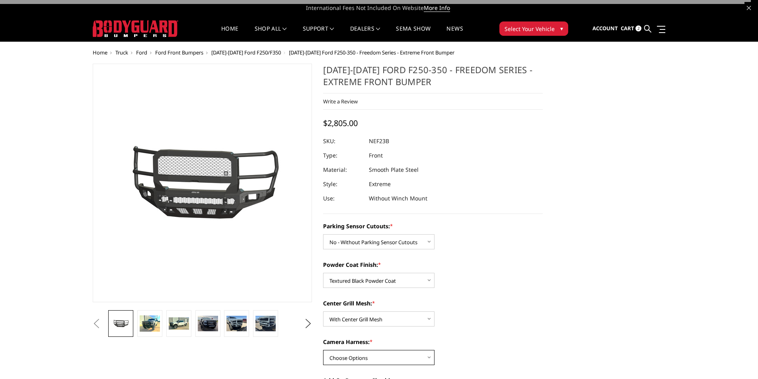
select select "2589"
click at [323, 350] on select "Choose Options WITH Camera Harness WITHOUT Camera Harness" at bounding box center [378, 357] width 111 height 15
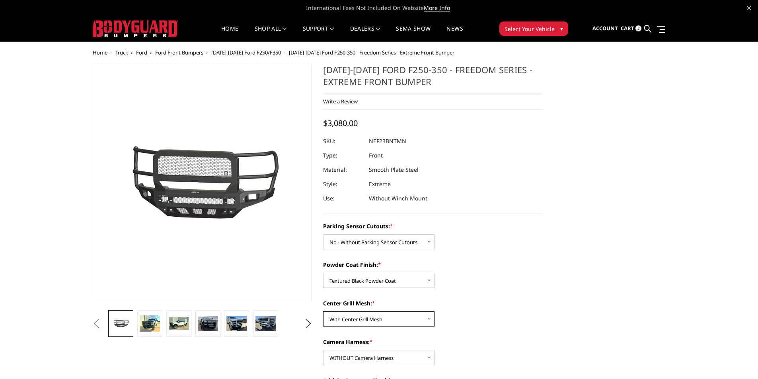
click at [375, 315] on select "Choose Options With Center Grill Mesh Without Center Grill Mesh" at bounding box center [378, 318] width 111 height 15
select select "2587"
click at [323, 311] on select "Choose Options With Center Grill Mesh Without Center Grill Mesh" at bounding box center [378, 318] width 111 height 15
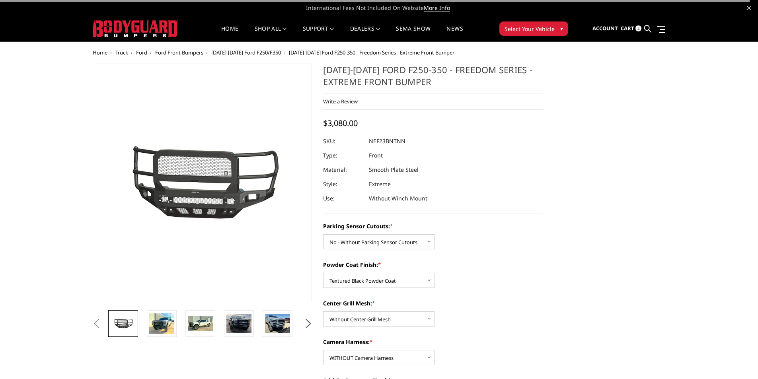
click at [403, 141] on dd "NEF23BNTNN" at bounding box center [387, 141] width 37 height 14
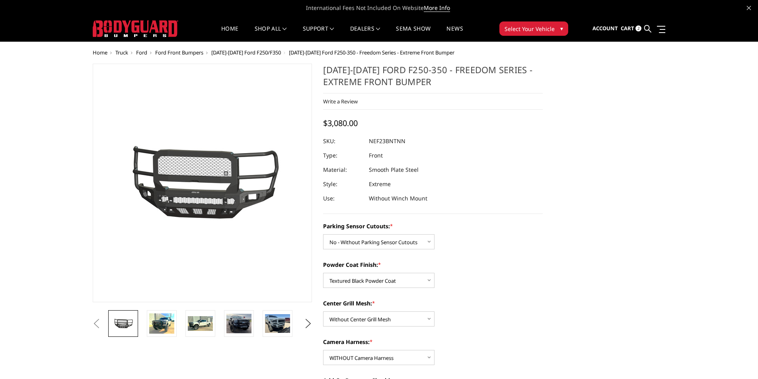
click at [403, 141] on dd "NEF23BNTNN" at bounding box center [387, 141] width 37 height 14
click at [401, 141] on dd "NEF23BNTNN" at bounding box center [387, 141] width 37 height 14
copy dd "NEF23BNTNN"
click at [367, 244] on select "Choose Options No - Without Parking Sensor Cutouts Yes - With Parking Sensor Cu…" at bounding box center [378, 241] width 111 height 15
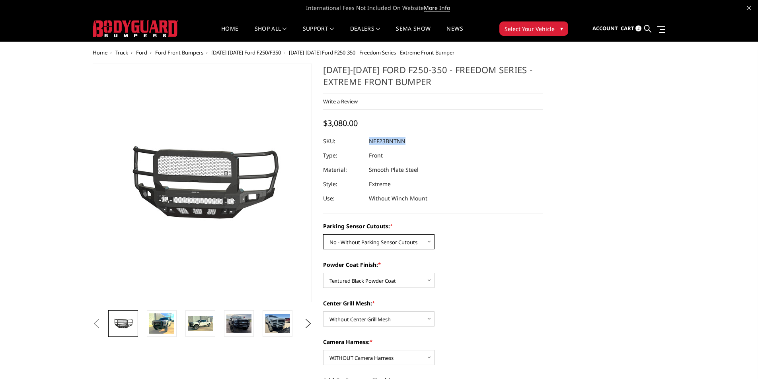
select select "2583"
click at [323, 234] on select "Choose Options No - Without Parking Sensor Cutouts Yes - With Parking Sensor Cu…" at bounding box center [378, 241] width 111 height 15
click at [368, 275] on select "Choose Options Bare Metal Textured Black Powder Coat" at bounding box center [378, 280] width 111 height 15
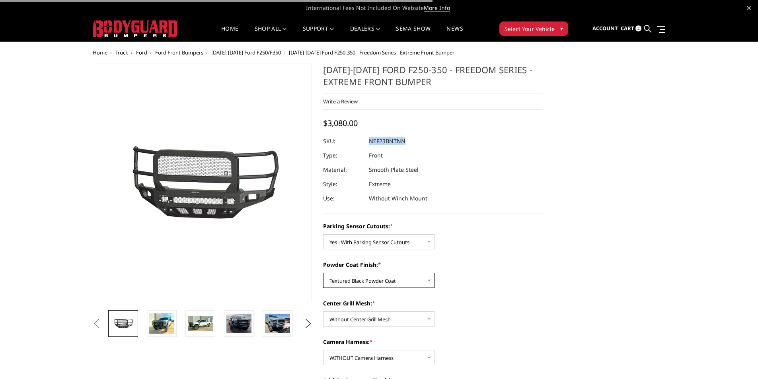
select select "2584"
click at [323, 273] on select "Choose Options Bare Metal Textured Black Powder Coat" at bounding box center [378, 280] width 111 height 15
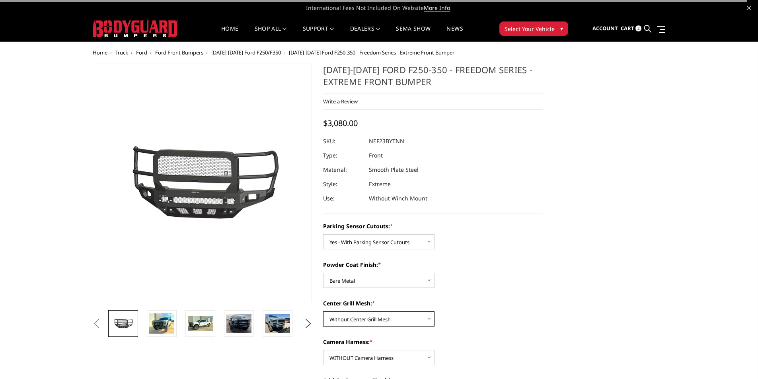
click at [370, 322] on select "Choose Options With Center Grill Mesh Without Center Grill Mesh" at bounding box center [378, 318] width 111 height 15
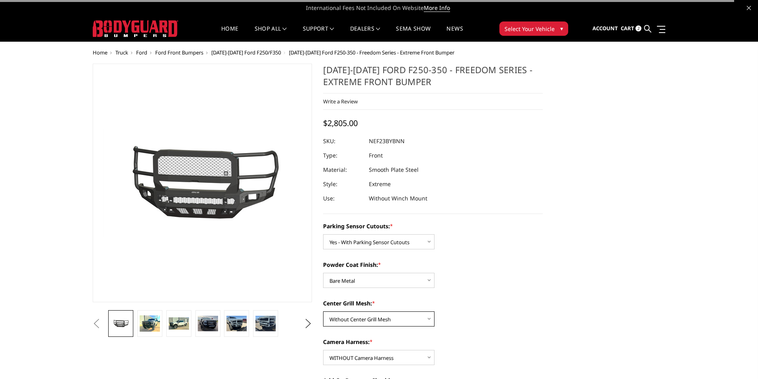
select select "2586"
click at [323, 311] on select "Choose Options With Center Grill Mesh Without Center Grill Mesh" at bounding box center [378, 318] width 111 height 15
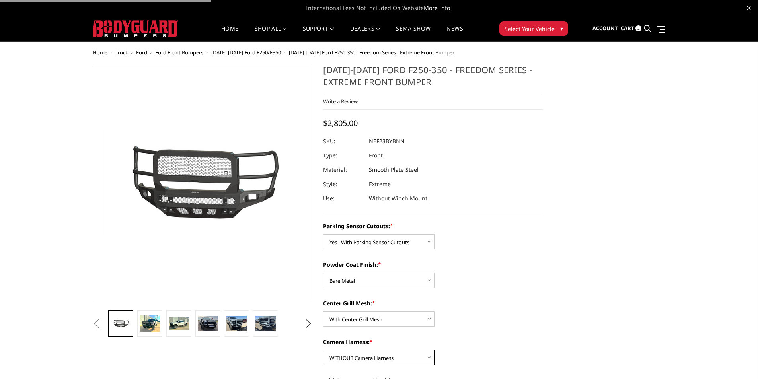
drag, startPoint x: 360, startPoint y: 356, endPoint x: 358, endPoint y: 371, distance: 15.2
click at [360, 356] on select "Choose Options WITH Camera Harness WITHOUT Camera Harness" at bounding box center [378, 357] width 111 height 15
select select "2588"
click at [323, 350] on select "Choose Options WITH Camera Harness WITHOUT Camera Harness" at bounding box center [378, 357] width 111 height 15
click at [369, 317] on select "Choose Options With Center Grill Mesh Without Center Grill Mesh" at bounding box center [378, 318] width 111 height 15
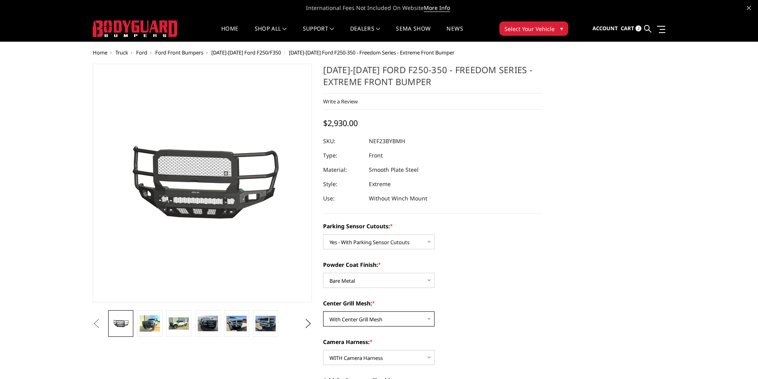
select select "2587"
click at [323, 311] on select "Choose Options With Center Grill Mesh Without Center Grill Mesh" at bounding box center [378, 318] width 111 height 15
click at [397, 144] on dd "NEF23BYBNH" at bounding box center [386, 141] width 35 height 14
copy dd "NEF23BYBNH"
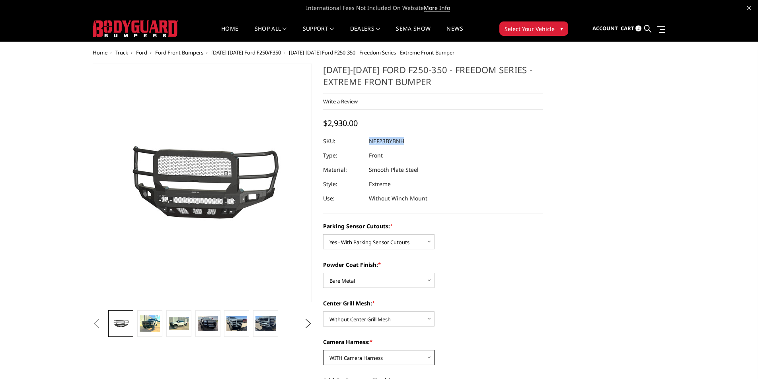
click at [368, 357] on select "Choose Options WITH Camera Harness WITHOUT Camera Harness" at bounding box center [378, 357] width 111 height 15
select select "2589"
click at [323, 350] on select "Choose Options WITH Camera Harness WITHOUT Camera Harness" at bounding box center [378, 357] width 111 height 15
click at [382, 138] on dd "NEF23BYBNN" at bounding box center [387, 141] width 36 height 14
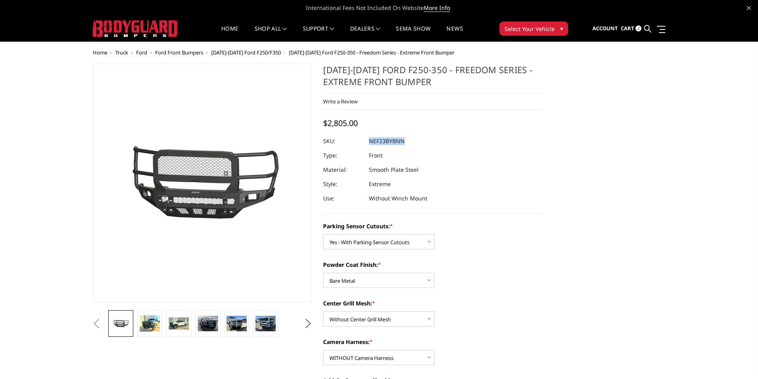
copy dd "NEF23BYBNN"
click at [376, 285] on select "Choose Options Bare Metal Textured Black Powder Coat" at bounding box center [378, 280] width 111 height 15
select select "2585"
click at [323, 273] on select "Choose Options Bare Metal Textured Black Powder Coat" at bounding box center [378, 280] width 111 height 15
click at [375, 317] on select "Choose Options With Center Grill Mesh Without Center Grill Mesh" at bounding box center [378, 318] width 111 height 15
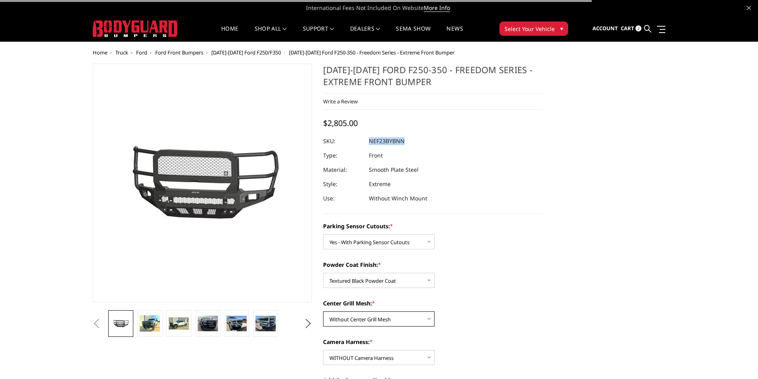
click at [323, 311] on select "Choose Options With Center Grill Mesh Without Center Grill Mesh" at bounding box center [378, 318] width 111 height 15
click at [379, 355] on select "Choose Options WITH Camera Harness WITHOUT Camera Harness" at bounding box center [378, 357] width 111 height 15
click at [323, 350] on select "Choose Options WITH Camera Harness WITHOUT Camera Harness" at bounding box center [378, 357] width 111 height 15
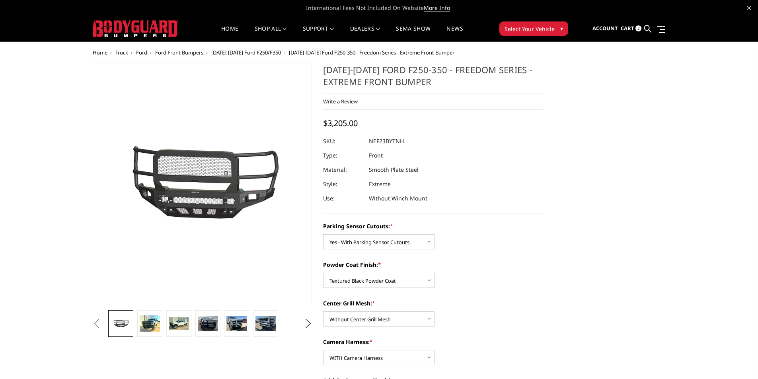
click at [392, 141] on dd "NEF23BYTNH" at bounding box center [386, 141] width 35 height 14
copy dd "NEF23BYTNH"
drag, startPoint x: 385, startPoint y: 353, endPoint x: 385, endPoint y: 360, distance: 7.2
click at [385, 353] on select "Choose Options WITH Camera Harness WITHOUT Camera Harness" at bounding box center [378, 357] width 111 height 15
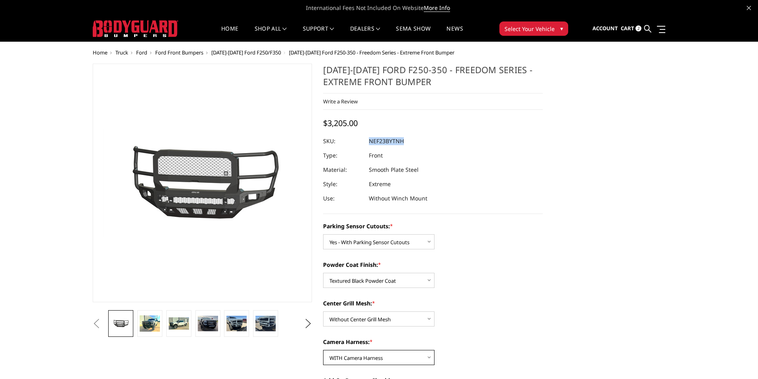
select select "2589"
click at [323, 350] on select "Choose Options WITH Camera Harness WITHOUT Camera Harness" at bounding box center [378, 357] width 111 height 15
click at [396, 142] on dd "NEF23BYTNN" at bounding box center [386, 141] width 35 height 14
copy dd "NEF23BYTNN"
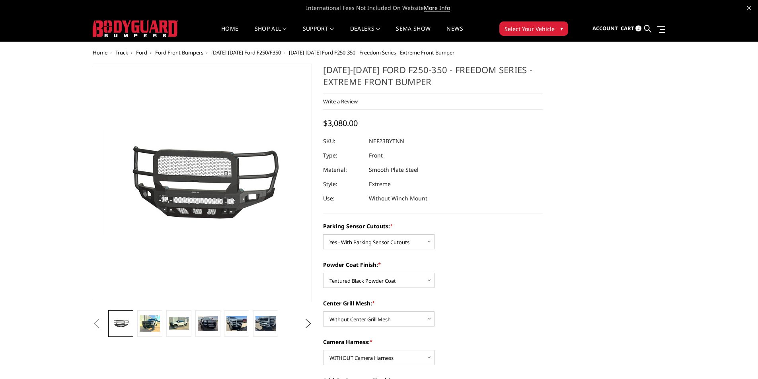
click at [652, 29] on ul "Account Sign in Register Cart 2 Search Search" at bounding box center [628, 28] width 73 height 25
click at [647, 29] on icon at bounding box center [647, 28] width 7 height 7
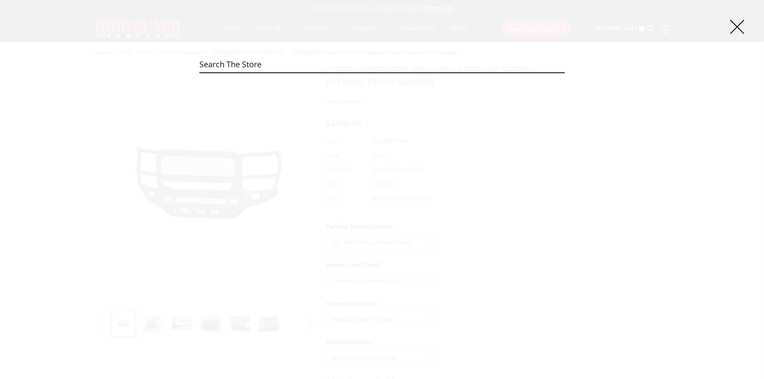
click at [317, 66] on input "Search" at bounding box center [381, 64] width 365 height 16
paste input "NEF23DNBMH"
type input "NEF23DNBMH"
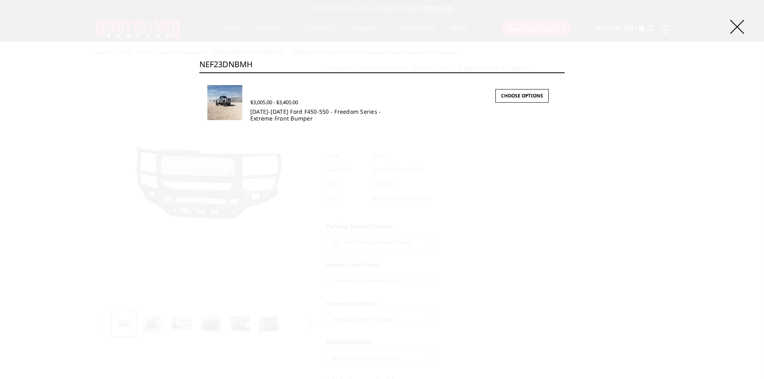
click at [266, 121] on link "[DATE]-[DATE] Ford F450-550 - Freedom Series - Extreme Front Bumper" at bounding box center [315, 115] width 131 height 14
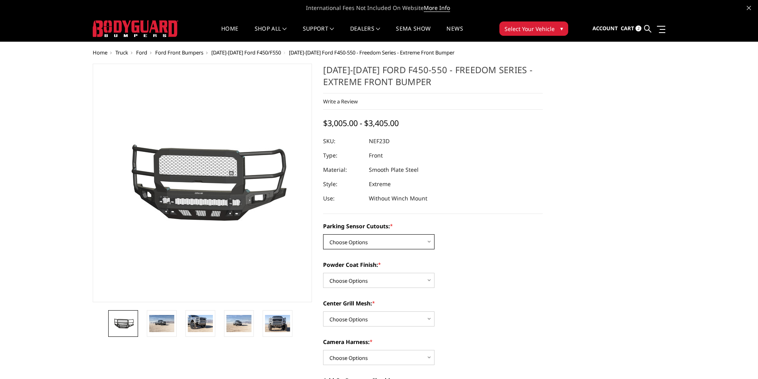
click at [366, 248] on select "Choose Options No - Without Parking Sensor Cutouts Yes - With Parking Sensor Cu…" at bounding box center [378, 241] width 111 height 15
select select "2590"
click at [323, 234] on select "Choose Options No - Without Parking Sensor Cutouts Yes - With Parking Sensor Cu…" at bounding box center [378, 241] width 111 height 15
click at [366, 278] on select "Choose Options Bare Metal Textured Black Powder Coat" at bounding box center [378, 280] width 111 height 15
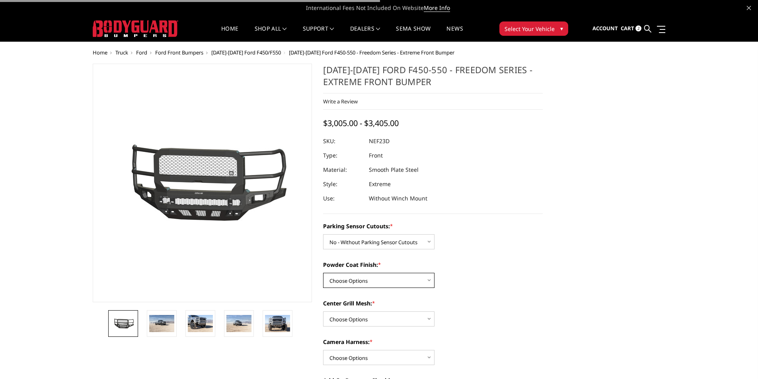
select select "2592"
click at [323, 273] on select "Choose Options Bare Metal Textured Black Powder Coat" at bounding box center [378, 280] width 111 height 15
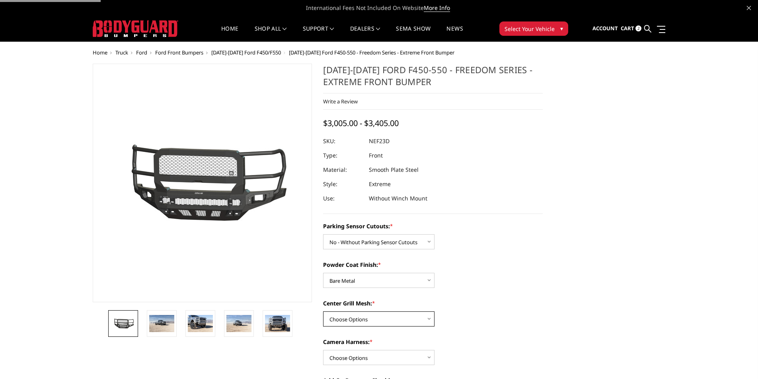
drag, startPoint x: 368, startPoint y: 319, endPoint x: 366, endPoint y: 324, distance: 5.2
click at [368, 319] on select "Choose Options With Center Grill Mesh Without Center Grill Mesh" at bounding box center [378, 318] width 111 height 15
select select "2595"
click at [323, 311] on select "Choose Options With Center Grill Mesh Without Center Grill Mesh" at bounding box center [378, 318] width 111 height 15
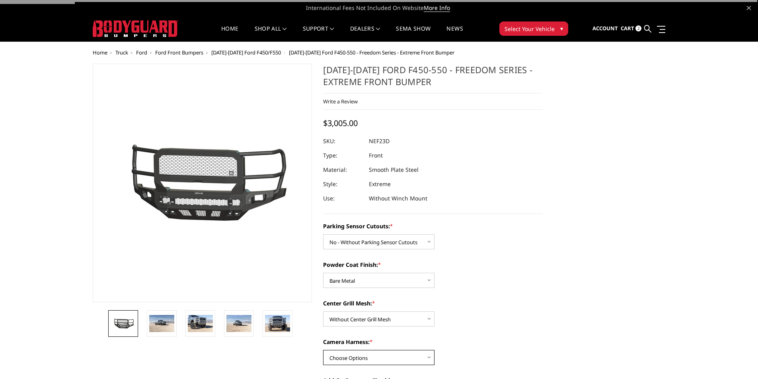
click at [366, 352] on select "Choose Options WITH Camera Harness WITHOUT Camera Harness" at bounding box center [378, 357] width 111 height 15
click at [323, 350] on select "Choose Options WITH Camera Harness WITHOUT Camera Harness" at bounding box center [378, 357] width 111 height 15
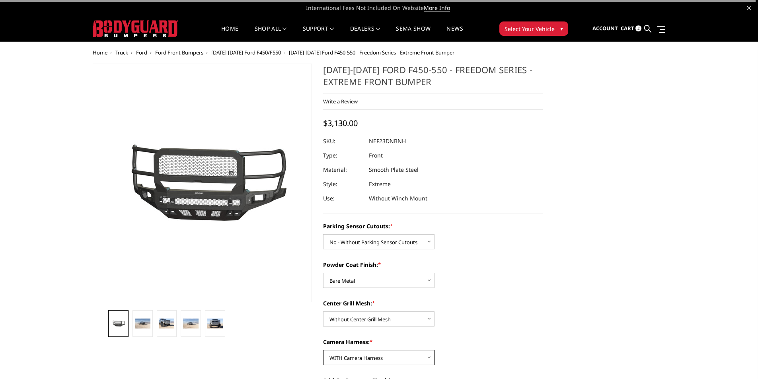
scroll to position [40, 0]
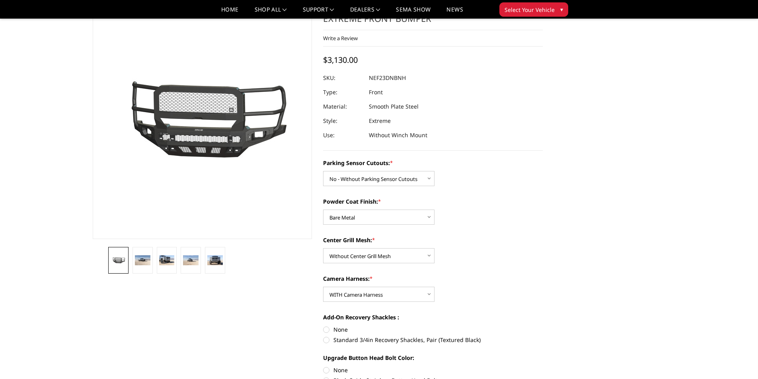
click at [399, 80] on dd "NEF23DNBNH" at bounding box center [387, 78] width 37 height 14
copy dd "NEF23DNBNH"
drag, startPoint x: 375, startPoint y: 295, endPoint x: 375, endPoint y: 300, distance: 4.8
click at [375, 295] on select "Choose Options WITH Camera Harness WITHOUT Camera Harness" at bounding box center [378, 294] width 111 height 15
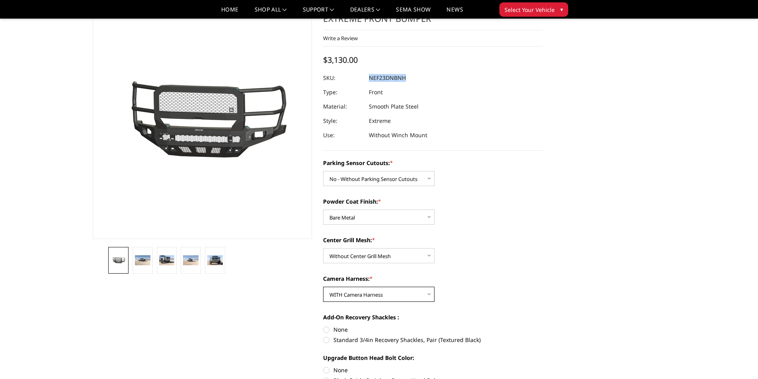
select select "2597"
click at [323, 287] on select "Choose Options WITH Camera Harness WITHOUT Camera Harness" at bounding box center [378, 294] width 111 height 15
click at [399, 76] on dd "NEF23DNBNN" at bounding box center [387, 78] width 37 height 14
copy dd "NEF23DNBNN"
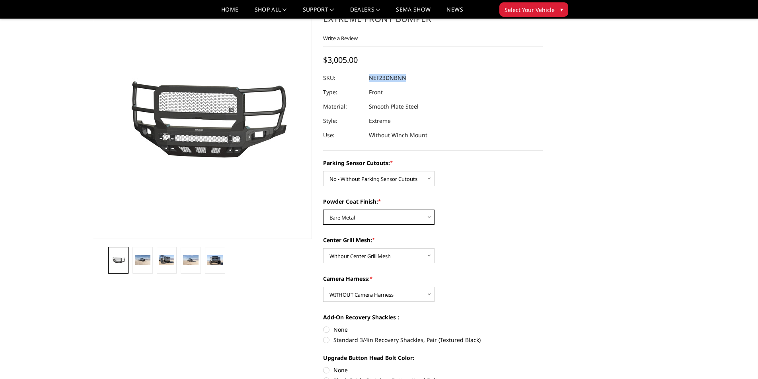
drag, startPoint x: 366, startPoint y: 214, endPoint x: 366, endPoint y: 224, distance: 9.2
click at [366, 214] on select "Choose Options Bare Metal Textured Black Powder Coat" at bounding box center [378, 217] width 111 height 15
select select "2593"
click at [323, 210] on select "Choose Options Bare Metal Textured Black Powder Coat" at bounding box center [378, 217] width 111 height 15
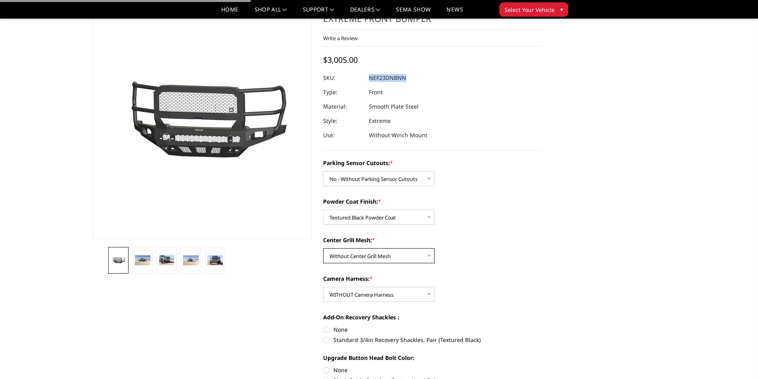
drag, startPoint x: 372, startPoint y: 256, endPoint x: 372, endPoint y: 262, distance: 5.6
click at [372, 256] on select "Choose Options With Center Grill Mesh Without Center Grill Mesh" at bounding box center [378, 255] width 111 height 15
select select "2594"
click at [323, 248] on select "Choose Options With Center Grill Mesh Without Center Grill Mesh" at bounding box center [378, 255] width 111 height 15
drag, startPoint x: 377, startPoint y: 290, endPoint x: 378, endPoint y: 301, distance: 11.2
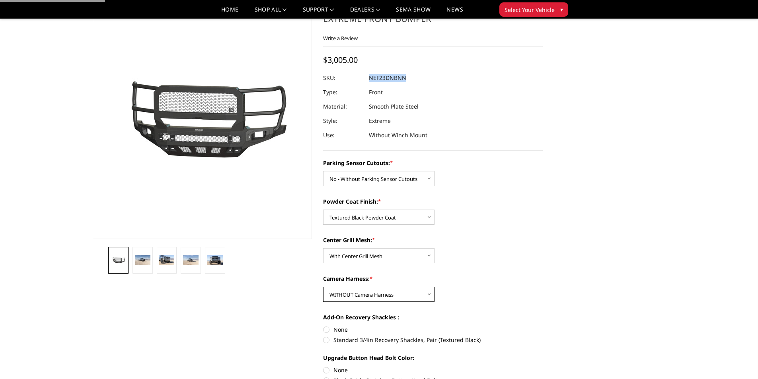
click at [377, 290] on select "Choose Options WITH Camera Harness WITHOUT Camera Harness" at bounding box center [378, 294] width 111 height 15
select select "2596"
click at [323, 287] on select "Choose Options WITH Camera Harness WITHOUT Camera Harness" at bounding box center [378, 294] width 111 height 15
click at [380, 256] on select "Choose Options With Center Grill Mesh Without Center Grill Mesh" at bounding box center [378, 255] width 111 height 15
select select "2595"
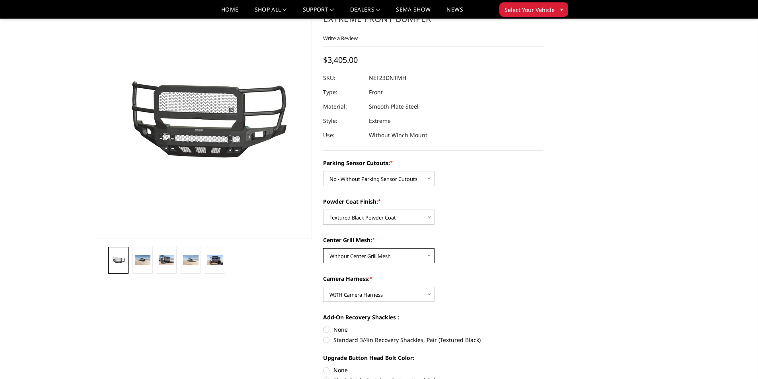
click at [323, 248] on select "Choose Options With Center Grill Mesh Without Center Grill Mesh" at bounding box center [378, 255] width 111 height 15
click at [399, 79] on dd "NEF23DNTNH" at bounding box center [387, 78] width 37 height 14
copy dd "NEF23DNTNH"
drag, startPoint x: 364, startPoint y: 294, endPoint x: 364, endPoint y: 299, distance: 5.2
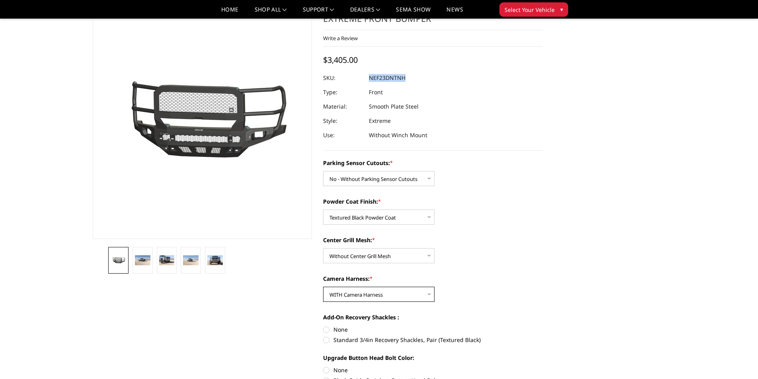
click at [364, 294] on select "Choose Options WITH Camera Harness WITHOUT Camera Harness" at bounding box center [378, 294] width 111 height 15
select select "2597"
click at [323, 287] on select "Choose Options WITH Camera Harness WITHOUT Camera Harness" at bounding box center [378, 294] width 111 height 15
click at [399, 78] on dd "NEF23DNTNN" at bounding box center [387, 78] width 37 height 14
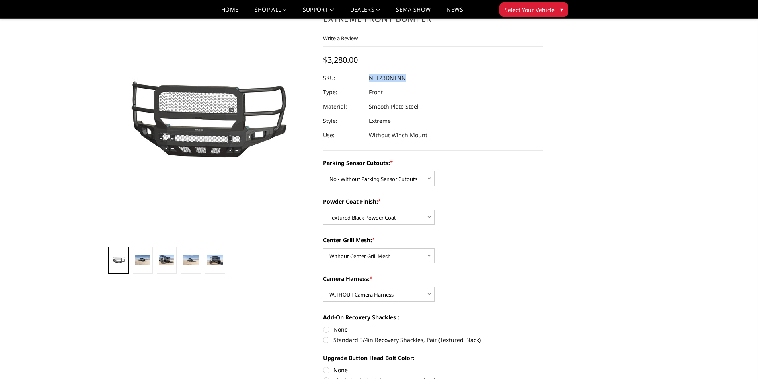
copy dd "NEF23DNTNN"
click at [381, 184] on select "Choose Options No - Without Parking Sensor Cutouts Yes - With Parking Sensor Cu…" at bounding box center [378, 178] width 111 height 15
select select "2591"
click at [323, 171] on select "Choose Options No - Without Parking Sensor Cutouts Yes - With Parking Sensor Cu…" at bounding box center [378, 178] width 111 height 15
click at [381, 218] on select "Choose Options Bare Metal Textured Black Powder Coat" at bounding box center [378, 217] width 111 height 15
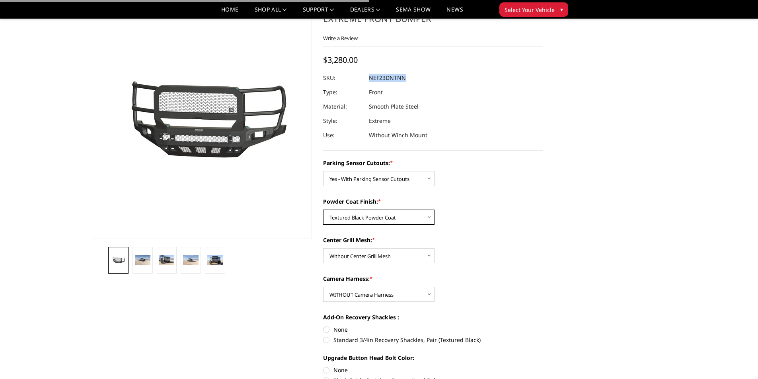
select select "2592"
click at [323, 210] on select "Choose Options Bare Metal Textured Black Powder Coat" at bounding box center [378, 217] width 111 height 15
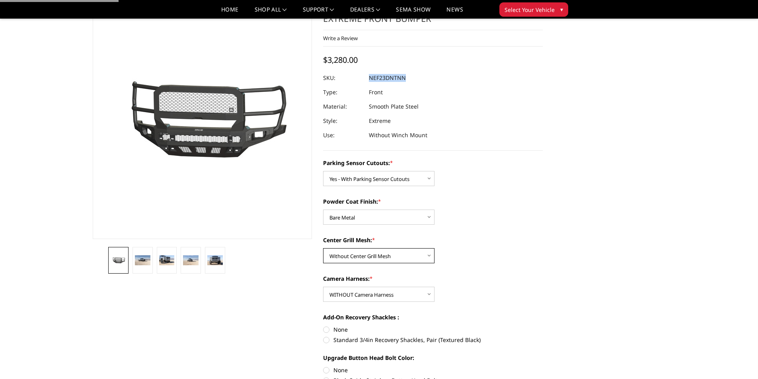
click at [378, 260] on select "Choose Options With Center Grill Mesh Without Center Grill Mesh" at bounding box center [378, 255] width 111 height 15
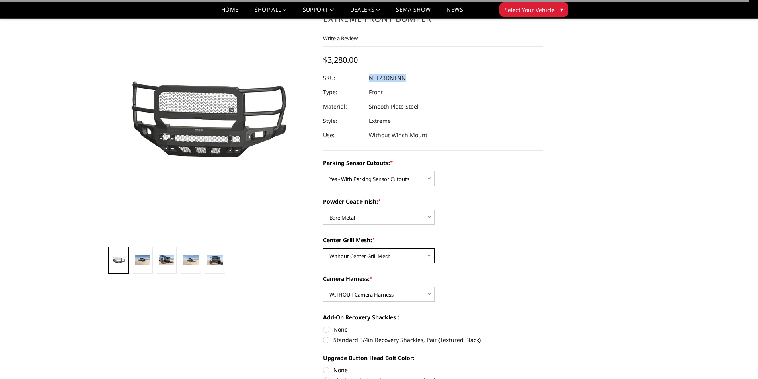
click at [323, 248] on select "Choose Options With Center Grill Mesh Without Center Grill Mesh" at bounding box center [378, 255] width 111 height 15
click at [389, 299] on select "Choose Options WITH Camera Harness WITHOUT Camera Harness" at bounding box center [378, 294] width 111 height 15
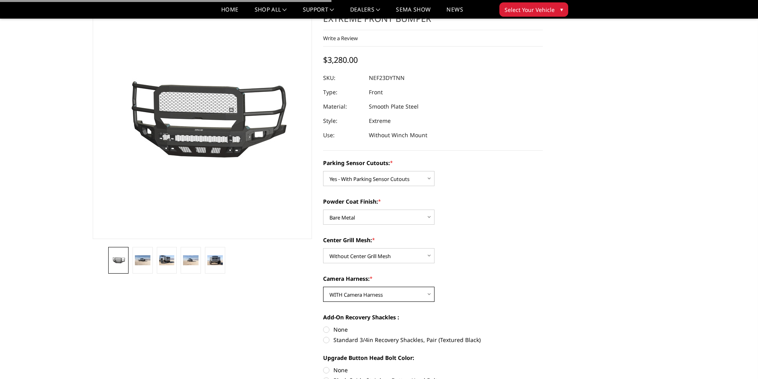
click at [323, 287] on select "Choose Options WITH Camera Harness WITHOUT Camera Harness" at bounding box center [378, 294] width 111 height 15
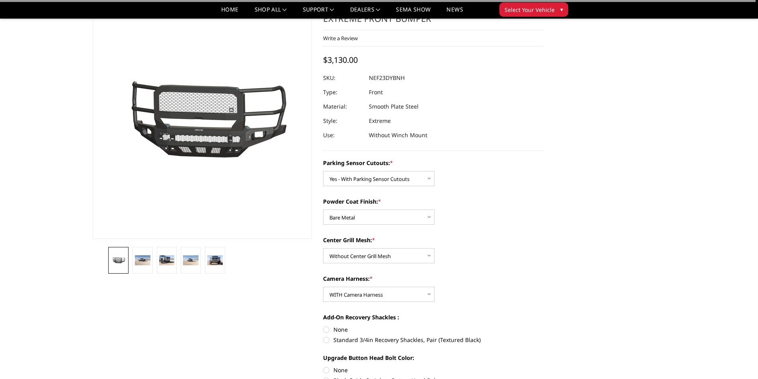
click at [397, 79] on dd "NEF23DYBNH" at bounding box center [387, 78] width 36 height 14
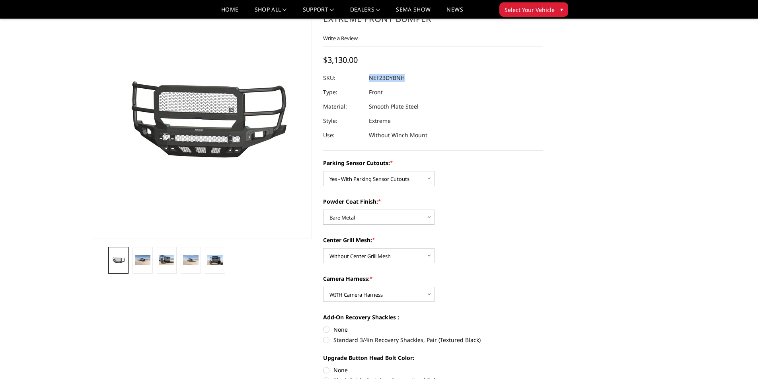
click at [397, 79] on dd "NEF23DYBNH" at bounding box center [387, 78] width 36 height 14
copy dd "NEF23DYBNH"
click at [368, 294] on select "Choose Options WITH Camera Harness WITHOUT Camera Harness" at bounding box center [378, 294] width 111 height 15
select select "2597"
click at [323, 287] on select "Choose Options WITH Camera Harness WITHOUT Camera Harness" at bounding box center [378, 294] width 111 height 15
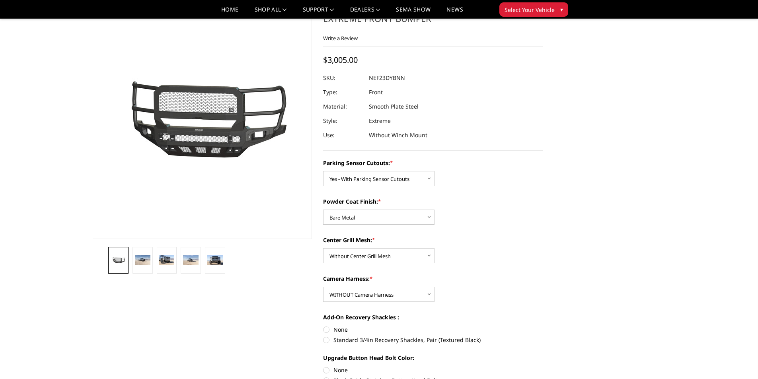
click at [397, 81] on dd "NEF23DYBNN" at bounding box center [387, 78] width 36 height 14
copy dd "NEF23DYBNN"
click at [371, 218] on select "Choose Options Bare Metal Textured Black Powder Coat" at bounding box center [378, 217] width 111 height 15
select select "2593"
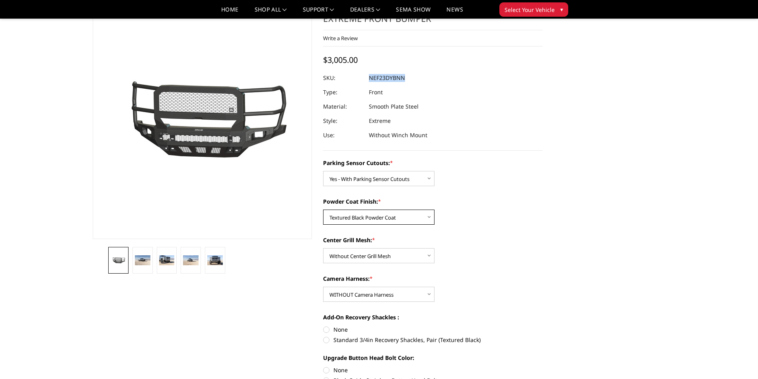
click at [323, 210] on select "Choose Options Bare Metal Textured Black Powder Coat" at bounding box center [378, 217] width 111 height 15
click at [376, 258] on select "Choose Options With Center Grill Mesh Without Center Grill Mesh" at bounding box center [378, 255] width 111 height 15
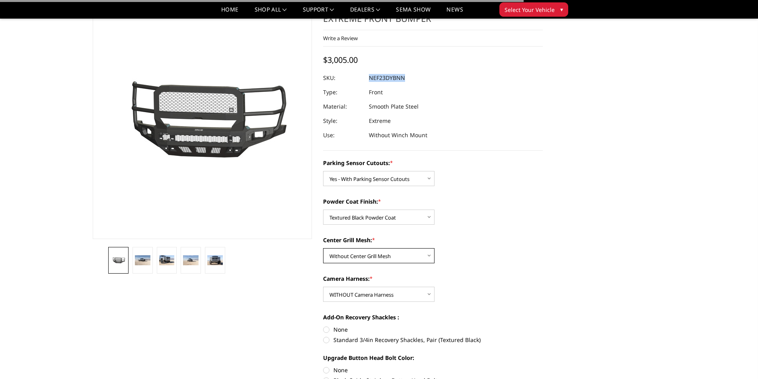
click at [323, 248] on select "Choose Options With Center Grill Mesh Without Center Grill Mesh" at bounding box center [378, 255] width 111 height 15
click at [378, 298] on select "Choose Options WITH Camera Harness WITHOUT Camera Harness" at bounding box center [378, 294] width 111 height 15
select select "2596"
click at [323, 287] on select "Choose Options WITH Camera Harness WITHOUT Camera Harness" at bounding box center [378, 294] width 111 height 15
click at [413, 82] on div at bounding box center [433, 78] width 220 height 14
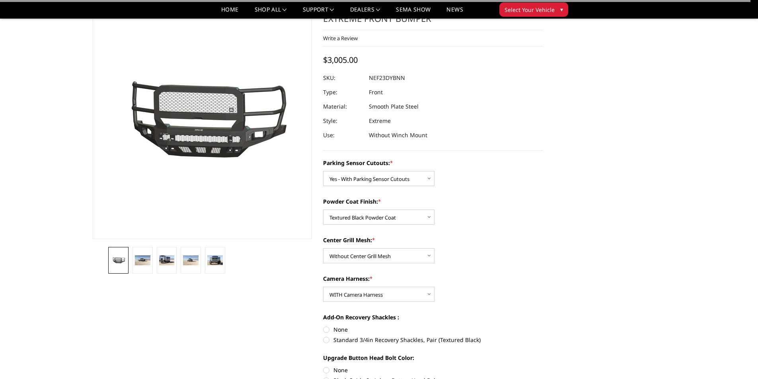
click at [400, 80] on dd "NEF23DYBNN" at bounding box center [387, 78] width 36 height 14
copy dd "NEF23DYBNN"
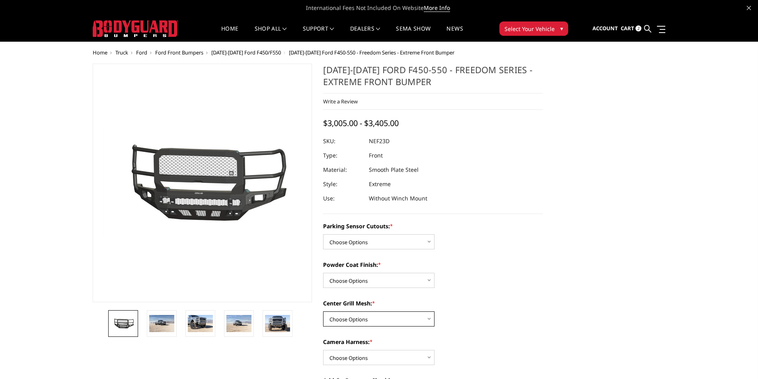
click at [376, 320] on select "Choose Options With Center Grill Mesh Without Center Grill Mesh" at bounding box center [378, 318] width 111 height 15
select select "2595"
click at [323, 311] on select "Choose Options With Center Grill Mesh Without Center Grill Mesh" at bounding box center [378, 318] width 111 height 15
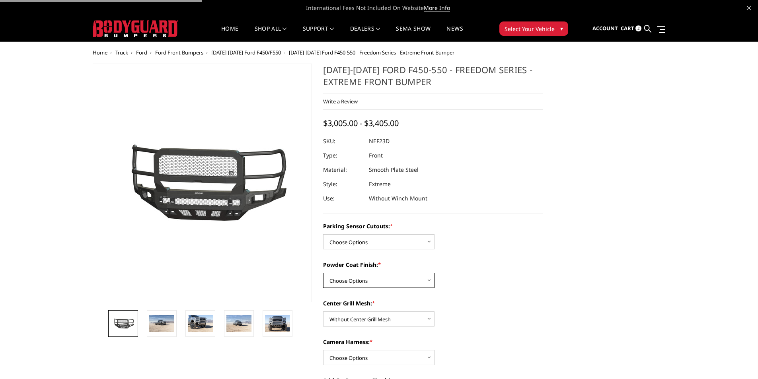
click at [369, 280] on select "Choose Options Bare Metal Textured Black Powder Coat" at bounding box center [378, 280] width 111 height 15
select select "2593"
click at [323, 273] on select "Choose Options Bare Metal Textured Black Powder Coat" at bounding box center [378, 280] width 111 height 15
click at [368, 249] on select "Choose Options No - Without Parking Sensor Cutouts Yes - With Parking Sensor Cu…" at bounding box center [378, 241] width 111 height 15
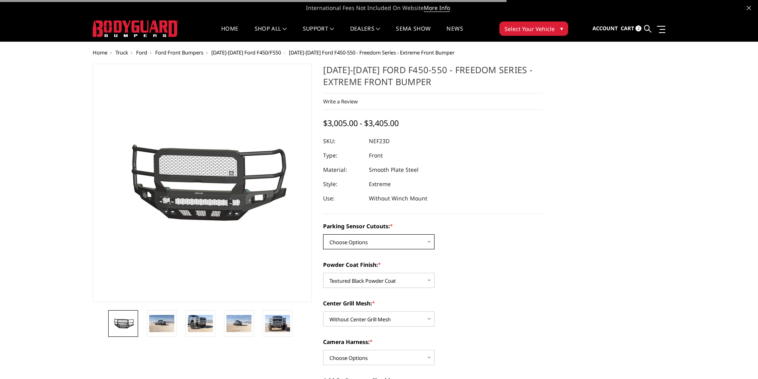
select select "2591"
click at [323, 234] on select "Choose Options No - Without Parking Sensor Cutouts Yes - With Parking Sensor Cu…" at bounding box center [378, 241] width 111 height 15
click at [366, 350] on select "Choose Options WITH Camera Harness WITHOUT Camera Harness" at bounding box center [378, 357] width 111 height 15
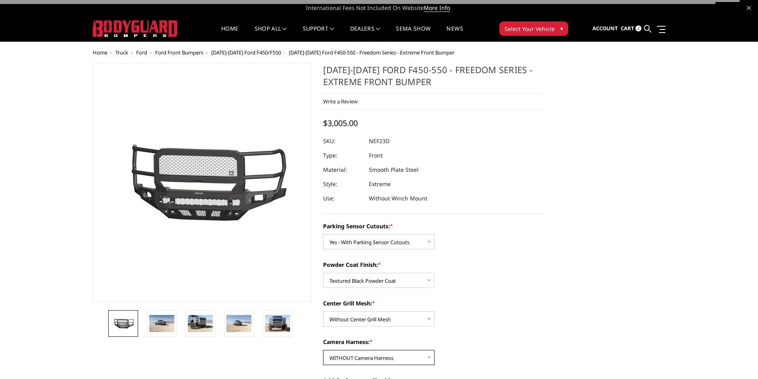
click at [323, 350] on select "Choose Options WITH Camera Harness WITHOUT Camera Harness" at bounding box center [378, 357] width 111 height 15
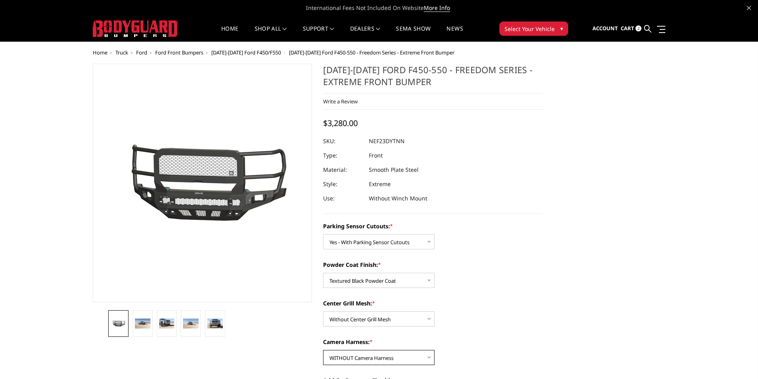
drag, startPoint x: 366, startPoint y: 357, endPoint x: 360, endPoint y: 372, distance: 15.5
click at [366, 357] on select "Choose Options WITH Camera Harness WITHOUT Camera Harness" at bounding box center [378, 357] width 111 height 15
click at [323, 350] on select "Choose Options WITH Camera Harness WITHOUT Camera Harness" at bounding box center [378, 357] width 111 height 15
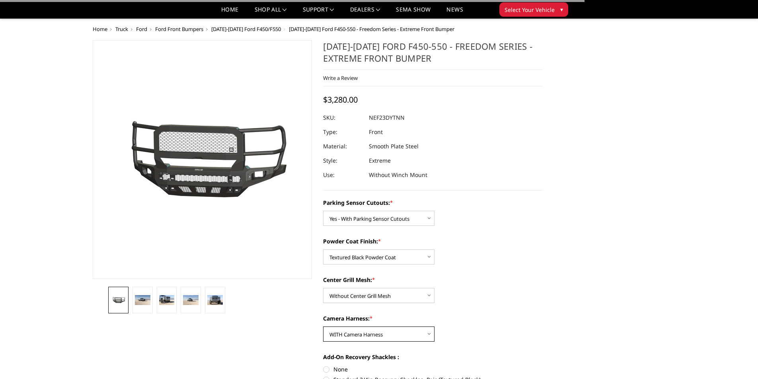
scroll to position [40, 0]
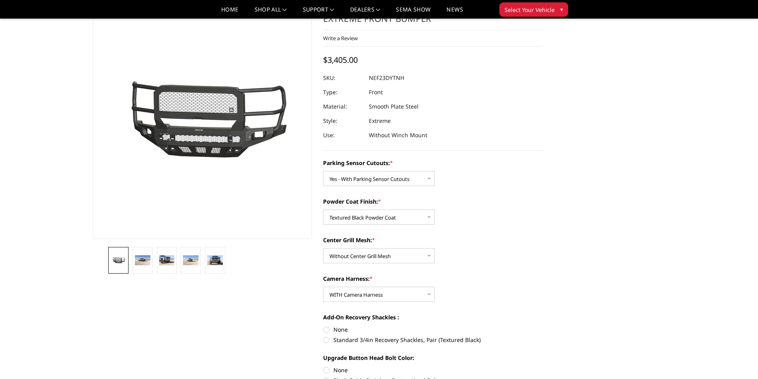
click at [395, 79] on dd "NEF23DYTNH" at bounding box center [386, 78] width 35 height 14
copy dd "NEF23DYTNH"
drag, startPoint x: 369, startPoint y: 294, endPoint x: 369, endPoint y: 300, distance: 5.6
click at [369, 294] on select "Choose Options WITH Camera Harness WITHOUT Camera Harness" at bounding box center [378, 294] width 111 height 15
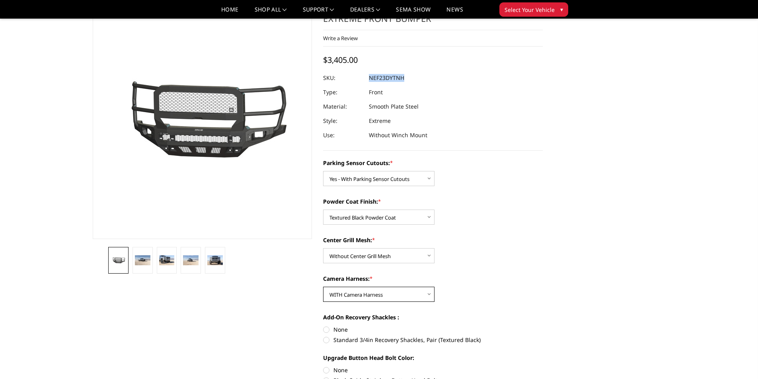
select select "2597"
click at [323, 287] on select "Choose Options WITH Camera Harness WITHOUT Camera Harness" at bounding box center [378, 294] width 111 height 15
click at [401, 78] on dd "NEF23DYTNN" at bounding box center [387, 78] width 36 height 14
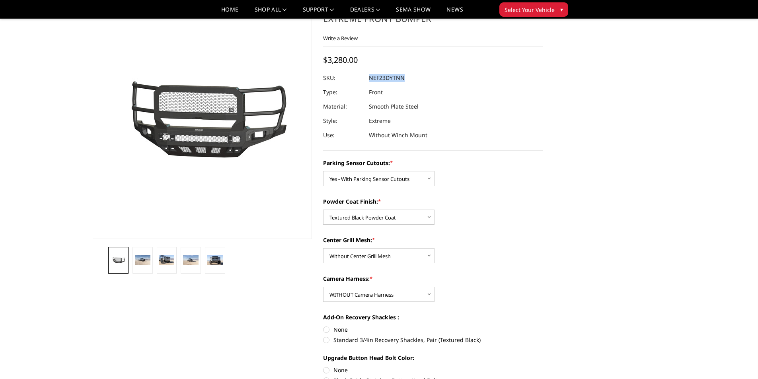
click at [401, 78] on dd "NEF23DYTNN" at bounding box center [387, 78] width 36 height 14
copy dd "NEF23DYTNN"
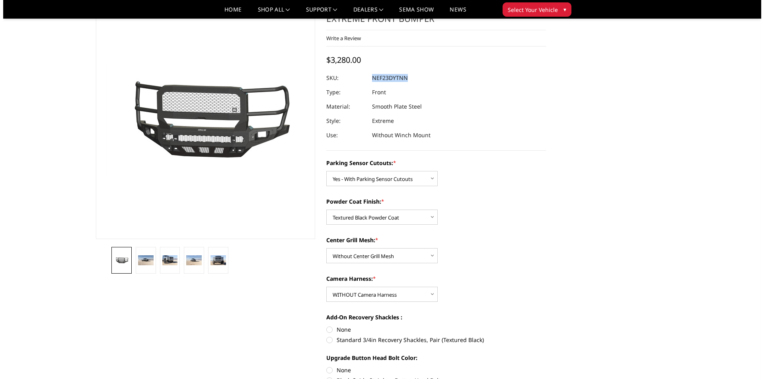
scroll to position [0, 0]
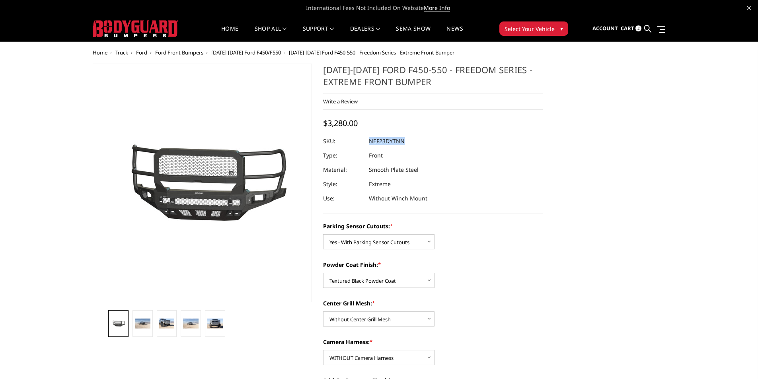
drag, startPoint x: 646, startPoint y: 31, endPoint x: 592, endPoint y: 43, distance: 55.4
click at [646, 31] on icon at bounding box center [647, 28] width 7 height 7
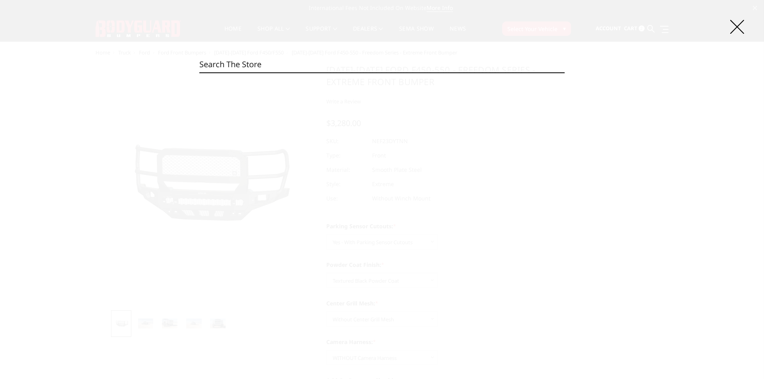
click at [348, 65] on input "Search" at bounding box center [381, 64] width 365 height 16
paste input "NEG20BNBMH"
type input "NEG20BNBMH"
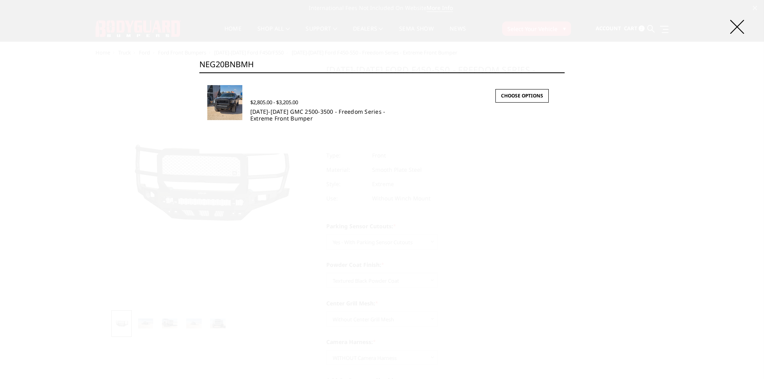
click at [279, 117] on link "[DATE]-[DATE] GMC 2500-3500 - Freedom Series - Extreme Front Bumper" at bounding box center [317, 115] width 135 height 14
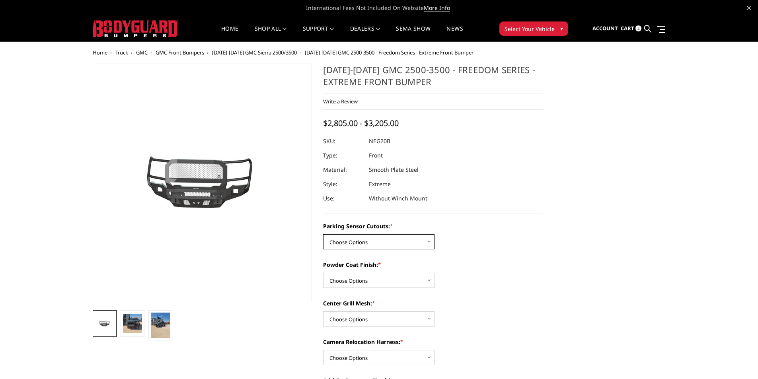
click at [369, 242] on select "Choose Options No - Without Parking Sensor Cutouts Yes - With Parking Sensor Cu…" at bounding box center [378, 241] width 111 height 15
select select "2881"
click at [323, 234] on select "Choose Options No - Without Parking Sensor Cutouts Yes - With Parking Sensor Cu…" at bounding box center [378, 241] width 111 height 15
click at [375, 276] on select "Choose Options Bare Metal Texture Black Powder Coat" at bounding box center [378, 280] width 111 height 15
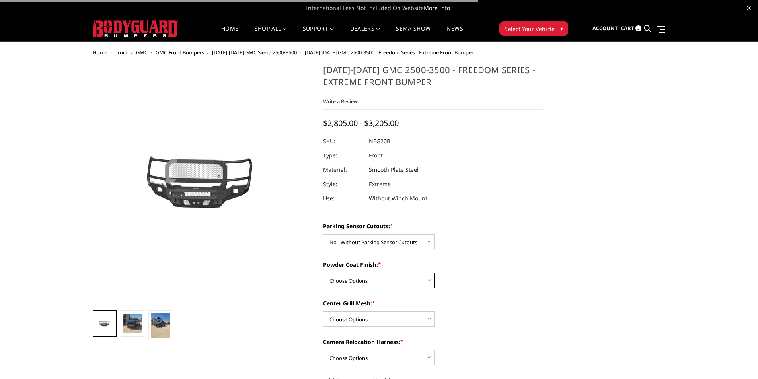
select select "2883"
click at [323, 273] on select "Choose Options Bare Metal Texture Black Powder Coat" at bounding box center [378, 280] width 111 height 15
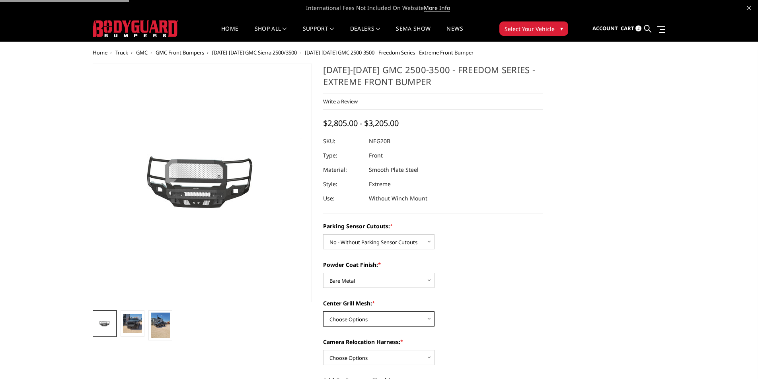
click at [394, 317] on select "Choose Options WITH Expanded Metal in Center Grill WITHOUT Expanded Metal in Ce…" at bounding box center [378, 318] width 111 height 15
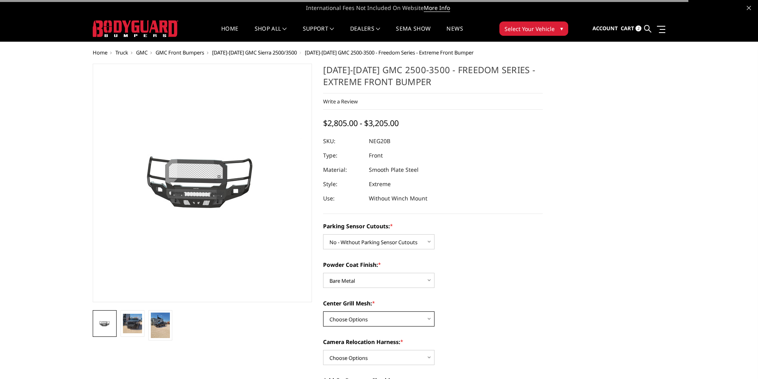
select select "2886"
click at [323, 311] on select "Choose Options WITH Expanded Metal in Center Grill WITHOUT Expanded Metal in Ce…" at bounding box center [378, 318] width 111 height 15
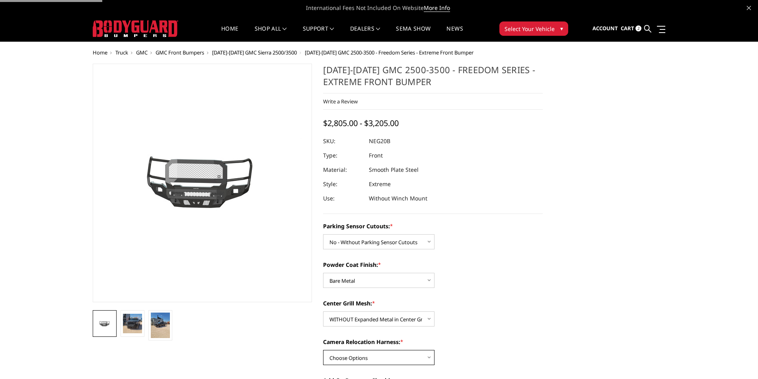
click at [359, 361] on select "Choose Options WITH Camera Relocation Harness WITHOUT Camera Relocation Harness" at bounding box center [378, 357] width 111 height 15
click at [323, 350] on select "Choose Options WITH Camera Relocation Harness WITHOUT Camera Relocation Harness" at bounding box center [378, 357] width 111 height 15
click at [389, 144] on dd "NEG20BNBNH" at bounding box center [388, 141] width 38 height 14
copy dd "NEG20BNBNH"
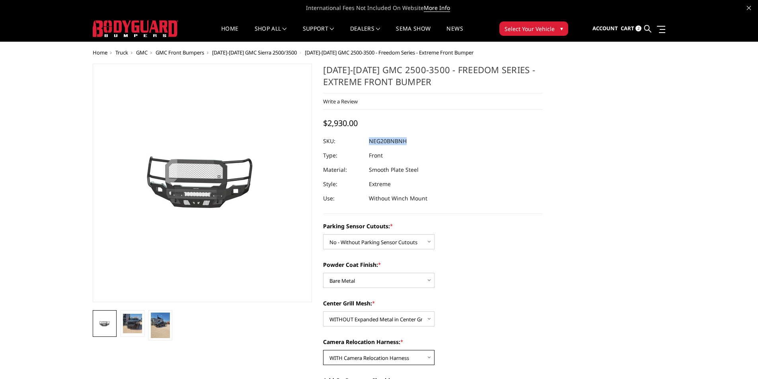
drag, startPoint x: 368, startPoint y: 354, endPoint x: 369, endPoint y: 358, distance: 4.2
click at [368, 354] on select "Choose Options WITH Camera Relocation Harness WITHOUT Camera Relocation Harness" at bounding box center [378, 357] width 111 height 15
select select "2888"
click at [323, 350] on select "Choose Options WITH Camera Relocation Harness WITHOUT Camera Relocation Harness" at bounding box center [378, 357] width 111 height 15
click at [400, 142] on dd "NEG20BNBNN" at bounding box center [388, 141] width 38 height 14
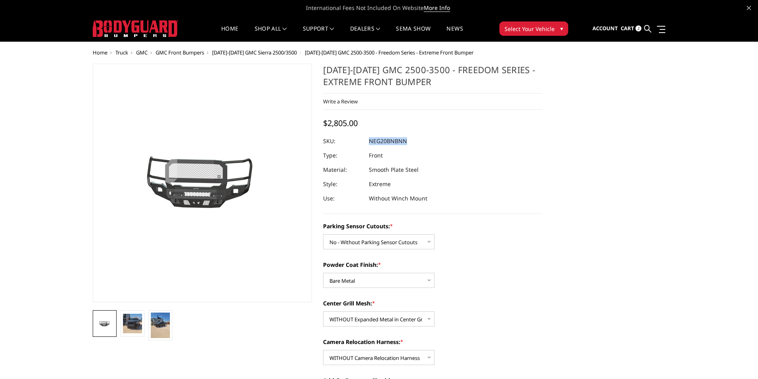
click at [400, 142] on dd "NEG20BNBNN" at bounding box center [388, 141] width 38 height 14
copy dd "NEG20BNBNN"
click at [370, 278] on select "Choose Options Bare Metal Texture Black Powder Coat" at bounding box center [378, 280] width 111 height 15
select select "2884"
click at [323, 273] on select "Choose Options Bare Metal Texture Black Powder Coat" at bounding box center [378, 280] width 111 height 15
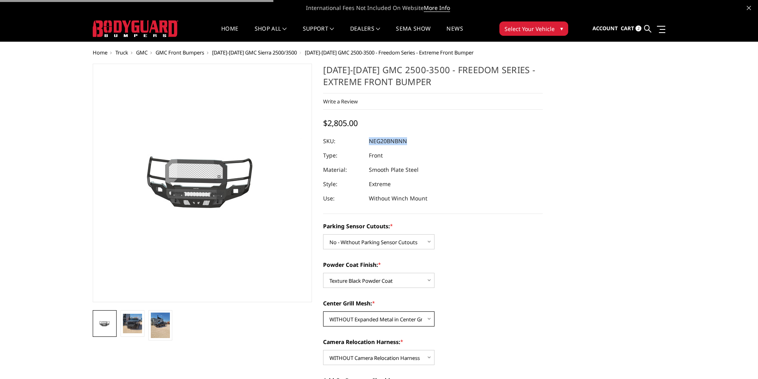
click at [377, 320] on select "Choose Options WITH Expanded Metal in Center Grill WITHOUT Expanded Metal in Ce…" at bounding box center [378, 318] width 111 height 15
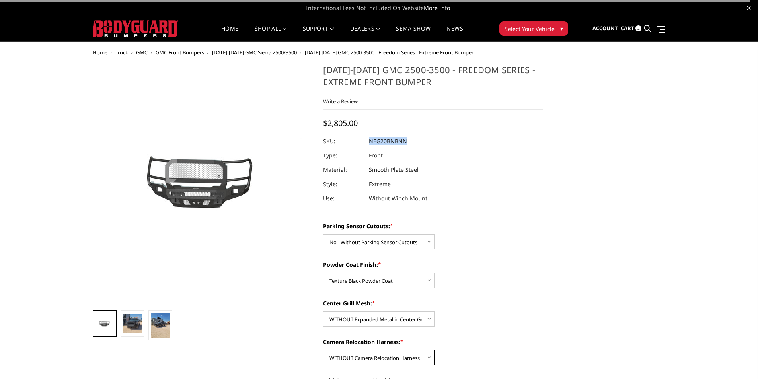
click at [380, 356] on select "Choose Options WITH Camera Relocation Harness WITHOUT Camera Relocation Harness" at bounding box center [378, 357] width 111 height 15
click at [323, 350] on select "Choose Options WITH Camera Relocation Harness WITHOUT Camera Relocation Harness" at bounding box center [378, 357] width 111 height 15
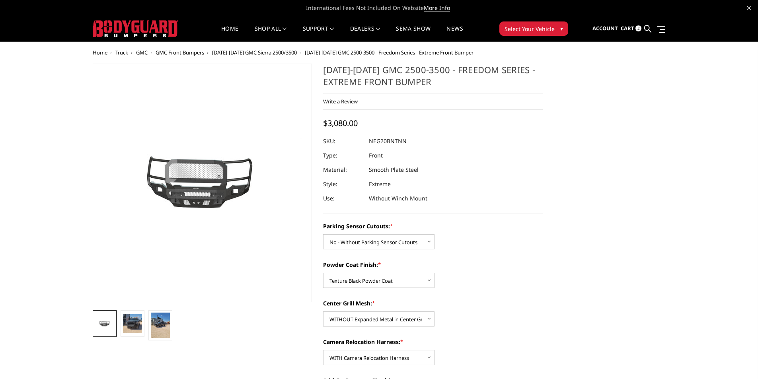
click at [391, 142] on dd "NEG20BNTNN" at bounding box center [388, 141] width 38 height 14
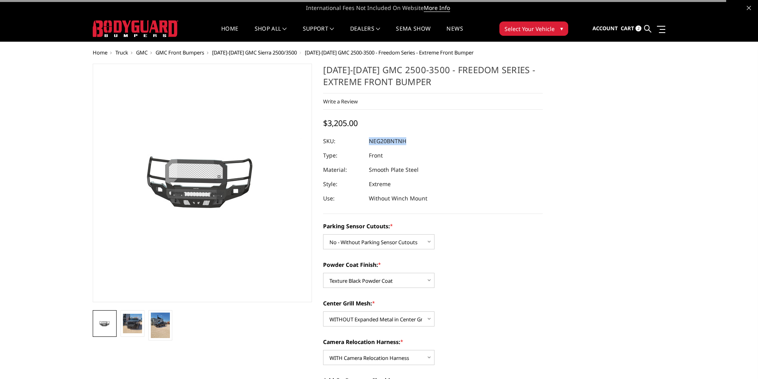
click at [391, 142] on dd "NEG20BNTNH" at bounding box center [387, 141] width 37 height 14
copy dd "NEG20BNTNH"
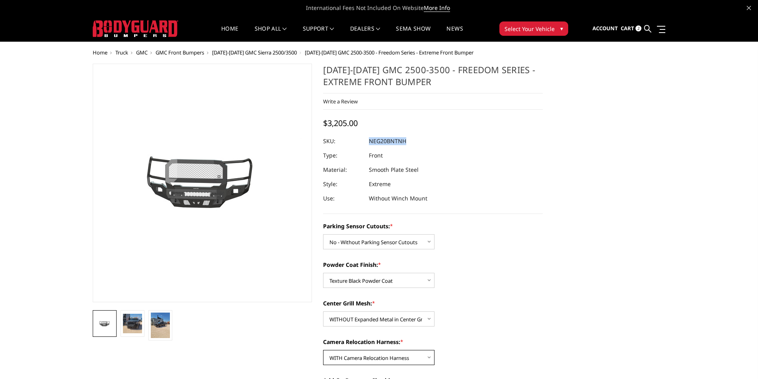
click at [390, 358] on select "Choose Options WITH Camera Relocation Harness WITHOUT Camera Relocation Harness" at bounding box center [378, 357] width 111 height 15
select select "2888"
click at [323, 350] on select "Choose Options WITH Camera Relocation Harness WITHOUT Camera Relocation Harness" at bounding box center [378, 357] width 111 height 15
click at [397, 140] on dd "NEG20BNTNN" at bounding box center [388, 141] width 38 height 14
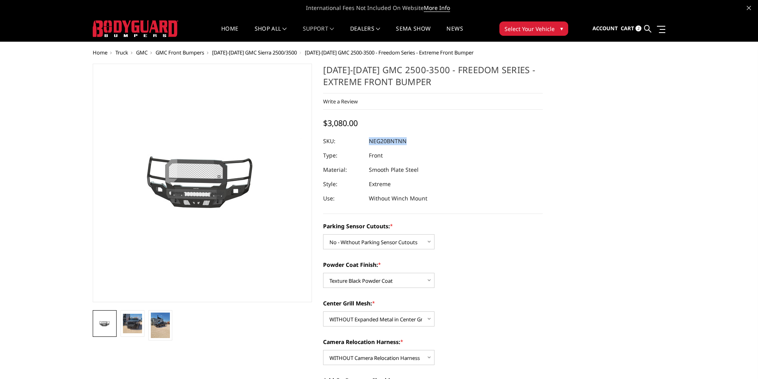
copy dd "NEG20BNTNN"
drag, startPoint x: 367, startPoint y: 242, endPoint x: 366, endPoint y: 248, distance: 6.2
click at [367, 242] on select "Choose Options No - Without Parking Sensor Cutouts Yes - With Parking Sensor Cu…" at bounding box center [378, 241] width 111 height 15
select select "2882"
click at [323, 234] on select "Choose Options No - Without Parking Sensor Cutouts Yes - With Parking Sensor Cu…" at bounding box center [378, 241] width 111 height 15
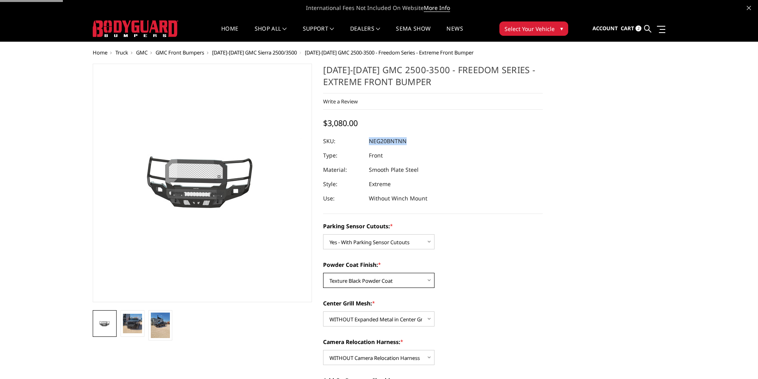
click at [359, 281] on select "Choose Options Bare Metal Texture Black Powder Coat" at bounding box center [378, 280] width 111 height 15
select select "2883"
click at [323, 273] on select "Choose Options Bare Metal Texture Black Powder Coat" at bounding box center [378, 280] width 111 height 15
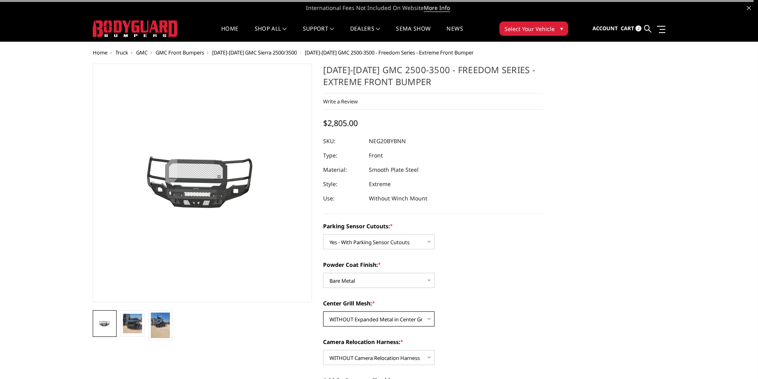
click at [363, 316] on select "Choose Options WITH Expanded Metal in Center Grill WITHOUT Expanded Metal in Ce…" at bounding box center [378, 318] width 111 height 15
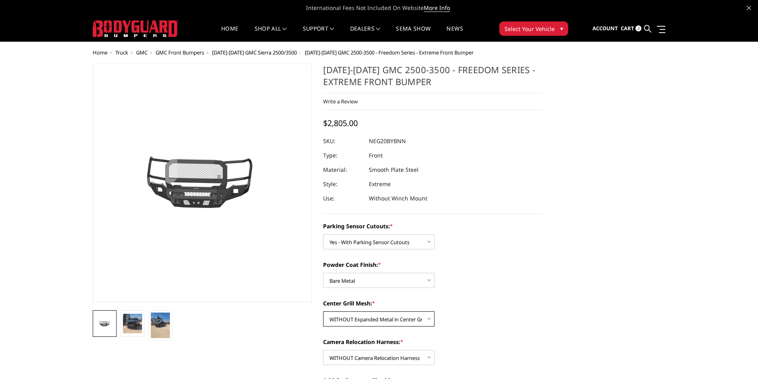
click at [323, 311] on select "Choose Options WITH Expanded Metal in Center Grill WITHOUT Expanded Metal in Ce…" at bounding box center [378, 318] width 111 height 15
click at [379, 356] on select "Choose Options WITH Camera Relocation Harness WITHOUT Camera Relocation Harness" at bounding box center [378, 357] width 111 height 15
click at [323, 350] on select "Choose Options WITH Camera Relocation Harness WITHOUT Camera Relocation Harness" at bounding box center [378, 357] width 111 height 15
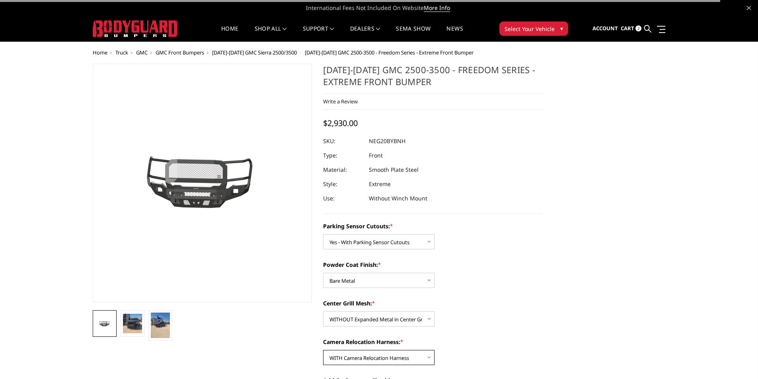
scroll to position [40, 0]
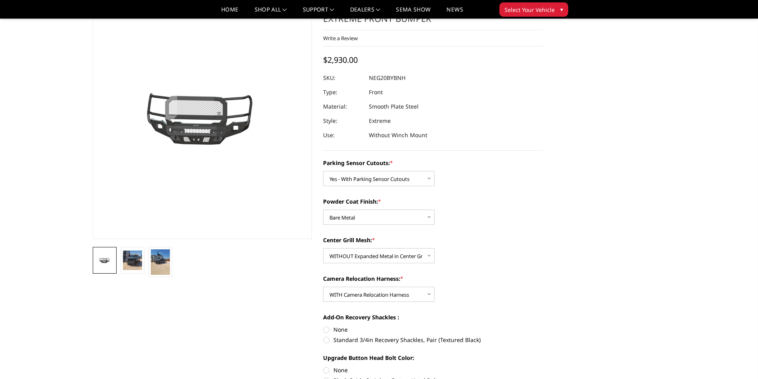
click at [389, 78] on dd "NEG20BYBNH" at bounding box center [387, 78] width 37 height 14
copy dd "NEG20BYBNH"
click at [359, 257] on select "Choose Options WITH Expanded Metal in Center Grill WITHOUT Expanded Metal in Ce…" at bounding box center [378, 255] width 111 height 15
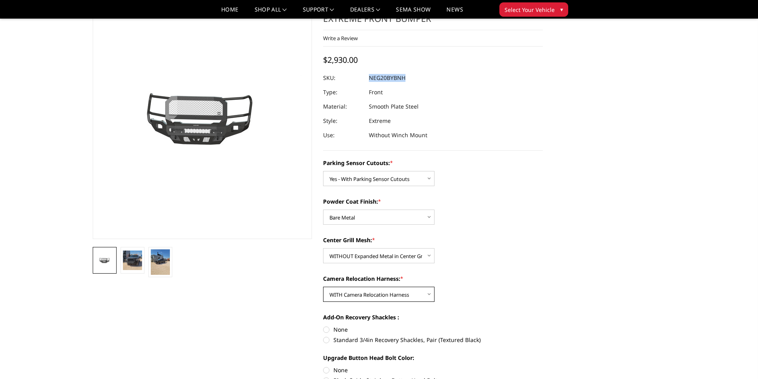
click at [358, 294] on select "Choose Options WITH Camera Relocation Harness WITHOUT Camera Relocation Harness" at bounding box center [378, 294] width 111 height 15
select select "2888"
click at [323, 287] on select "Choose Options WITH Camera Relocation Harness WITHOUT Camera Relocation Harness" at bounding box center [378, 294] width 111 height 15
click at [390, 81] on dd "NEG20BYBNN" at bounding box center [387, 78] width 37 height 14
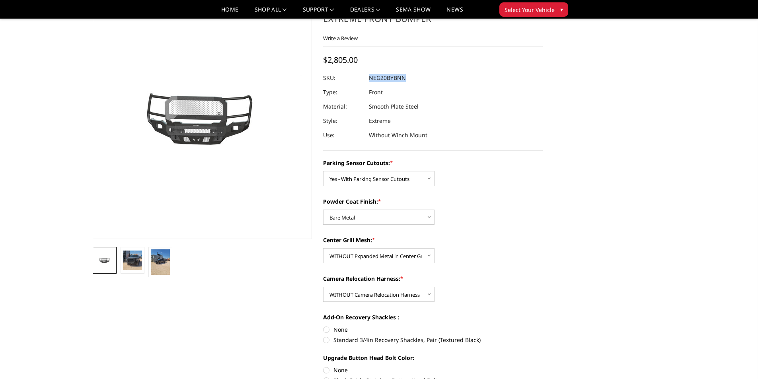
copy dd "NEG20BYBNN"
click at [349, 219] on select "Choose Options Bare Metal Texture Black Powder Coat" at bounding box center [378, 217] width 111 height 15
select select "2884"
click at [323, 210] on select "Choose Options Bare Metal Texture Black Powder Coat" at bounding box center [378, 217] width 111 height 15
click at [362, 293] on select "Choose Options WITH Camera Relocation Harness WITHOUT Camera Relocation Harness" at bounding box center [378, 294] width 111 height 15
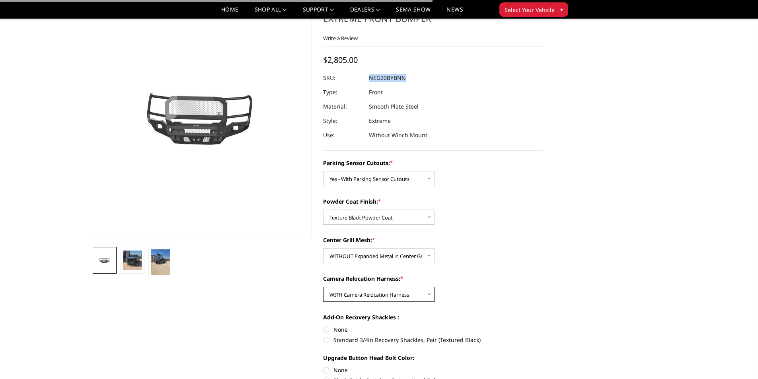
click at [323, 287] on select "Choose Options WITH Camera Relocation Harness WITHOUT Camera Relocation Harness" at bounding box center [378, 294] width 111 height 15
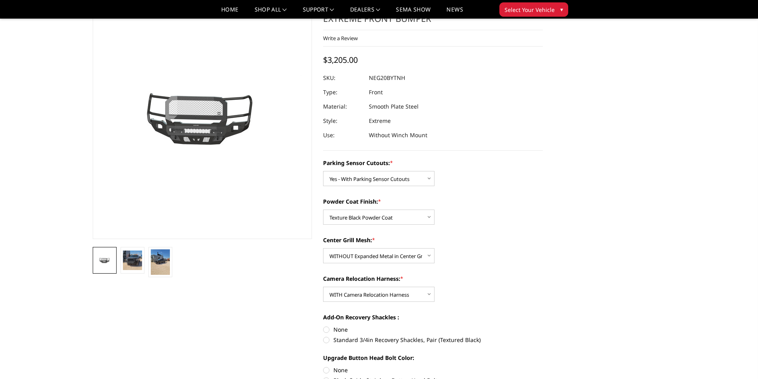
click at [391, 74] on dd "NEG20BYTNH" at bounding box center [387, 78] width 36 height 14
click at [393, 76] on dd "NEG20BYTNH" at bounding box center [387, 78] width 36 height 14
copy dd "NEG20BYTNH"
drag, startPoint x: 383, startPoint y: 290, endPoint x: 384, endPoint y: 294, distance: 4.1
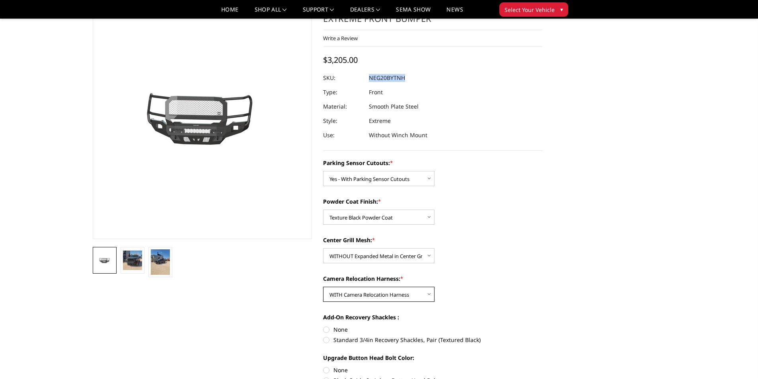
click at [384, 290] on select "Choose Options WITH Camera Relocation Harness WITHOUT Camera Relocation Harness" at bounding box center [378, 294] width 111 height 15
select select "2888"
click at [323, 287] on select "Choose Options WITH Camera Relocation Harness WITHOUT Camera Relocation Harness" at bounding box center [378, 294] width 111 height 15
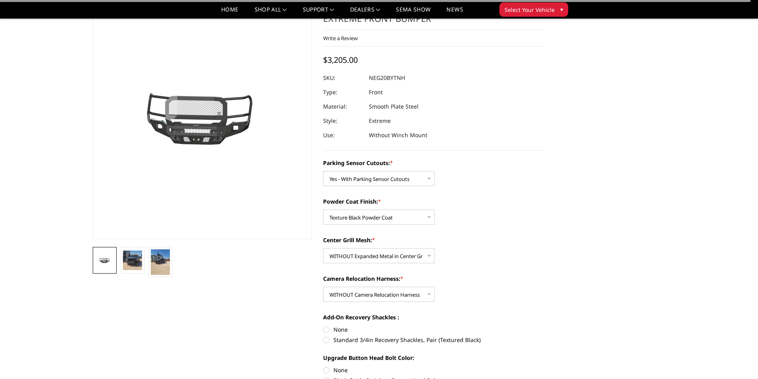
click at [412, 87] on dl "SKU: NEG20BYTNH UPC: Type: Front Material: Smooth Plate Steel Style: Extreme Us…" at bounding box center [433, 107] width 220 height 72
click at [398, 80] on dd "NEG20BYTNH" at bounding box center [387, 78] width 36 height 14
copy dd "NEG20BYTNH"
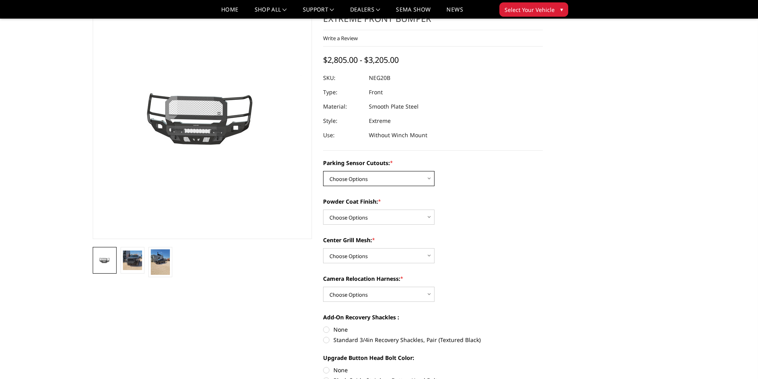
click at [372, 183] on select "Choose Options No - Without Parking Sensor Cutouts Yes - With Parking Sensor Cu…" at bounding box center [378, 178] width 111 height 15
select select "2882"
click at [323, 171] on select "Choose Options No - Without Parking Sensor Cutouts Yes - With Parking Sensor Cu…" at bounding box center [378, 178] width 111 height 15
click at [375, 222] on select "Choose Options Bare Metal Texture Black Powder Coat" at bounding box center [378, 217] width 111 height 15
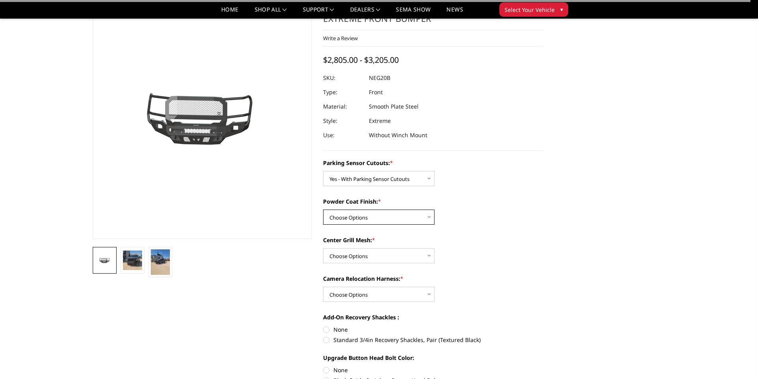
select select "2884"
click at [323, 210] on select "Choose Options Bare Metal Texture Black Powder Coat" at bounding box center [378, 217] width 111 height 15
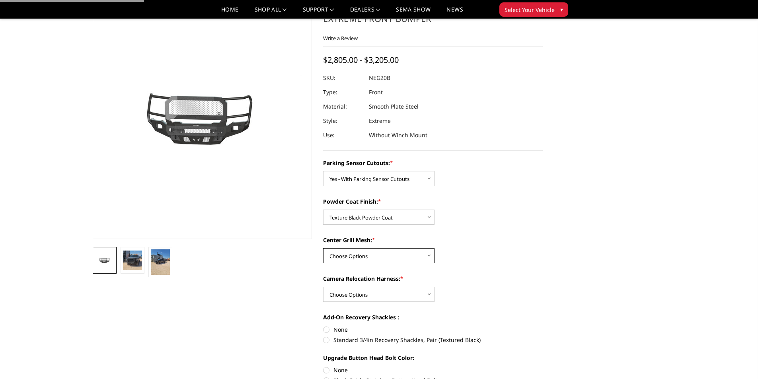
click at [389, 254] on select "Choose Options WITH Expanded Metal in Center Grill WITHOUT Expanded Metal in Ce…" at bounding box center [378, 255] width 111 height 15
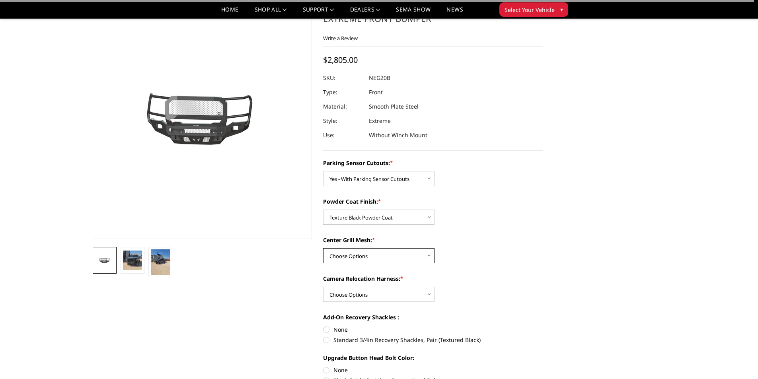
select select "2886"
click at [323, 248] on select "Choose Options WITH Expanded Metal in Center Grill WITHOUT Expanded Metal in Ce…" at bounding box center [378, 255] width 111 height 15
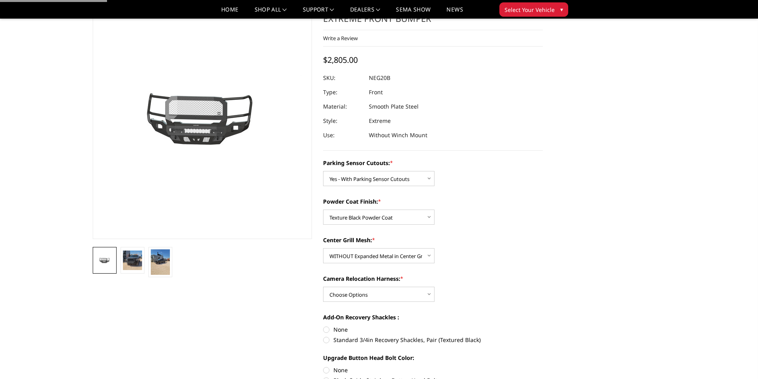
click at [390, 286] on div "Camera Relocation Harness: * Choose Options WITH Camera Relocation Harness WITH…" at bounding box center [433, 287] width 220 height 27
click at [391, 291] on select "Choose Options WITH Camera Relocation Harness WITHOUT Camera Relocation Harness" at bounding box center [378, 294] width 111 height 15
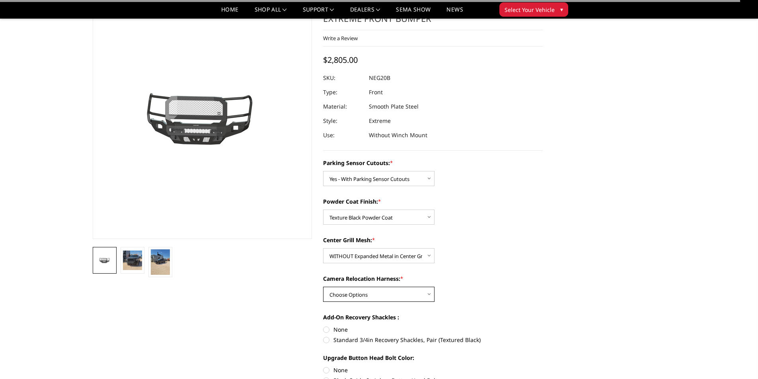
select select "2888"
click at [323, 287] on select "Choose Options WITH Camera Relocation Harness WITHOUT Camera Relocation Harness" at bounding box center [378, 294] width 111 height 15
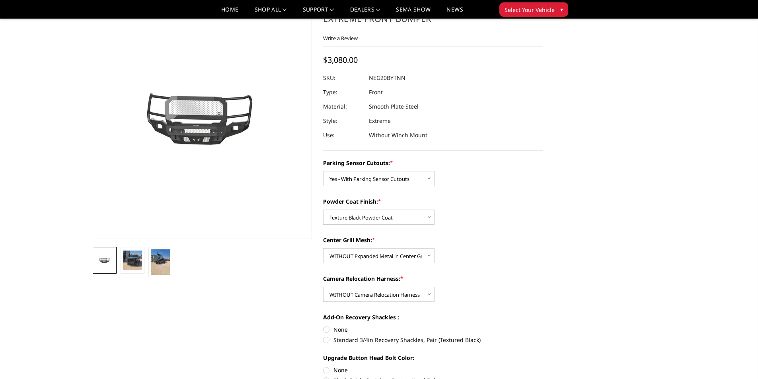
click at [397, 79] on dd "NEG20BYTNN" at bounding box center [387, 78] width 37 height 14
copy dd "NEG20BYTNN"
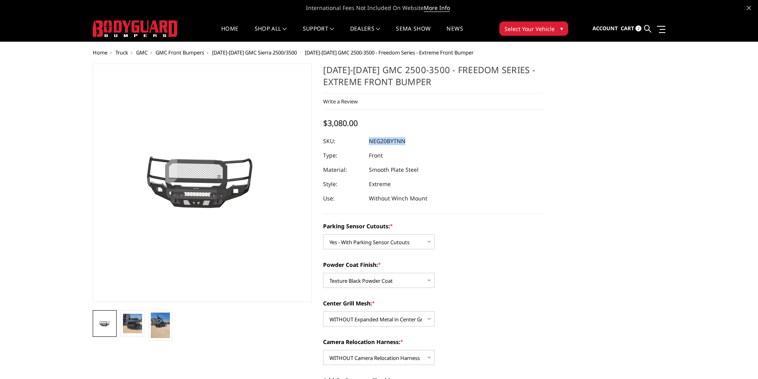
click at [646, 32] on link at bounding box center [647, 28] width 7 height 25
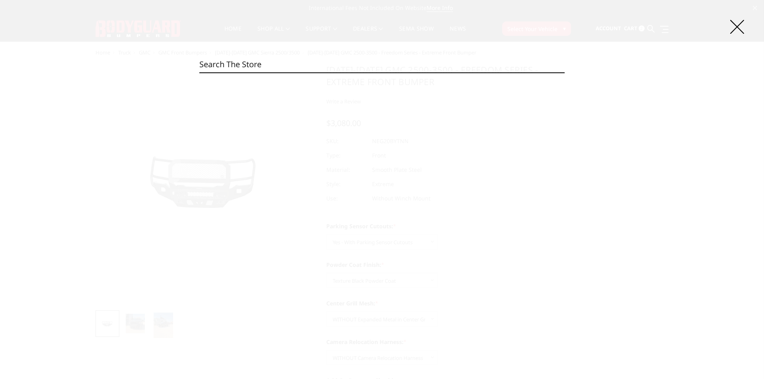
click at [250, 62] on input "Search" at bounding box center [381, 64] width 365 height 16
paste input "NEG24BNBMH"
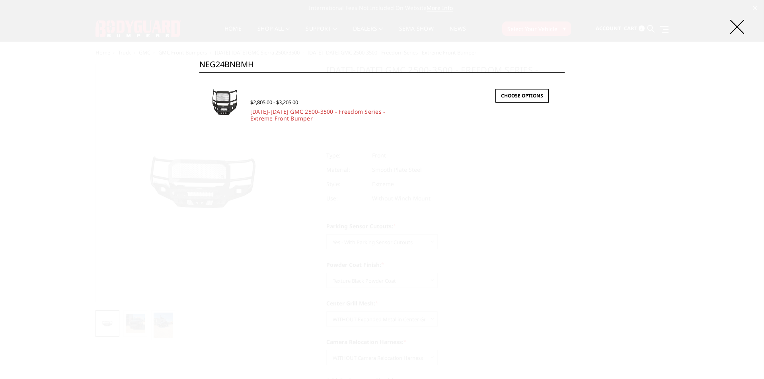
type input "NEG24BNBMH"
click at [271, 109] on link "[DATE]-[DATE] GMC 2500-3500 - Freedom Series - Extreme Front Bumper" at bounding box center [317, 115] width 135 height 14
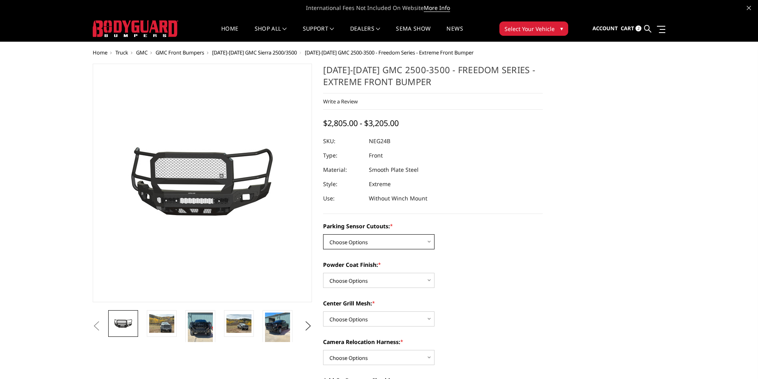
click at [387, 239] on select "Choose Options No - Without Parking Sensor Cutouts Yes - With Parking Sensor Cu…" at bounding box center [378, 241] width 111 height 15
select select "2873"
click at [323, 234] on select "Choose Options No - Without Parking Sensor Cutouts Yes - With Parking Sensor Cu…" at bounding box center [378, 241] width 111 height 15
click at [366, 279] on select "Choose Options Bare Metal Texture Black Powder Coat" at bounding box center [378, 280] width 111 height 15
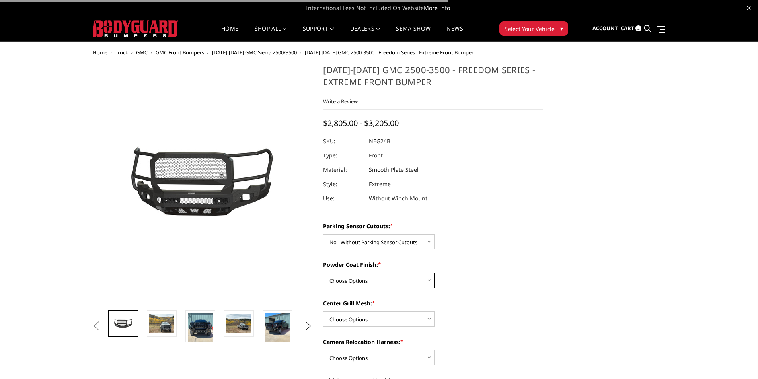
select select "2875"
click at [323, 273] on select "Choose Options Bare Metal Texture Black Powder Coat" at bounding box center [378, 280] width 111 height 15
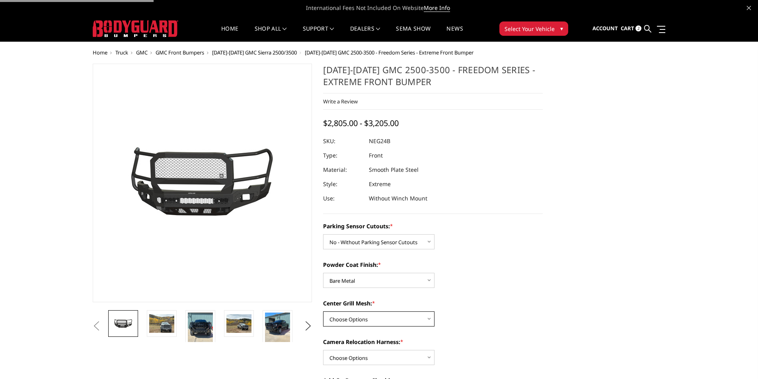
click at [370, 318] on select "Choose Options WITH Expanded Metal in Center Grill WITHOUT Expanded Metal in Ce…" at bounding box center [378, 318] width 111 height 15
select select "2878"
click at [323, 311] on select "Choose Options WITH Expanded Metal in Center Grill WITHOUT Expanded Metal in Ce…" at bounding box center [378, 318] width 111 height 15
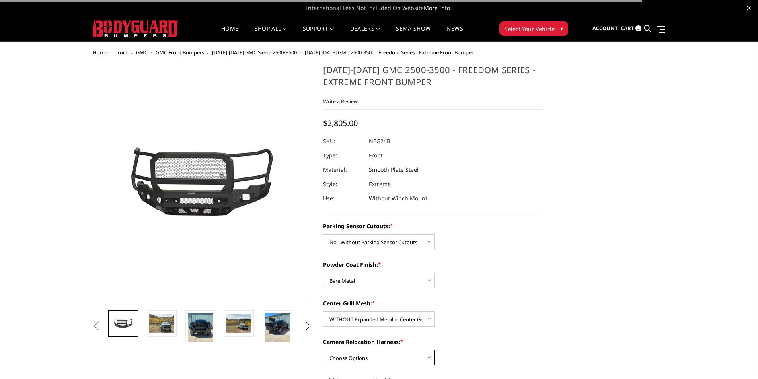
click at [370, 353] on select "Choose Options WITH Camera Relocation Harness WITHOUT Camera Relocation Harness" at bounding box center [378, 357] width 111 height 15
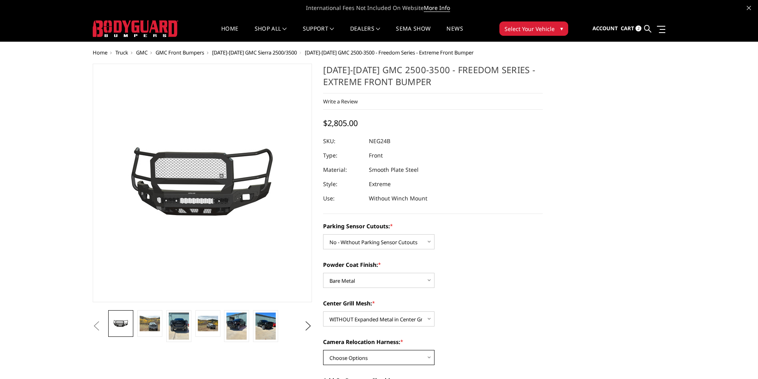
select select "2879"
click at [323, 350] on select "Choose Options WITH Camera Relocation Harness WITHOUT Camera Relocation Harness" at bounding box center [378, 357] width 111 height 15
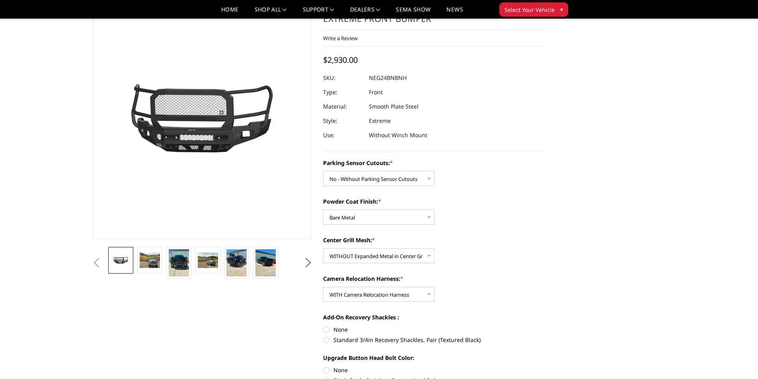
click at [393, 79] on dd "NEG24BNBNH" at bounding box center [388, 78] width 38 height 14
copy dd "NEG24BNBNH"
click at [358, 261] on select "Choose Options WITH Expanded Metal in Center Grill WITHOUT Expanded Metal in Ce…" at bounding box center [378, 255] width 111 height 15
click at [323, 248] on select "Choose Options WITH Expanded Metal in Center Grill WITHOUT Expanded Metal in Ce…" at bounding box center [378, 255] width 111 height 15
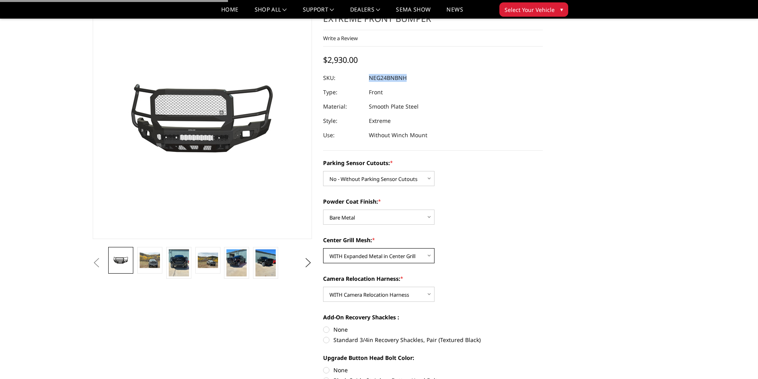
click at [363, 252] on select "Choose Options WITH Expanded Metal in Center Grill WITHOUT Expanded Metal in Ce…" at bounding box center [378, 255] width 111 height 15
select select "2878"
click at [323, 248] on select "Choose Options WITH Expanded Metal in Center Grill WITHOUT Expanded Metal in Ce…" at bounding box center [378, 255] width 111 height 15
click at [370, 292] on select "Choose Options WITH Camera Relocation Harness WITHOUT Camera Relocation Harness" at bounding box center [378, 294] width 111 height 15
select select "2880"
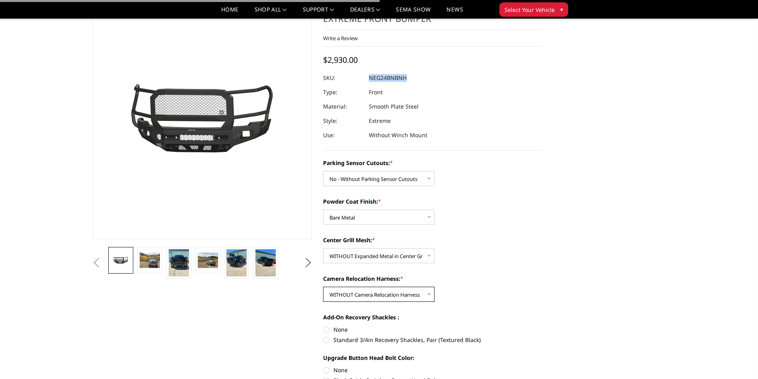
click at [323, 287] on select "Choose Options WITH Camera Relocation Harness WITHOUT Camera Relocation Harness" at bounding box center [378, 294] width 111 height 15
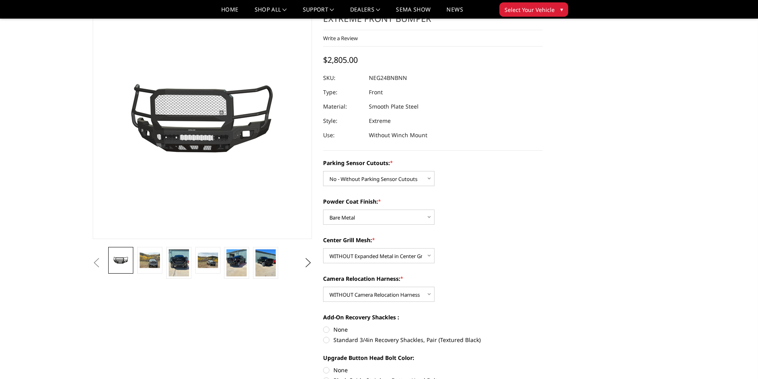
click at [400, 78] on dd "NEG24BNBNN" at bounding box center [388, 78] width 38 height 14
copy dd "NEG24BNBNN"
click at [350, 218] on select "Choose Options Bare Metal Texture Black Powder Coat" at bounding box center [378, 217] width 111 height 15
select select "2876"
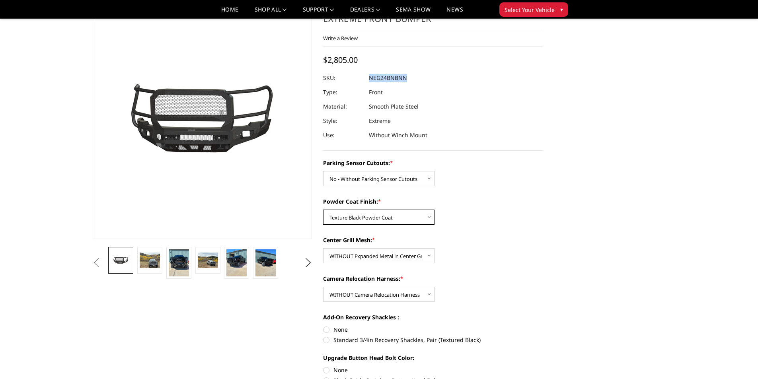
click at [323, 210] on select "Choose Options Bare Metal Texture Black Powder Coat" at bounding box center [378, 217] width 111 height 15
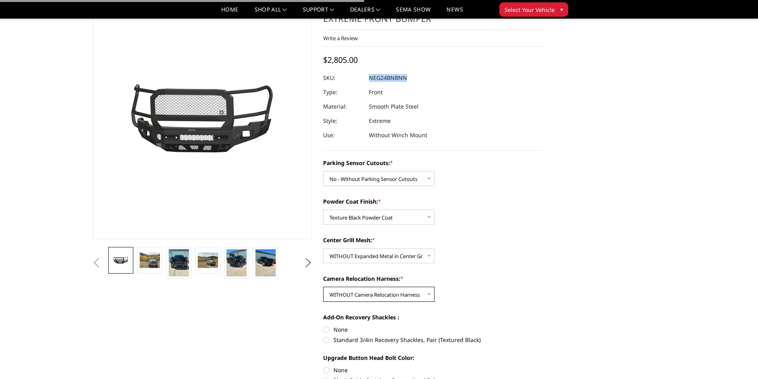
drag, startPoint x: 360, startPoint y: 291, endPoint x: 360, endPoint y: 301, distance: 9.9
click at [360, 291] on select "Choose Options WITH Camera Relocation Harness WITHOUT Camera Relocation Harness" at bounding box center [378, 294] width 111 height 15
click at [323, 287] on select "Choose Options WITH Camera Relocation Harness WITHOUT Camera Relocation Harness" at bounding box center [378, 294] width 111 height 15
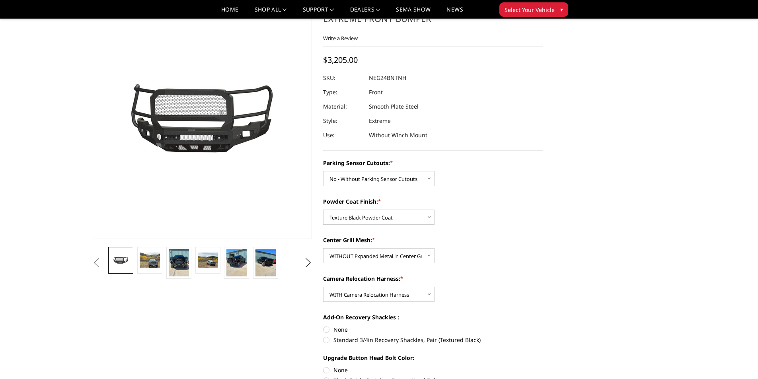
click at [394, 78] on dd "NEG24BNTNH" at bounding box center [387, 78] width 37 height 14
click at [393, 78] on dd "NEG24BNTNH" at bounding box center [387, 78] width 37 height 14
copy dd "NEG24BNTNH"
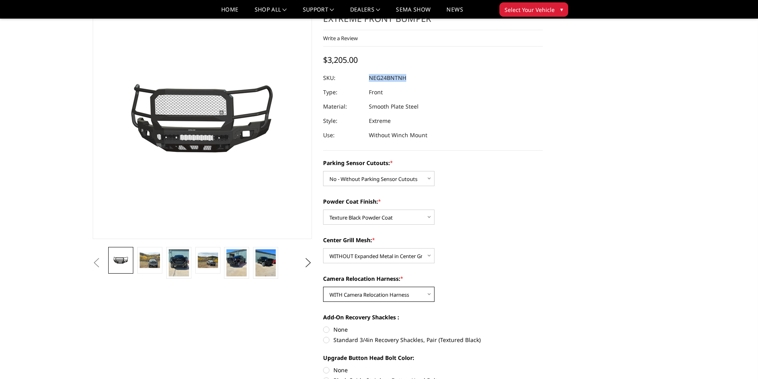
click at [374, 301] on select "Choose Options WITH Camera Relocation Harness WITHOUT Camera Relocation Harness" at bounding box center [378, 294] width 111 height 15
select select "2880"
click at [323, 287] on select "Choose Options WITH Camera Relocation Harness WITHOUT Camera Relocation Harness" at bounding box center [378, 294] width 111 height 15
click at [396, 79] on dd "NEG24BNTNN" at bounding box center [388, 78] width 38 height 14
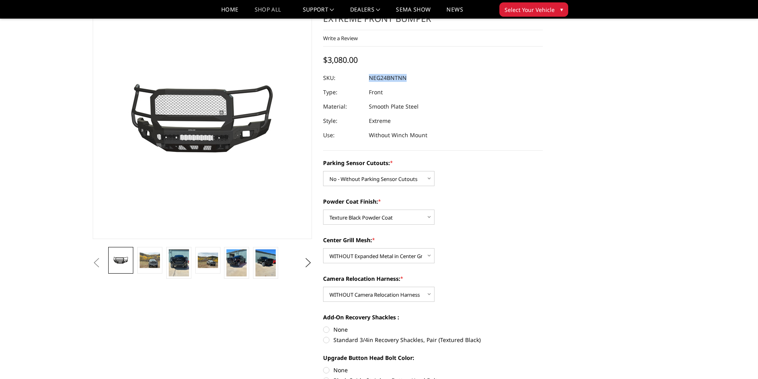
copy dd "NEG24BNTNN"
click at [364, 177] on select "Choose Options No - Without Parking Sensor Cutouts Yes - With Parking Sensor Cu…" at bounding box center [378, 178] width 111 height 15
select select "2874"
click at [323, 171] on select "Choose Options No - Without Parking Sensor Cutouts Yes - With Parking Sensor Cu…" at bounding box center [378, 178] width 111 height 15
drag, startPoint x: 366, startPoint y: 217, endPoint x: 366, endPoint y: 221, distance: 4.4
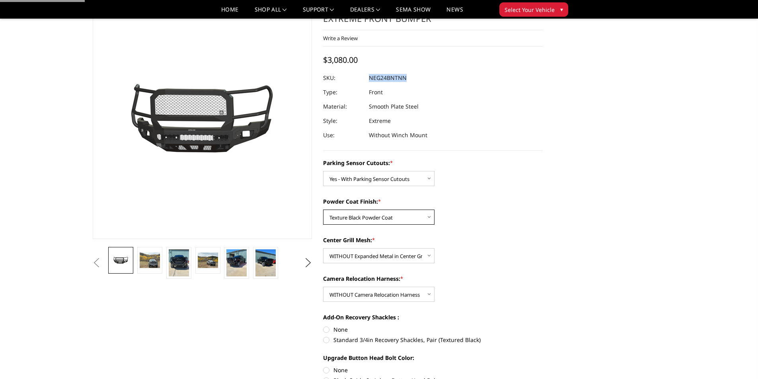
click at [366, 217] on select "Choose Options Bare Metal Texture Black Powder Coat" at bounding box center [378, 217] width 111 height 15
select select "2875"
click at [323, 210] on select "Choose Options Bare Metal Texture Black Powder Coat" at bounding box center [378, 217] width 111 height 15
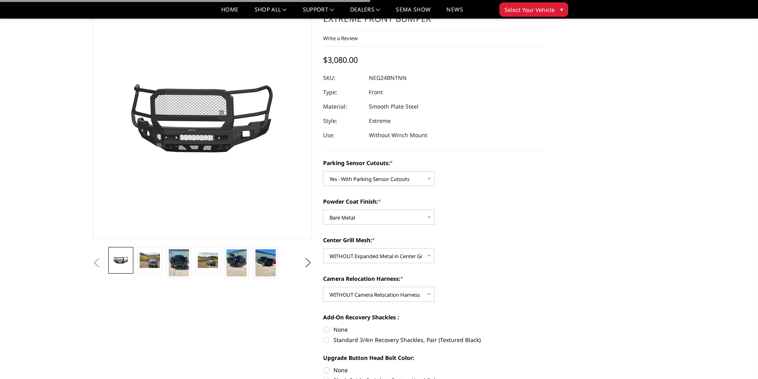
click at [376, 286] on div "Camera Relocation Harness: * Choose Options WITH Camera Relocation Harness WITH…" at bounding box center [433, 287] width 220 height 27
click at [378, 290] on select "Choose Options WITH Camera Relocation Harness WITHOUT Camera Relocation Harness" at bounding box center [378, 294] width 111 height 15
click at [323, 287] on select "Choose Options WITH Camera Relocation Harness WITHOUT Camera Relocation Harness" at bounding box center [378, 294] width 111 height 15
click at [391, 81] on dd "NEG24BYTNN" at bounding box center [387, 78] width 37 height 14
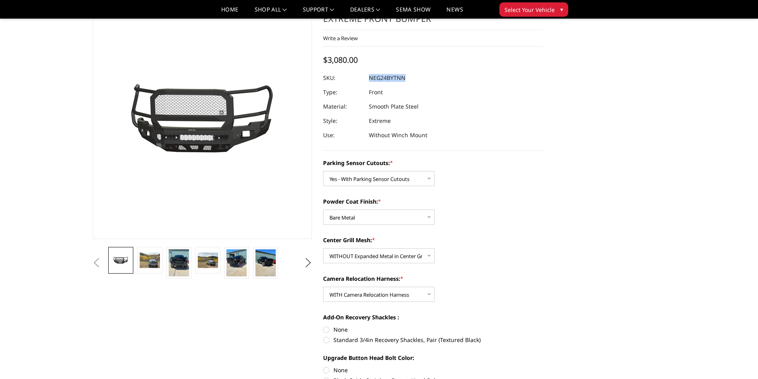
copy dd "NEG24BYTNN"
click at [388, 78] on dd "NEG24BYBNH" at bounding box center [387, 78] width 37 height 14
copy dd "NEG24BYBNH"
drag, startPoint x: 342, startPoint y: 292, endPoint x: 346, endPoint y: 299, distance: 7.5
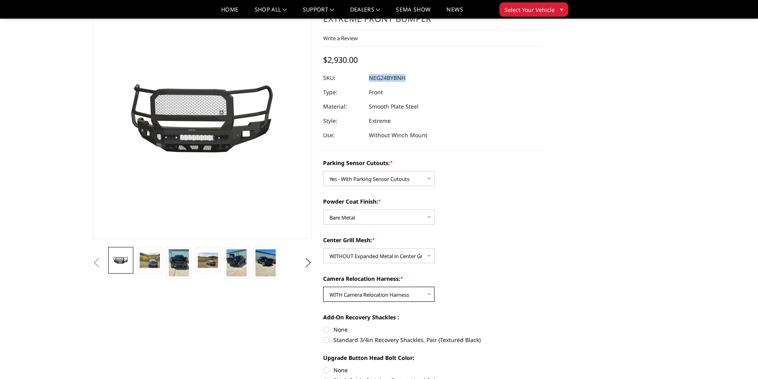
click at [342, 292] on select "Choose Options WITH Camera Relocation Harness WITHOUT Camera Relocation Harness" at bounding box center [378, 294] width 111 height 15
select select "2880"
click at [323, 287] on select "Choose Options WITH Camera Relocation Harness WITHOUT Camera Relocation Harness" at bounding box center [378, 294] width 111 height 15
click at [396, 80] on dd "NEG24BYBNN" at bounding box center [387, 78] width 37 height 14
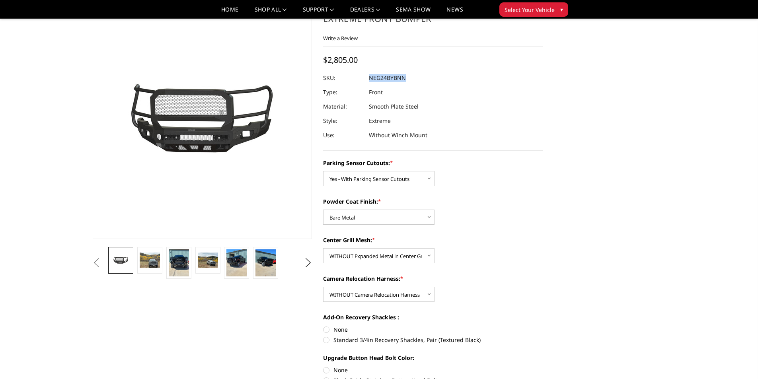
copy dd "NEG24BYBNN"
click at [364, 215] on select "Choose Options Bare Metal Texture Black Powder Coat" at bounding box center [378, 217] width 111 height 15
select select "2876"
click at [323, 210] on select "Choose Options Bare Metal Texture Black Powder Coat" at bounding box center [378, 217] width 111 height 15
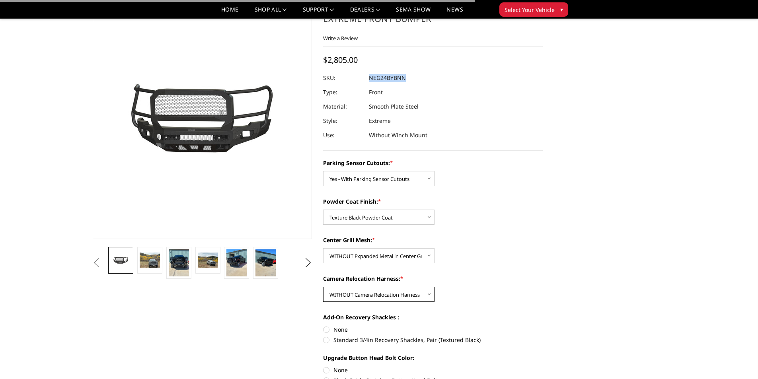
drag, startPoint x: 379, startPoint y: 294, endPoint x: 379, endPoint y: 301, distance: 7.2
click at [379, 298] on select "Choose Options WITH Camera Relocation Harness WITHOUT Camera Relocation Harness" at bounding box center [378, 294] width 111 height 15
click at [323, 287] on select "Choose Options WITH Camera Relocation Harness WITHOUT Camera Relocation Harness" at bounding box center [378, 294] width 111 height 15
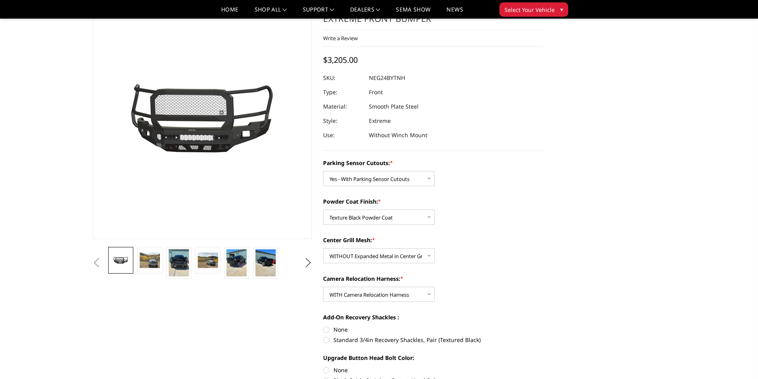
click at [400, 77] on dd "NEG24BYTNH" at bounding box center [387, 78] width 36 height 14
copy dd "NEG24BYTNH"
click at [358, 299] on select "Choose Options WITH Camera Relocation Harness WITHOUT Camera Relocation Harness" at bounding box center [378, 294] width 111 height 15
select select "2880"
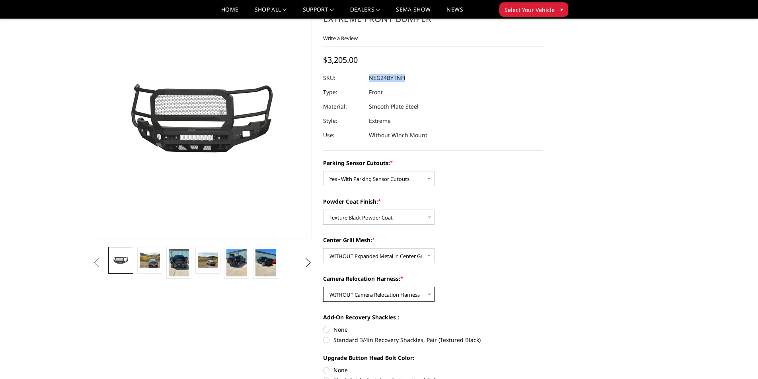
click at [323, 287] on select "Choose Options WITH Camera Relocation Harness WITHOUT Camera Relocation Harness" at bounding box center [378, 294] width 111 height 15
click at [387, 78] on dd "NEG24BYTNN" at bounding box center [387, 78] width 37 height 14
copy dd "NEG24BYTNN"
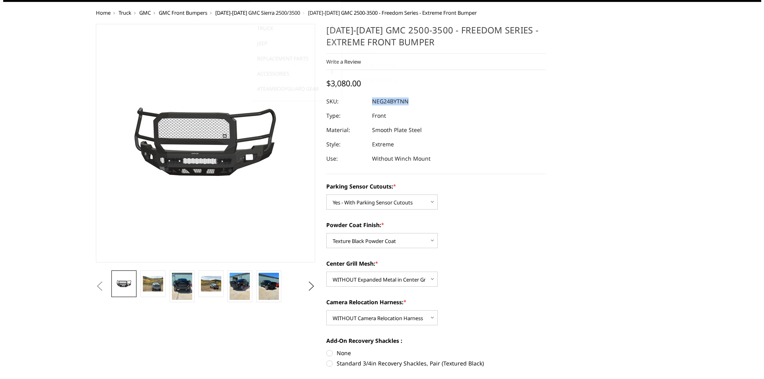
scroll to position [0, 0]
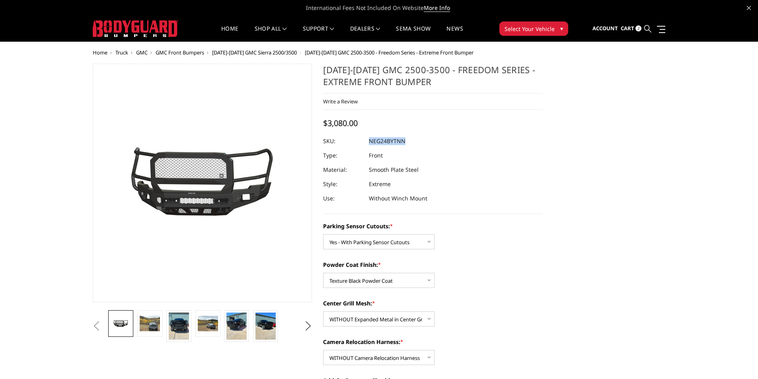
click at [645, 27] on icon at bounding box center [647, 28] width 7 height 7
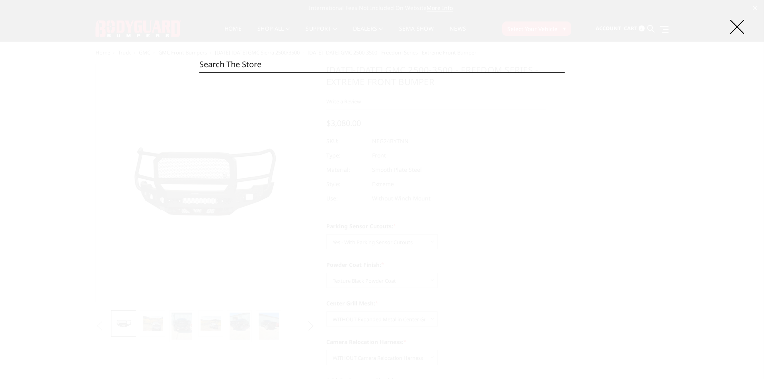
click at [333, 71] on input "Search" at bounding box center [381, 64] width 365 height 16
paste input "NER19BNBMH"
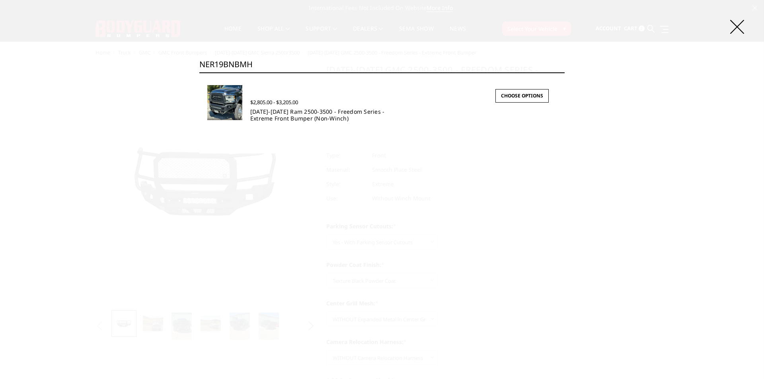
type input "NER19BNBMH"
click at [274, 113] on link "2019-2025 Ram 2500-3500 - Freedom Series - Extreme Front Bumper (Non-Winch)" at bounding box center [317, 115] width 134 height 14
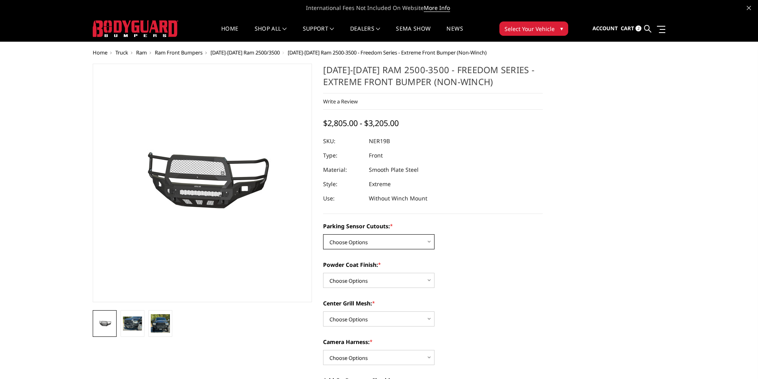
drag, startPoint x: 381, startPoint y: 241, endPoint x: 375, endPoint y: 249, distance: 9.9
click at [381, 241] on select "Choose Options No - Without Parking Sensor Cutouts Yes - With Parking Sensor Cu…" at bounding box center [378, 241] width 111 height 15
select select "2700"
click at [323, 234] on select "Choose Options No - Without Parking Sensor Cutouts Yes - With Parking Sensor Cu…" at bounding box center [378, 241] width 111 height 15
click at [370, 282] on select "Choose Options Bare Metal Texture Black Powder Coat" at bounding box center [378, 280] width 111 height 15
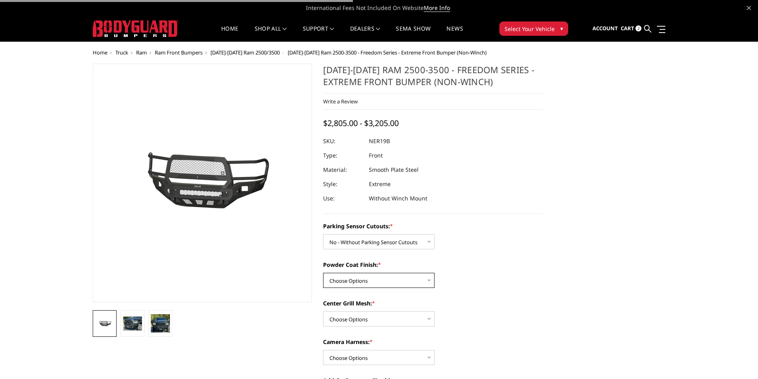
select select "2702"
click at [323, 273] on select "Choose Options Bare Metal Texture Black Powder Coat" at bounding box center [378, 280] width 111 height 15
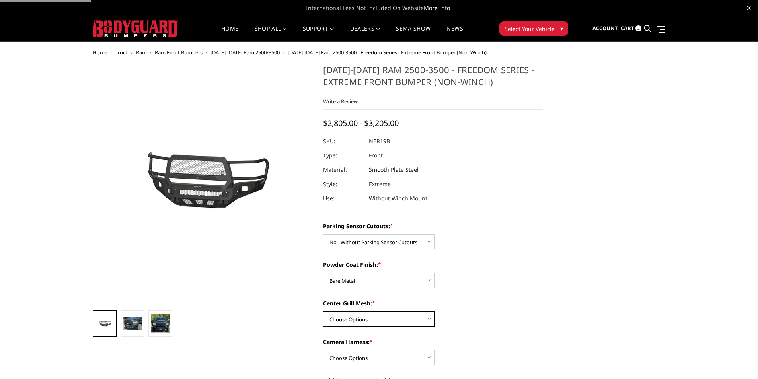
click at [371, 316] on select "Choose Options With Center Grill Mesh Without Center Grill Mesh" at bounding box center [378, 318] width 111 height 15
select select "2705"
click at [323, 311] on select "Choose Options With Center Grill Mesh Without Center Grill Mesh" at bounding box center [378, 318] width 111 height 15
click at [364, 359] on select "Choose Options WITH Camera Harness WITHOUT Camera Harness" at bounding box center [378, 357] width 111 height 15
click at [323, 350] on select "Choose Options WITH Camera Harness WITHOUT Camera Harness" at bounding box center [378, 357] width 111 height 15
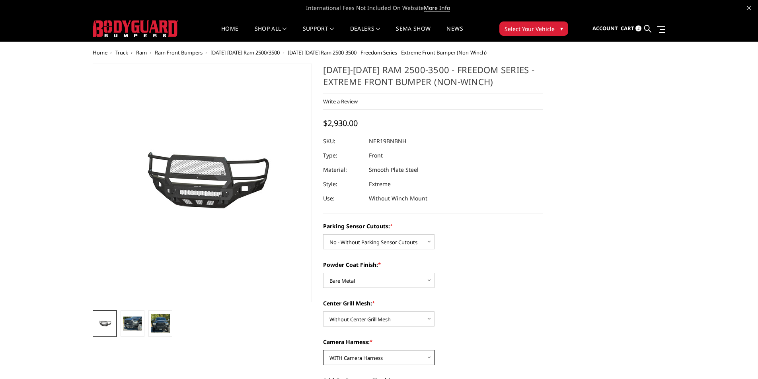
scroll to position [80, 0]
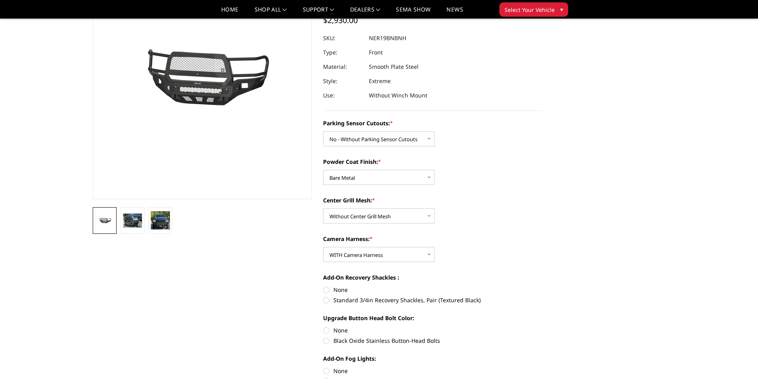
click at [402, 37] on dd "NER19BNBNH" at bounding box center [387, 38] width 37 height 14
copy dd "NER19BNBNH"
drag, startPoint x: 371, startPoint y: 256, endPoint x: 370, endPoint y: 260, distance: 4.4
click at [371, 256] on select "Choose Options WITH Camera Harness WITHOUT Camera Harness" at bounding box center [378, 254] width 111 height 15
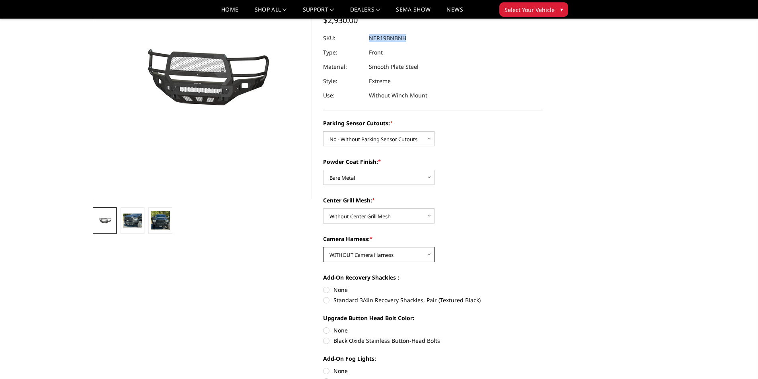
click at [323, 247] on select "Choose Options WITH Camera Harness WITHOUT Camera Harness" at bounding box center [378, 254] width 111 height 15
click at [387, 40] on dd "NER19BNBNN" at bounding box center [388, 38] width 38 height 14
copy dd "NER19BNBNN"
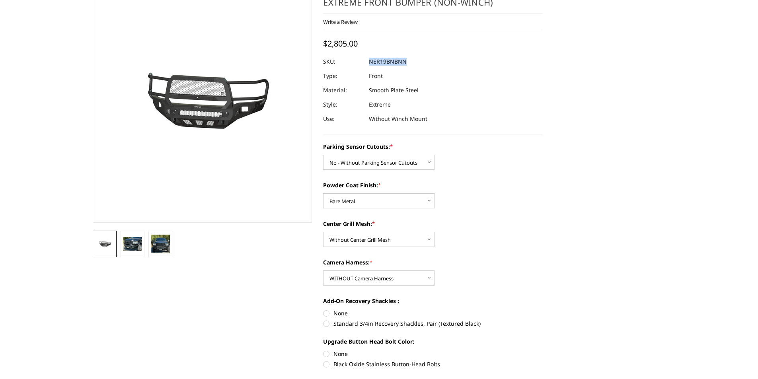
scroll to position [0, 0]
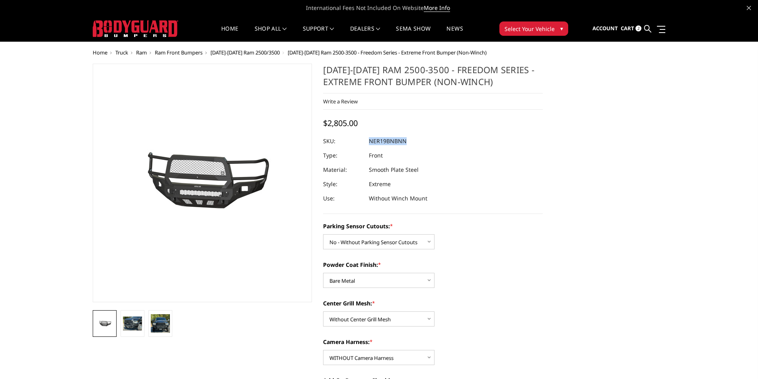
click at [648, 33] on link at bounding box center [647, 28] width 7 height 25
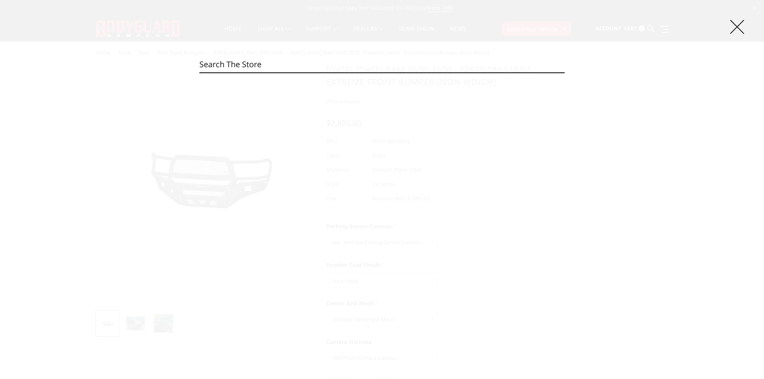
click at [739, 29] on icon at bounding box center [737, 27] width 14 height 14
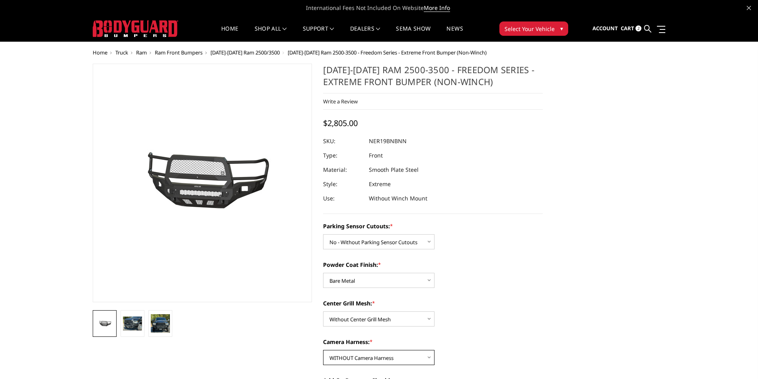
click at [358, 360] on select "Choose Options WITH Camera Harness WITHOUT Camera Harness" at bounding box center [378, 357] width 111 height 15
select select "2706"
click at [323, 350] on select "Choose Options WITH Camera Harness WITHOUT Camera Harness" at bounding box center [378, 357] width 111 height 15
click at [367, 278] on select "Choose Options Bare Metal Texture Black Powder Coat" at bounding box center [378, 280] width 111 height 15
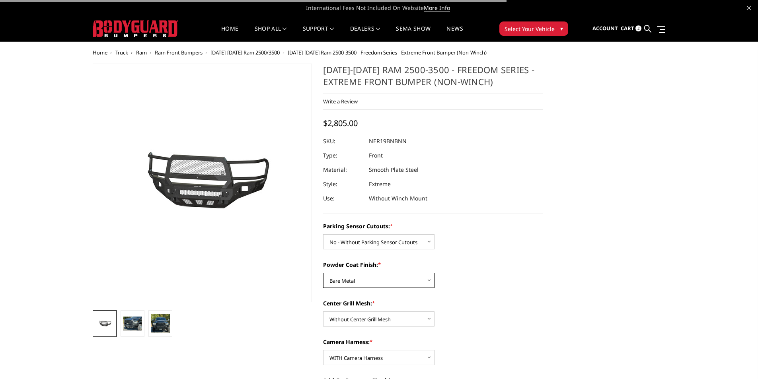
select select "2703"
click at [323, 273] on select "Choose Options Bare Metal Texture Black Powder Coat" at bounding box center [378, 280] width 111 height 15
click at [462, 158] on dl "SKU: NER19BNBNN UPC: Type: Front Material: Smooth Plate Steel Style: Extreme Us…" at bounding box center [433, 170] width 220 height 72
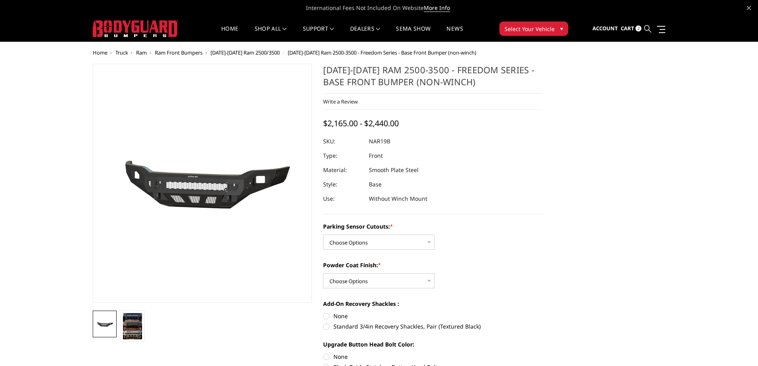
click at [650, 31] on icon at bounding box center [647, 28] width 7 height 7
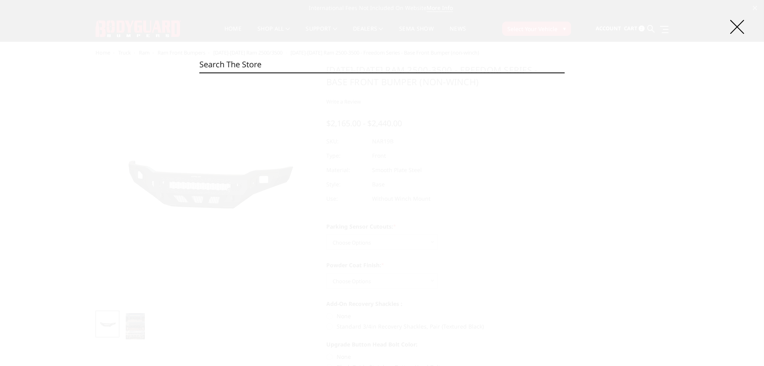
click at [322, 65] on input "Search" at bounding box center [381, 64] width 365 height 16
paste input "CEC24BNBMH"
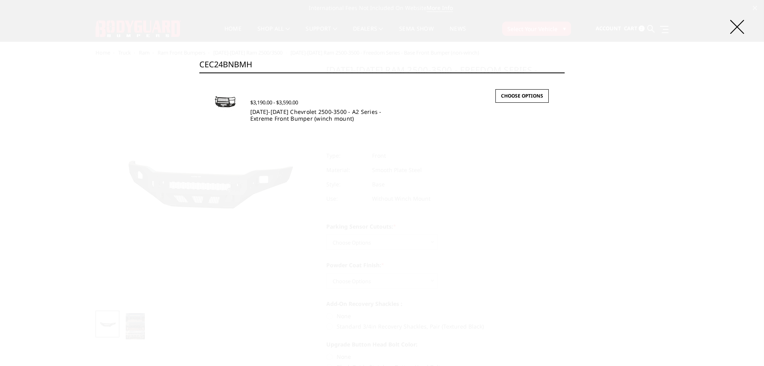
type input "CEC24BNBMH"
click at [298, 110] on link "[DATE]-[DATE] Chevrolet 2500-3500 - A2 Series - Extreme Front Bumper (winch mou…" at bounding box center [315, 115] width 131 height 14
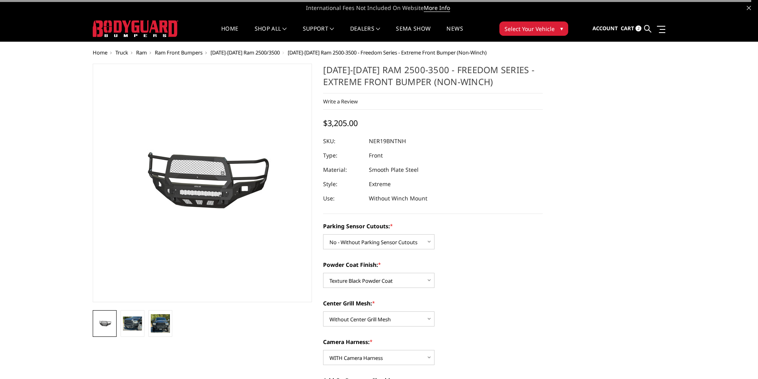
select select "2700"
select select "2703"
select select "2705"
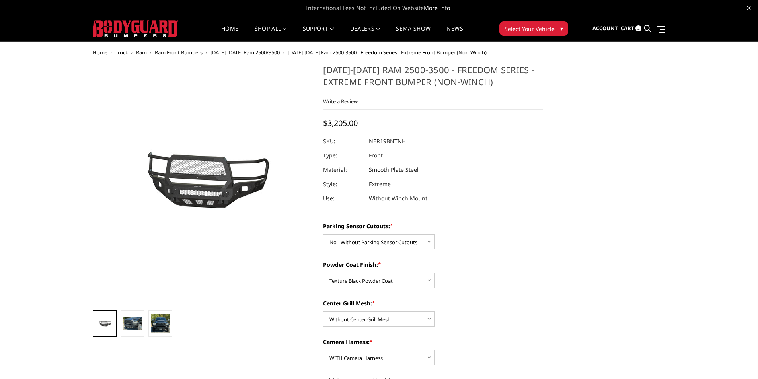
click at [399, 143] on dd "NER19BNTNH" at bounding box center [387, 141] width 37 height 14
copy dd "NER19BNTNH"
click at [377, 354] on select "Choose Options WITH Camera Harness WITHOUT Camera Harness" at bounding box center [378, 357] width 111 height 15
select select "2707"
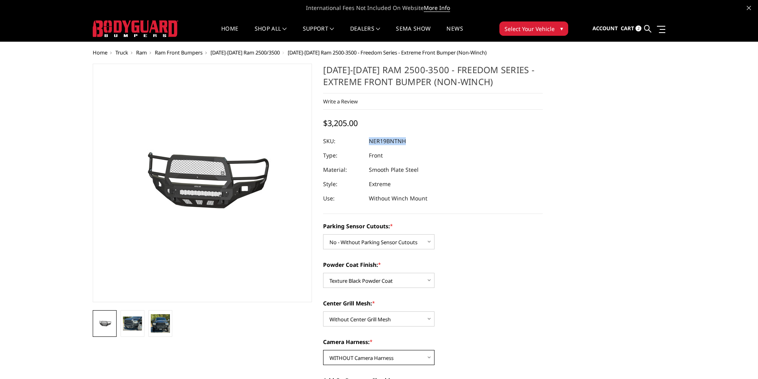
click at [323, 350] on select "Choose Options WITH Camera Harness WITHOUT Camera Harness" at bounding box center [378, 357] width 111 height 15
click at [402, 137] on dd "NER19BNTNN" at bounding box center [387, 141] width 37 height 14
copy dd "NER19BNTNN"
click at [362, 249] on div "Parking Sensor Cutouts: * Choose Options No - Without Parking Sensor Cutouts Ye…" at bounding box center [433, 380] width 220 height 316
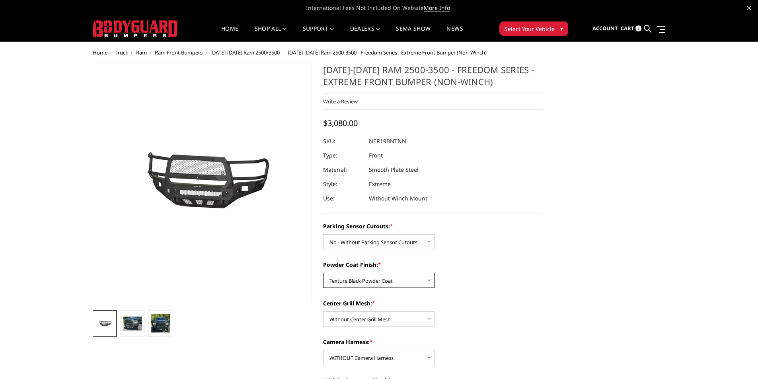
drag, startPoint x: 391, startPoint y: 277, endPoint x: 387, endPoint y: 286, distance: 10.0
click at [391, 277] on select "Choose Options Bare Metal Texture Black Powder Coat" at bounding box center [378, 280] width 111 height 15
select select "2702"
click at [323, 273] on select "Choose Options Bare Metal Texture Black Powder Coat" at bounding box center [378, 280] width 111 height 15
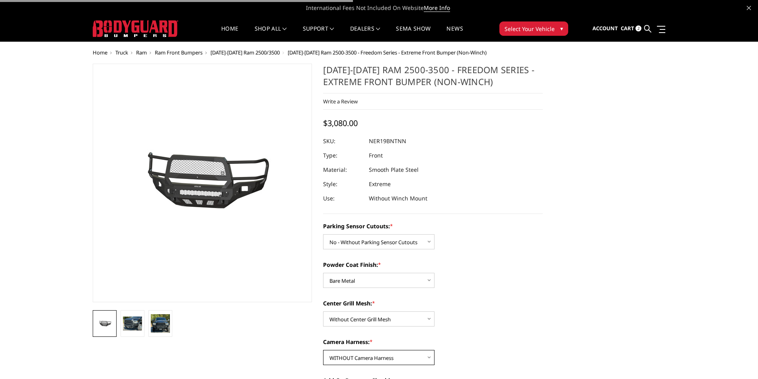
drag, startPoint x: 384, startPoint y: 358, endPoint x: 382, endPoint y: 363, distance: 5.7
click at [384, 358] on select "Choose Options WITH Camera Harness WITHOUT Camera Harness" at bounding box center [378, 357] width 111 height 15
select select "2706"
click at [323, 350] on select "Choose Options WITH Camera Harness WITHOUT Camera Harness" at bounding box center [378, 357] width 111 height 15
click at [383, 247] on select "Choose Options No - Without Parking Sensor Cutouts Yes - With Parking Sensor Cu…" at bounding box center [378, 241] width 111 height 15
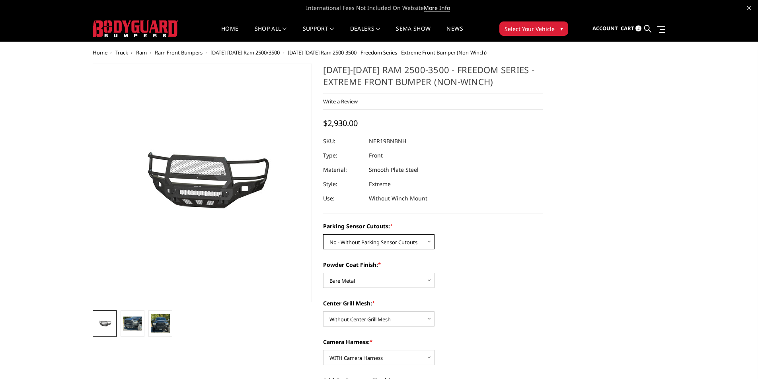
select select "2701"
click at [323, 234] on select "Choose Options No - Without Parking Sensor Cutouts Yes - With Parking Sensor Cu…" at bounding box center [378, 241] width 111 height 15
click at [402, 142] on dd "NER19BYBNH" at bounding box center [387, 141] width 36 height 14
copy dd "NER19BYBNH"
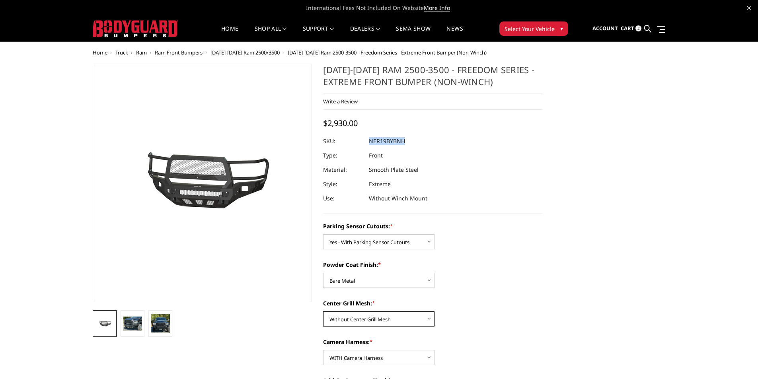
click at [362, 321] on select "Choose Options With Center Grill Mesh Without Center Grill Mesh" at bounding box center [378, 318] width 111 height 15
click at [323, 311] on select "Choose Options With Center Grill Mesh Without Center Grill Mesh" at bounding box center [378, 318] width 111 height 15
drag, startPoint x: 358, startPoint y: 360, endPoint x: 358, endPoint y: 350, distance: 9.6
click at [358, 360] on select "Choose Options WITH Camera Harness WITHOUT Camera Harness" at bounding box center [378, 357] width 111 height 15
select select "2707"
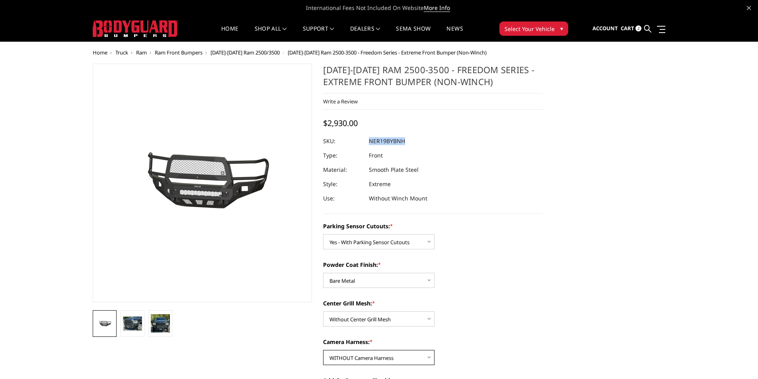
click at [323, 350] on select "Choose Options WITH Camera Harness WITHOUT Camera Harness" at bounding box center [378, 357] width 111 height 15
click at [396, 140] on dd "NER19BYBNN" at bounding box center [387, 141] width 37 height 14
copy dd "NER19BYBNN"
click at [362, 287] on select "Choose Options Bare Metal Texture Black Powder Coat" at bounding box center [378, 280] width 111 height 15
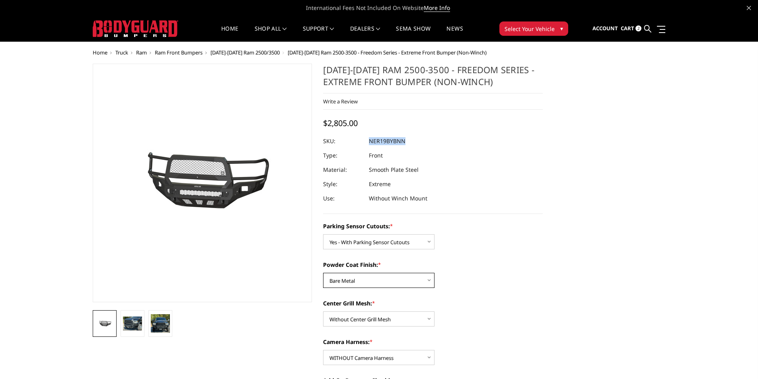
select select "2703"
click at [323, 273] on select "Choose Options Bare Metal Texture Black Powder Coat" at bounding box center [378, 280] width 111 height 15
click at [365, 319] on select "Choose Options With Center Grill Mesh Without Center Grill Mesh" at bounding box center [378, 318] width 111 height 15
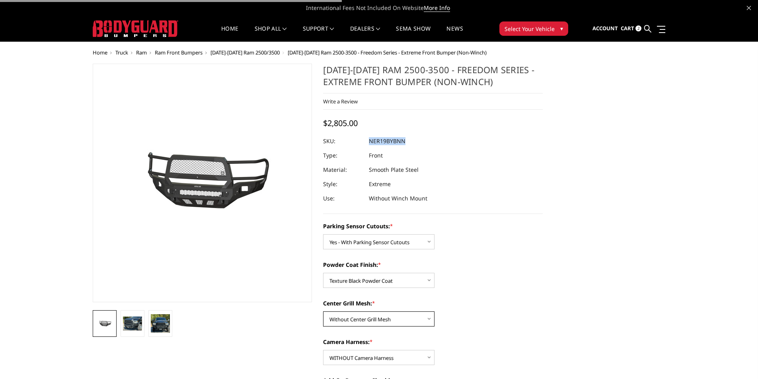
drag, startPoint x: 365, startPoint y: 319, endPoint x: 369, endPoint y: 346, distance: 28.1
click at [365, 319] on select "Choose Options With Center Grill Mesh Without Center Grill Mesh" at bounding box center [378, 318] width 111 height 15
click at [369, 352] on select "Choose Options WITH Camera Harness WITHOUT Camera Harness" at bounding box center [378, 357] width 111 height 15
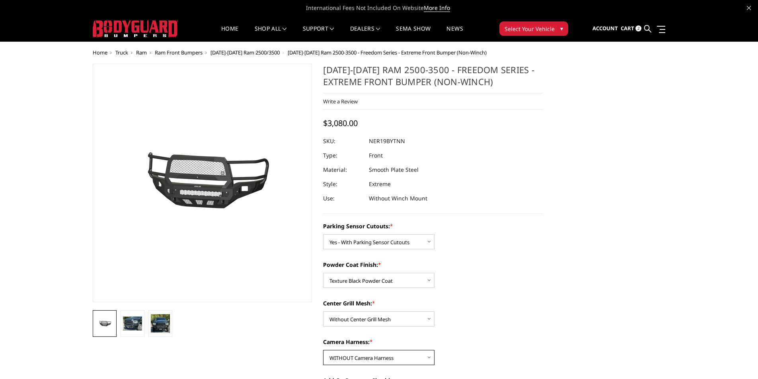
select select "2706"
click at [323, 350] on select "Choose Options WITH Camera Harness WITHOUT Camera Harness" at bounding box center [378, 357] width 111 height 15
click at [403, 144] on dd "NER19BYTNH" at bounding box center [387, 141] width 36 height 14
copy dl "UPC:"
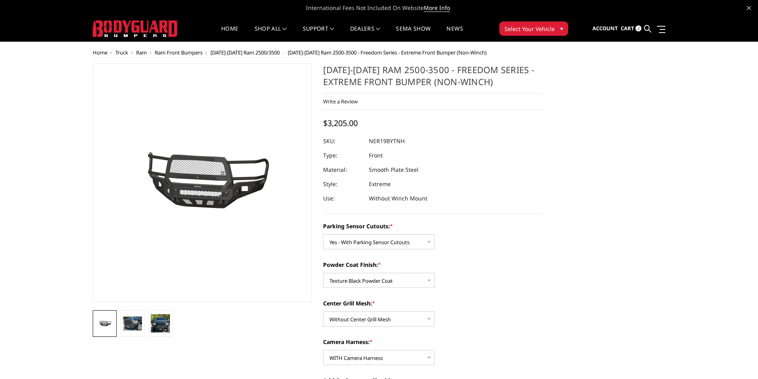
click at [383, 140] on dd "NER19BYTNH" at bounding box center [387, 141] width 36 height 14
copy dd "NER19BYTNH"
click at [366, 323] on select "Choose Options With Center Grill Mesh Without Center Grill Mesh" at bounding box center [378, 318] width 111 height 15
click at [323, 311] on select "Choose Options With Center Grill Mesh Without Center Grill Mesh" at bounding box center [378, 318] width 111 height 15
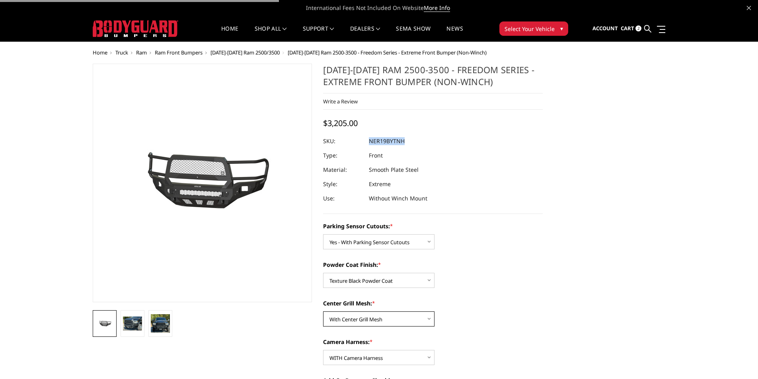
click at [374, 316] on select "Choose Options With Center Grill Mesh Without Center Grill Mesh" at bounding box center [378, 318] width 111 height 15
select select "2705"
click at [323, 311] on select "Choose Options With Center Grill Mesh Without Center Grill Mesh" at bounding box center [378, 318] width 111 height 15
click at [378, 359] on select "Choose Options WITH Camera Harness WITHOUT Camera Harness" at bounding box center [378, 357] width 111 height 15
select select "2707"
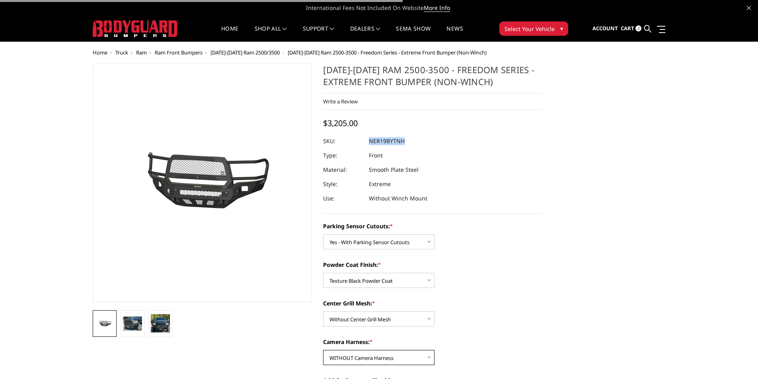
click at [323, 350] on select "Choose Options WITH Camera Harness WITHOUT Camera Harness" at bounding box center [378, 357] width 111 height 15
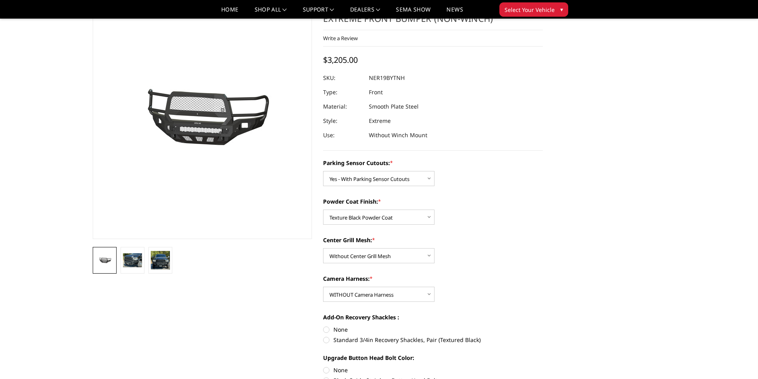
click at [381, 77] on dd "NER19BYTNH" at bounding box center [387, 78] width 36 height 14
copy dd "NER19BYTNH"
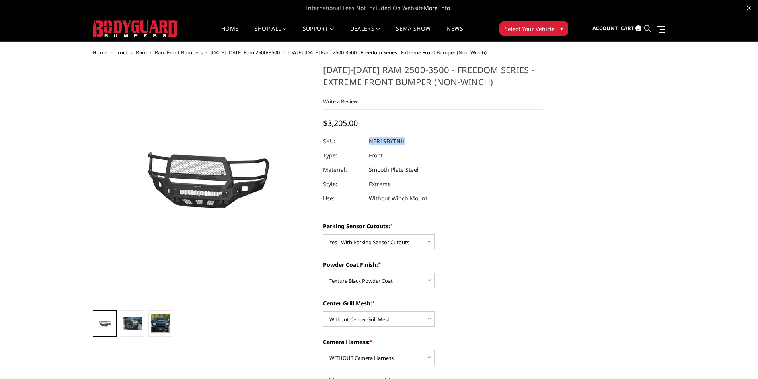
click at [648, 30] on icon at bounding box center [647, 28] width 7 height 7
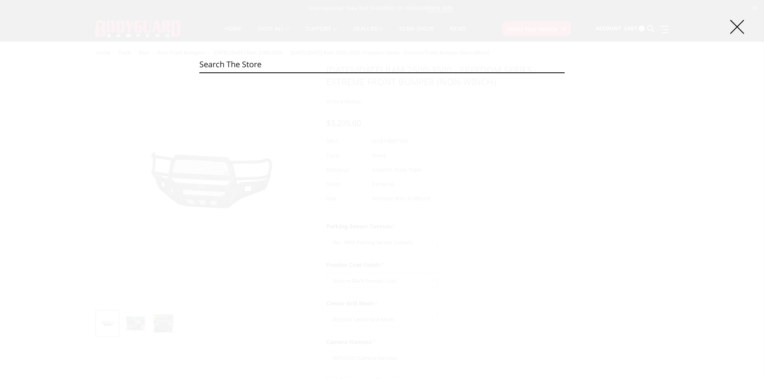
click at [296, 64] on input "Search" at bounding box center [381, 64] width 365 height 16
paste input "NCC20BNBNB"
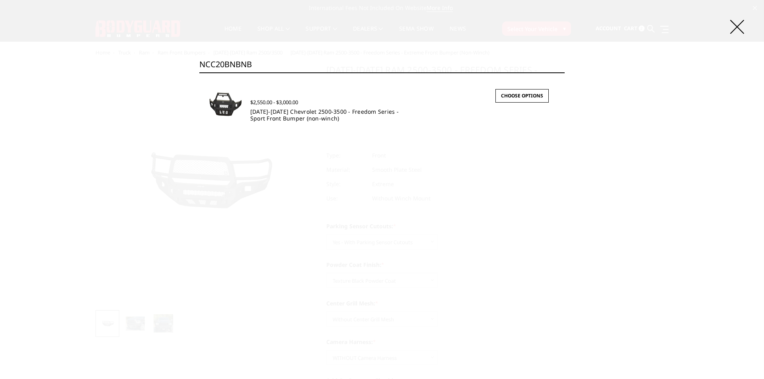
type input "NCC20BNBNB"
click at [261, 113] on link "[DATE]-[DATE] Chevrolet 2500-3500 - Freedom Series - Sport Front Bumper (non-wi…" at bounding box center [324, 115] width 148 height 14
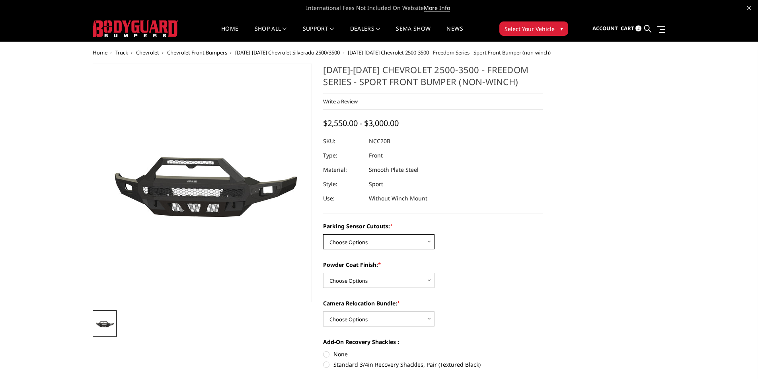
click at [396, 241] on select "Choose Options No - Without Parking Sensor Cutouts Yes - With Parking Sensor Cu…" at bounding box center [378, 241] width 111 height 15
select select "2961"
click at [323, 234] on select "Choose Options No - Without Parking Sensor Cutouts Yes - With Parking Sensor Cu…" at bounding box center [378, 241] width 111 height 15
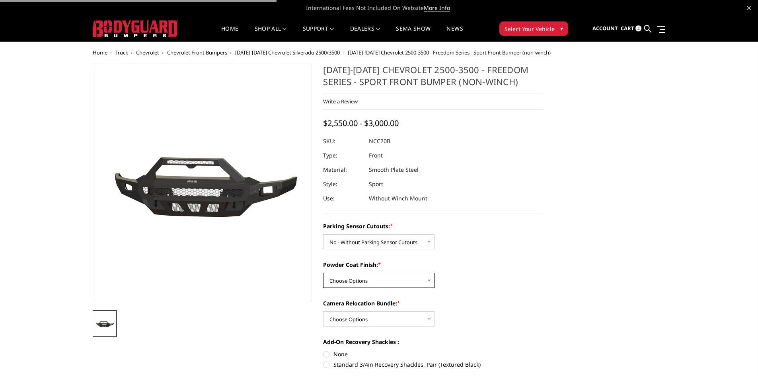
click at [392, 279] on select "Choose Options Bare Metal Texture Black Powder Coat" at bounding box center [378, 280] width 111 height 15
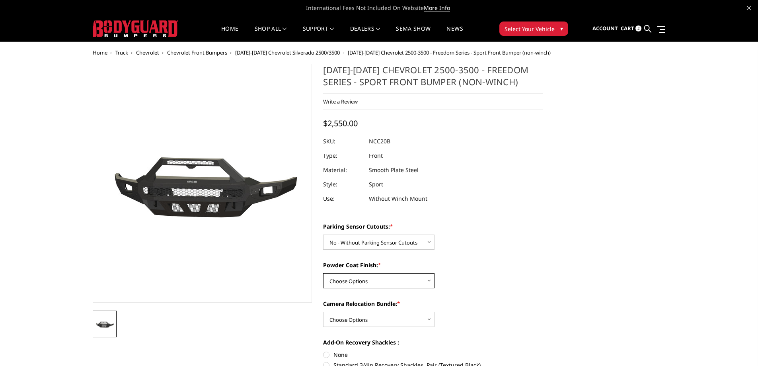
drag, startPoint x: 353, startPoint y: 274, endPoint x: 353, endPoint y: 282, distance: 8.0
click at [353, 274] on select "Choose Options Bare Metal Texture Black Powder Coat" at bounding box center [378, 280] width 111 height 15
select select "2963"
click at [323, 273] on select "Choose Options Bare Metal Texture Black Powder Coat" at bounding box center [378, 280] width 111 height 15
click at [360, 317] on select "Choose Options WITH Camera Relocation Bundle WITHOUT Camera Relocation Bundle" at bounding box center [378, 318] width 111 height 15
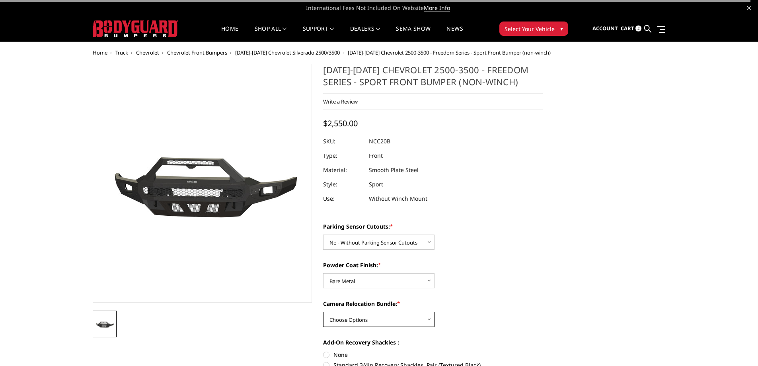
select select "2965"
click at [323, 311] on select "Choose Options WITH Camera Relocation Bundle WITHOUT Camera Relocation Bundle" at bounding box center [378, 318] width 111 height 15
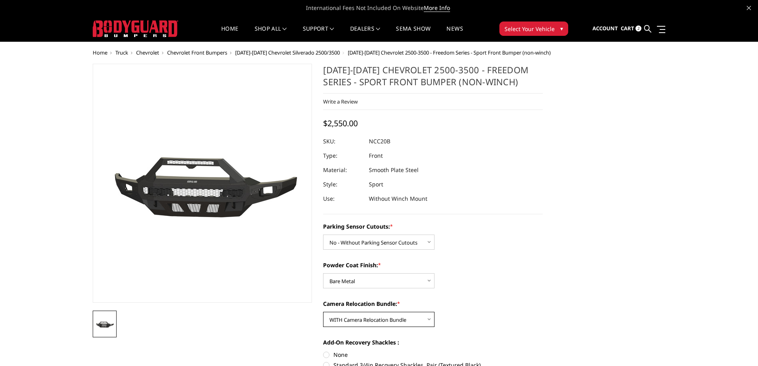
scroll to position [40, 0]
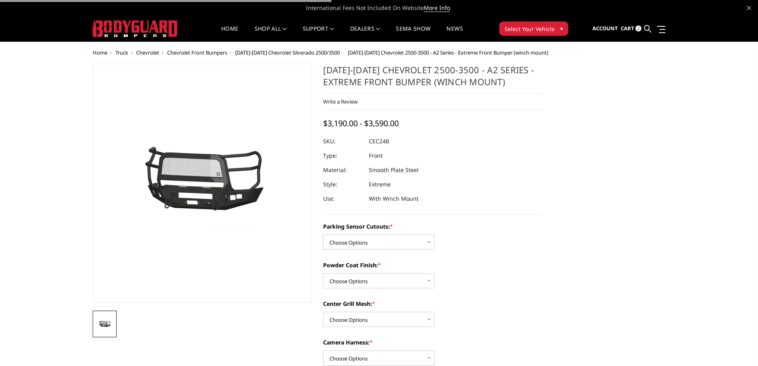
scroll to position [40, 0]
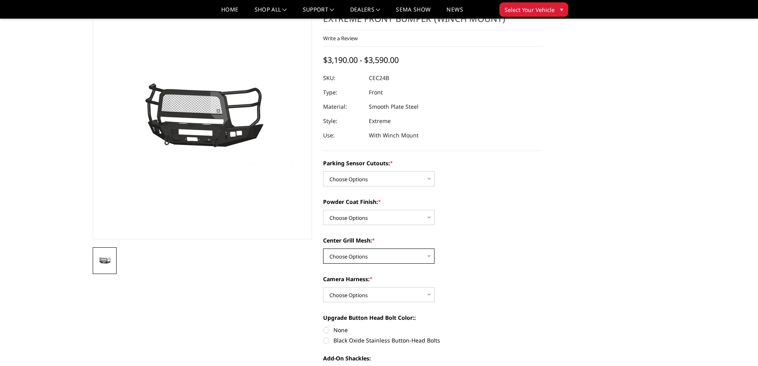
click at [398, 255] on select "Choose Options With Center Grill Mesh Without Center Grill Mesh" at bounding box center [378, 255] width 111 height 15
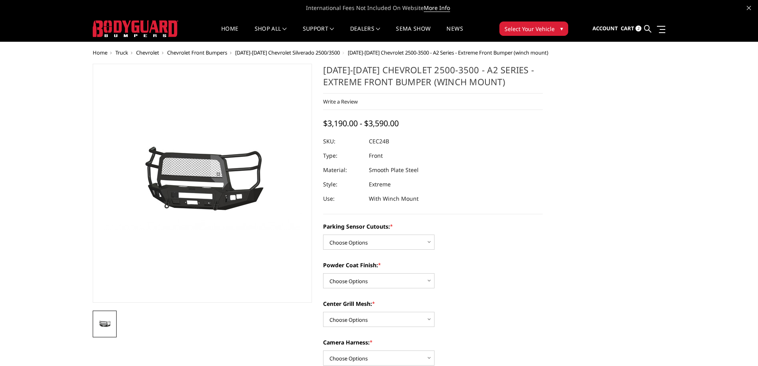
click at [653, 27] on ul "Account Sign in Register Cart 2 Search Search" at bounding box center [628, 28] width 73 height 25
click at [645, 29] on icon at bounding box center [647, 28] width 7 height 7
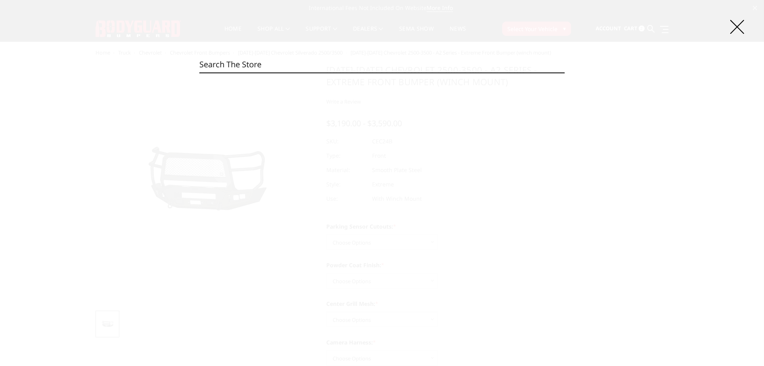
click at [261, 66] on input "Search" at bounding box center [381, 64] width 365 height 16
paste input "NEF17BNTMN"
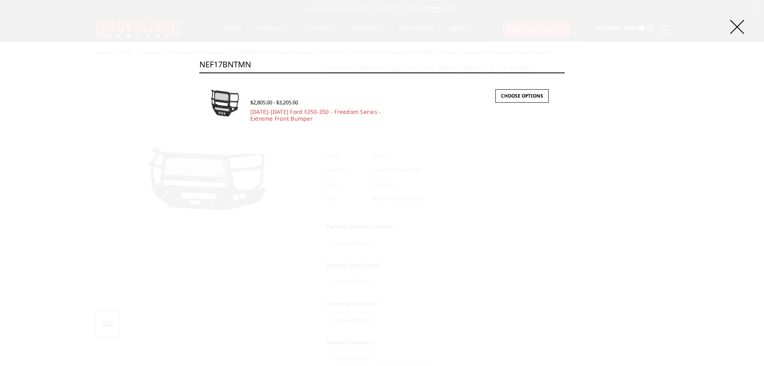
type input "NEF17BNTMN"
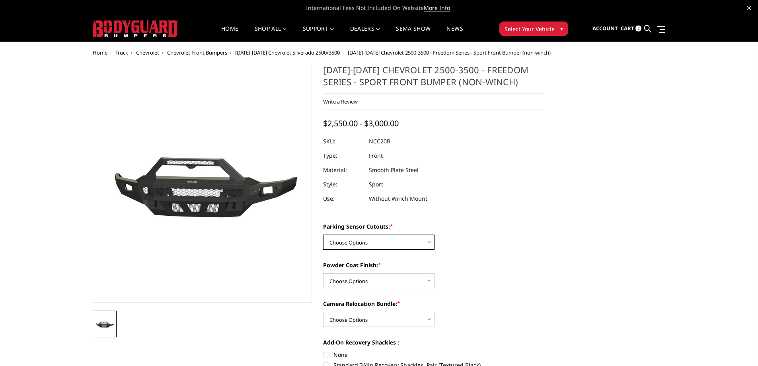
click at [399, 245] on select "Choose Options No - Without Parking Sensor Cutouts Yes - With Parking Sensor Cu…" at bounding box center [378, 241] width 111 height 15
select select "2961"
click at [323, 234] on select "Choose Options No - Without Parking Sensor Cutouts Yes - With Parking Sensor Cu…" at bounding box center [378, 241] width 111 height 15
click at [374, 283] on select "Choose Options Bare Metal Texture Black Powder Coat" at bounding box center [378, 280] width 111 height 15
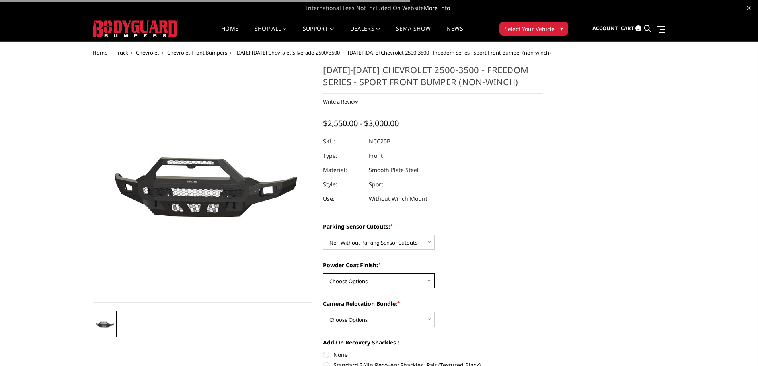
select select "2963"
click at [323, 273] on select "Choose Options Bare Metal Texture Black Powder Coat" at bounding box center [378, 280] width 111 height 15
click at [372, 323] on select "Choose Options WITH Camera Relocation Bundle WITHOUT Camera Relocation Bundle" at bounding box center [378, 318] width 111 height 15
select select "2965"
click at [323, 311] on select "Choose Options WITH Camera Relocation Bundle WITHOUT Camera Relocation Bundle" at bounding box center [378, 318] width 111 height 15
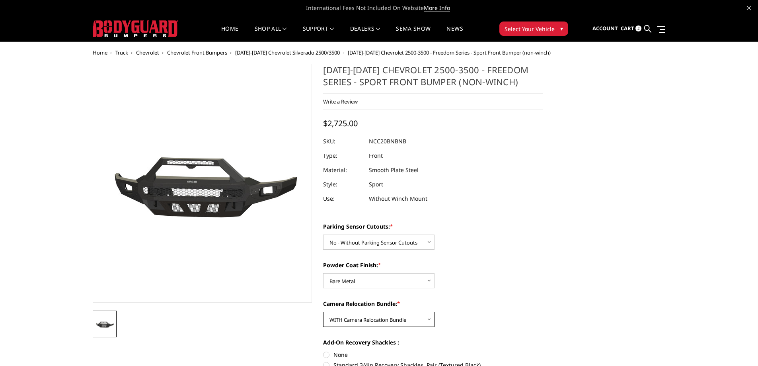
click at [397, 319] on select "Choose Options WITH Camera Relocation Bundle WITHOUT Camera Relocation Bundle" at bounding box center [378, 318] width 111 height 15
click at [372, 283] on select "Choose Options Bare Metal Texture Black Powder Coat" at bounding box center [378, 280] width 111 height 15
select select "2964"
click at [323, 273] on select "Choose Options Bare Metal Texture Black Powder Coat" at bounding box center [378, 280] width 111 height 15
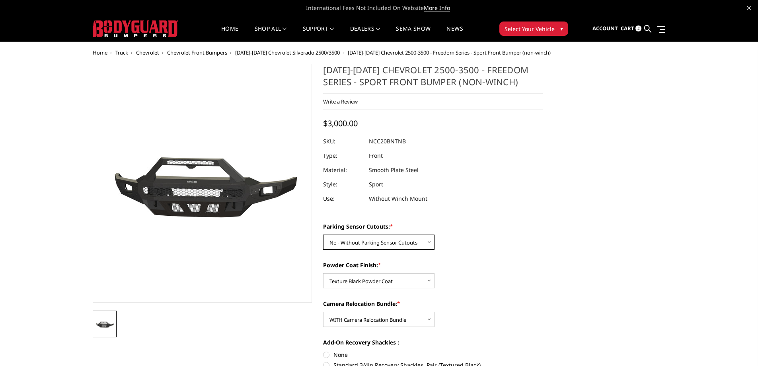
click at [362, 245] on select "Choose Options No - Without Parking Sensor Cutouts Yes - With Parking Sensor Cu…" at bounding box center [378, 241] width 111 height 15
select select "2962"
click at [323, 234] on select "Choose Options No - Without Parking Sensor Cutouts Yes - With Parking Sensor Cu…" at bounding box center [378, 241] width 111 height 15
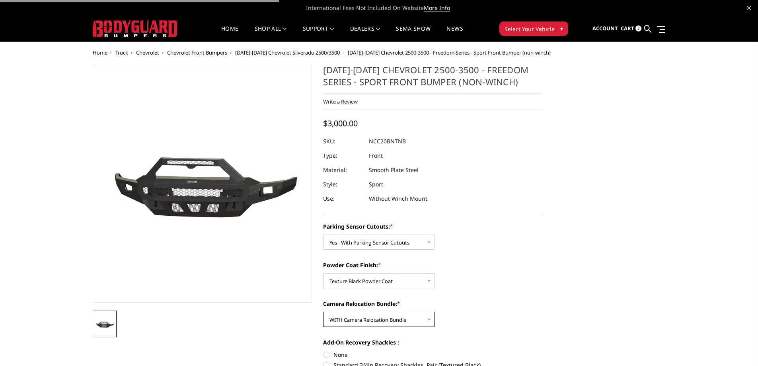
click at [379, 317] on select "Choose Options WITH Camera Relocation Bundle WITHOUT Camera Relocation Bundle" at bounding box center [378, 318] width 111 height 15
click at [323, 311] on select "Choose Options WITH Camera Relocation Bundle WITHOUT Camera Relocation Bundle" at bounding box center [378, 318] width 111 height 15
drag, startPoint x: 383, startPoint y: 315, endPoint x: 385, endPoint y: 324, distance: 9.4
click at [383, 316] on select "Choose Options WITH Camera Relocation Bundle WITHOUT Camera Relocation Bundle" at bounding box center [378, 318] width 111 height 15
select select "2966"
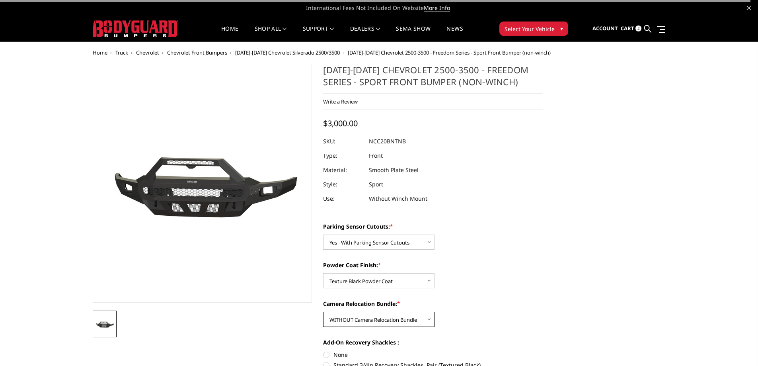
click at [323, 311] on select "Choose Options WITH Camera Relocation Bundle WITHOUT Camera Relocation Bundle" at bounding box center [378, 318] width 111 height 15
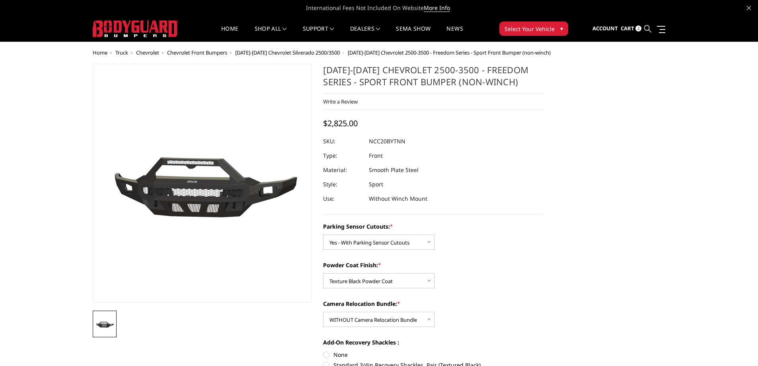
click at [648, 30] on icon at bounding box center [647, 28] width 7 height 7
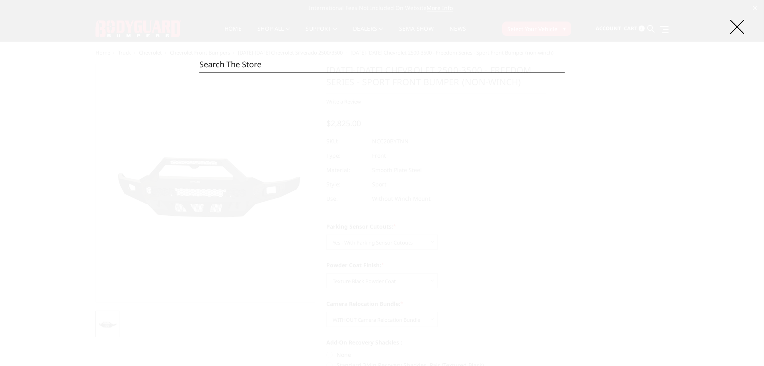
click at [297, 68] on input "Search" at bounding box center [381, 64] width 365 height 16
paste input "NCC24BNBNB"
type input "NCC24BNBNB"
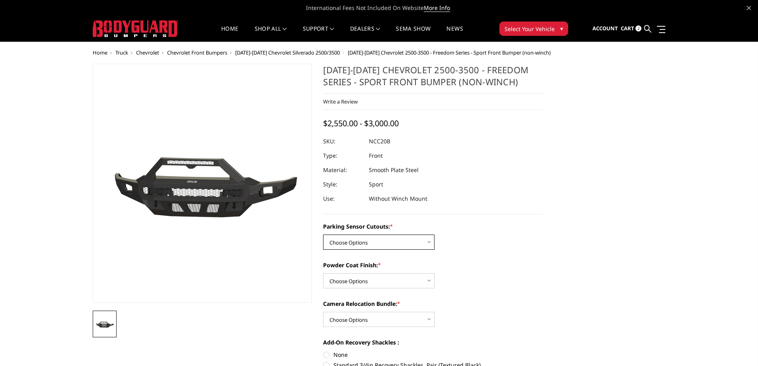
click at [372, 234] on select "Choose Options No - Without Parking Sensor Cutouts Yes - With Parking Sensor Cu…" at bounding box center [378, 241] width 111 height 15
select select "2961"
click at [323, 234] on select "Choose Options No - Without Parking Sensor Cutouts Yes - With Parking Sensor Cu…" at bounding box center [378, 241] width 111 height 15
click at [383, 284] on select "Choose Options Bare Metal Texture Black Powder Coat" at bounding box center [378, 280] width 111 height 15
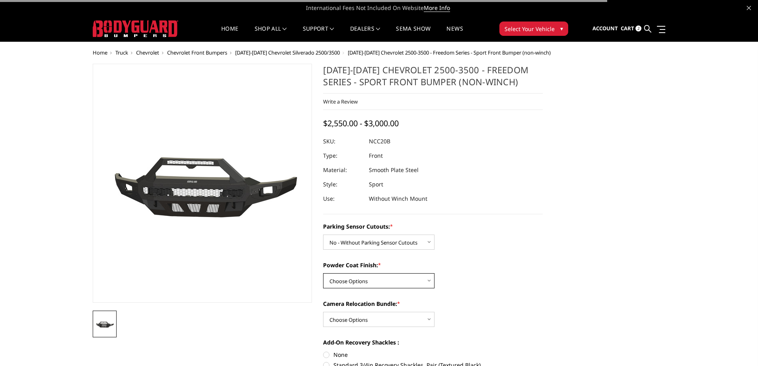
select select "2963"
click at [323, 273] on select "Choose Options Bare Metal Texture Black Powder Coat" at bounding box center [378, 280] width 111 height 15
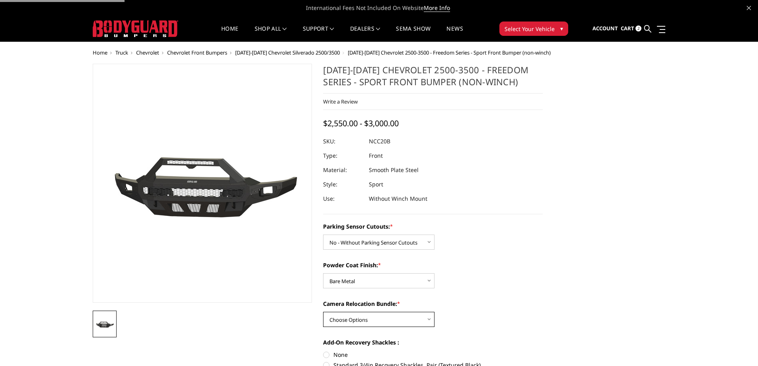
click at [385, 317] on select "Choose Options WITH Camera Relocation Bundle WITHOUT Camera Relocation Bundle" at bounding box center [378, 318] width 111 height 15
select select "2965"
click at [323, 311] on select "Choose Options WITH Camera Relocation Bundle WITHOUT Camera Relocation Bundle" at bounding box center [378, 318] width 111 height 15
click at [397, 142] on dd "NCC20BNBNB" at bounding box center [387, 141] width 37 height 14
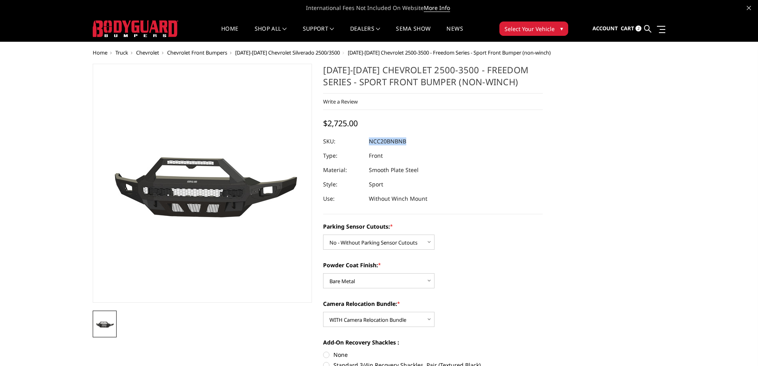
copy dd "NCC20BNBNB"
click at [647, 29] on icon at bounding box center [647, 28] width 7 height 7
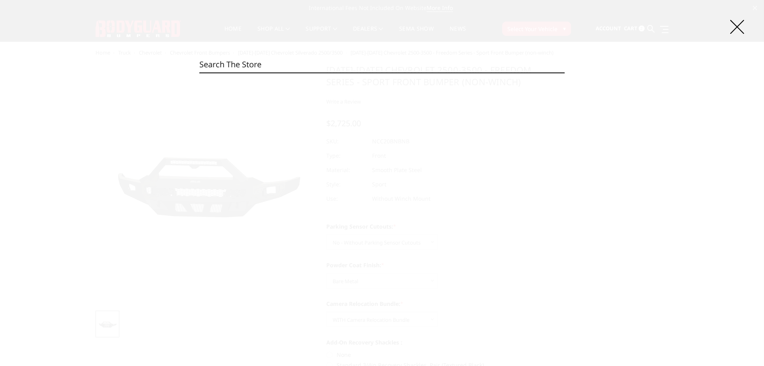
click at [333, 63] on input "Search" at bounding box center [381, 64] width 365 height 16
paste input "NCF17BBNB"
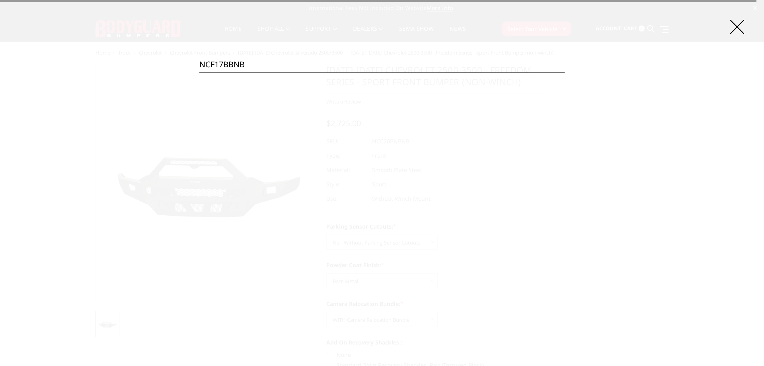
click at [229, 68] on input "NCF17BBNB" at bounding box center [381, 64] width 365 height 16
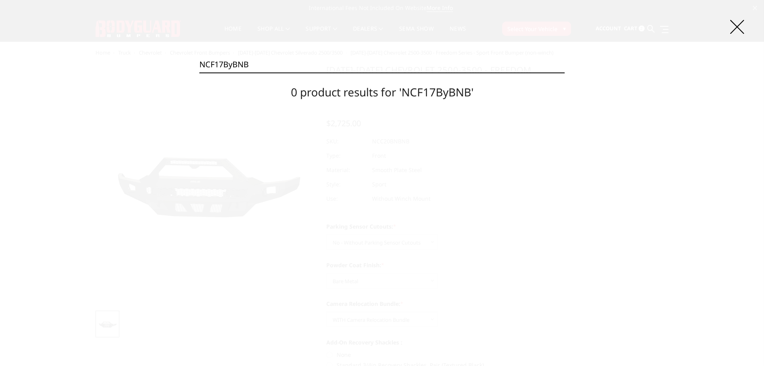
click at [272, 66] on input "NCF17ByBNB" at bounding box center [381, 64] width 365 height 16
paste input "C20BN"
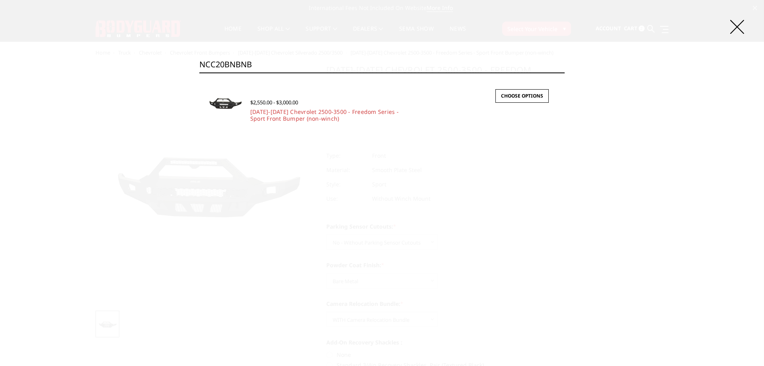
click at [252, 57] on input "NCC20BNBNB" at bounding box center [381, 64] width 365 height 16
paste input "F17B"
click at [230, 66] on input "NCF17BBNB" at bounding box center [381, 64] width 365 height 16
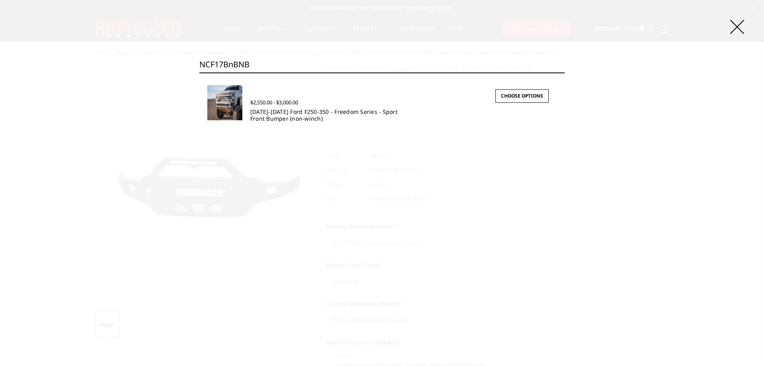
type input "NCF17BnBNB"
click at [300, 115] on link "2017-2022 Ford F250-350 - Freedom Series - Sport Front Bumper (non-winch)" at bounding box center [323, 115] width 147 height 14
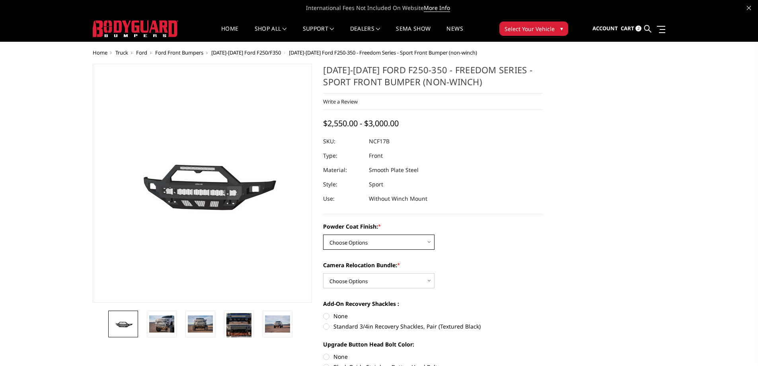
click at [373, 245] on select "Choose Options Bare Metal Textured Black Powder Coat" at bounding box center [378, 241] width 111 height 15
select select "3079"
click at [323, 234] on select "Choose Options Bare Metal Textured Black Powder Coat" at bounding box center [378, 241] width 111 height 15
drag, startPoint x: 361, startPoint y: 278, endPoint x: 361, endPoint y: 282, distance: 4.0
click at [361, 278] on select "Choose Options WITH Camera Relocation Bundle WITHOUT Camera Relocation Bundle" at bounding box center [378, 280] width 111 height 15
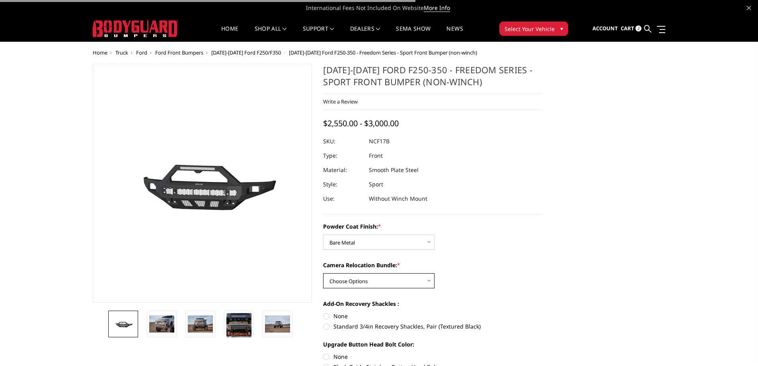
select select "3081"
click at [323, 273] on select "Choose Options WITH Camera Relocation Bundle WITHOUT Camera Relocation Bundle" at bounding box center [378, 280] width 111 height 15
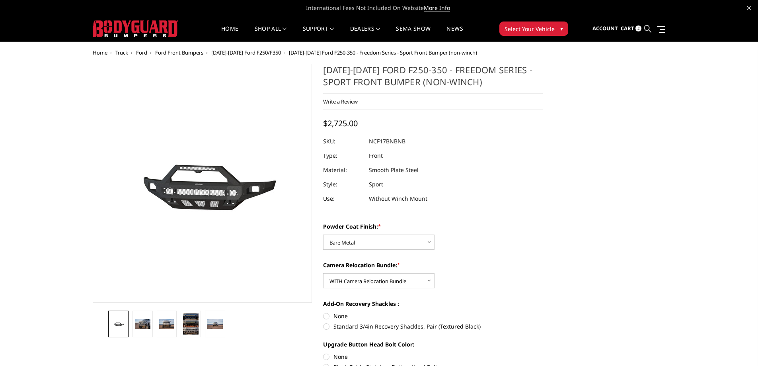
click at [647, 30] on icon at bounding box center [647, 28] width 7 height 7
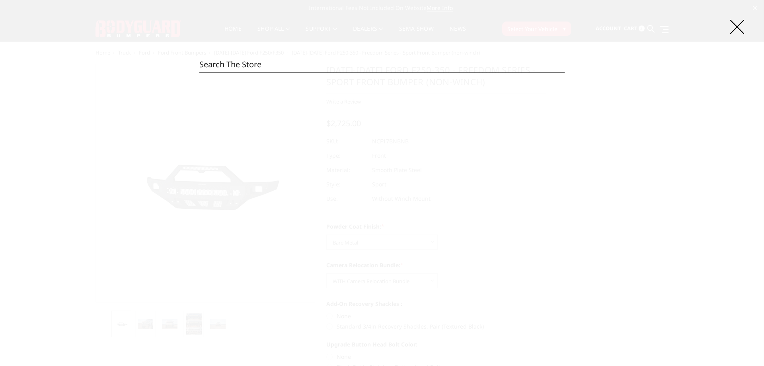
click at [275, 70] on input "Search" at bounding box center [381, 64] width 365 height 16
paste input "NCF17DNBNB"
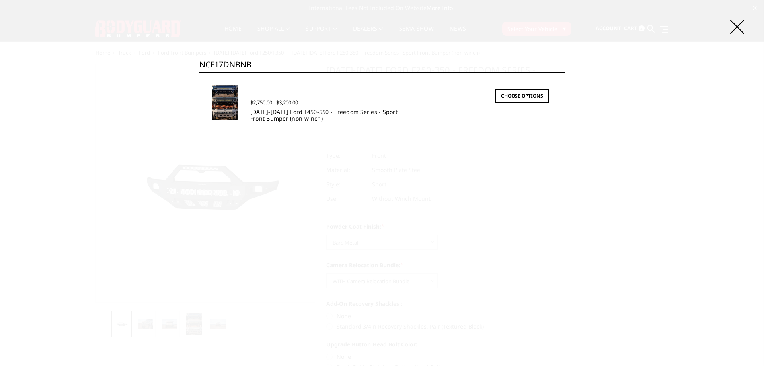
type input "NCF17DNBNB"
click at [279, 116] on link "[DATE]-[DATE] Ford F450-550 - Freedom Series - Sport Front Bumper (non-winch)" at bounding box center [323, 115] width 147 height 14
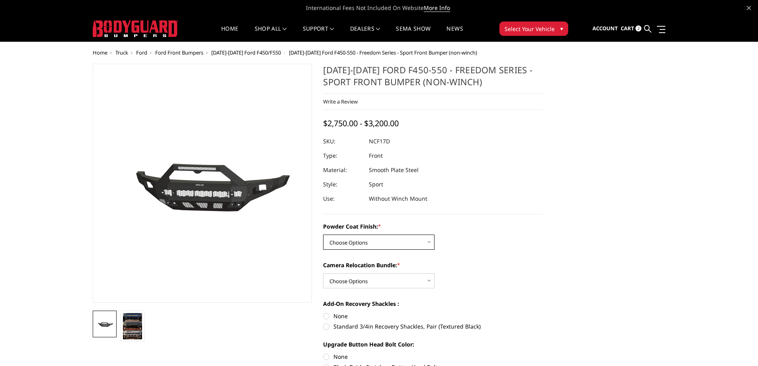
click at [358, 237] on select "Choose Options Bare Metal Textured Black Powder Coat" at bounding box center [378, 241] width 111 height 15
select select "3083"
click at [323, 234] on select "Choose Options Bare Metal Textured Black Powder Coat" at bounding box center [378, 241] width 111 height 15
drag, startPoint x: 362, startPoint y: 278, endPoint x: 363, endPoint y: 286, distance: 8.4
click at [362, 278] on select "Choose Options WITH Camera Relocation Bundle WITHOUT Camera Relocation Bundle" at bounding box center [378, 280] width 111 height 15
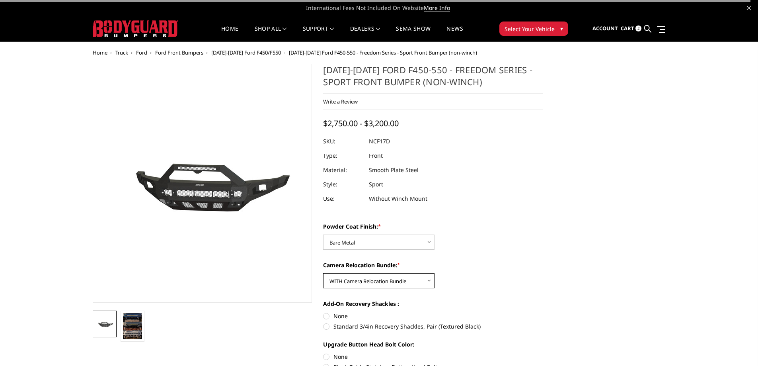
click at [323, 273] on select "Choose Options WITH Camera Relocation Bundle WITHOUT Camera Relocation Bundle" at bounding box center [378, 280] width 111 height 15
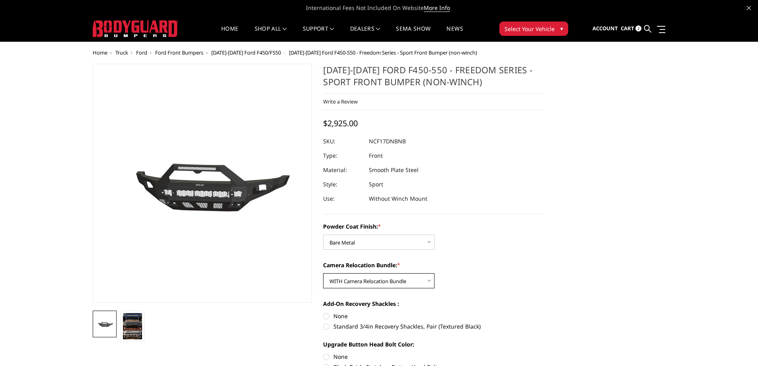
drag, startPoint x: 383, startPoint y: 280, endPoint x: 381, endPoint y: 286, distance: 7.2
click at [383, 280] on select "Choose Options WITH Camera Relocation Bundle WITHOUT Camera Relocation Bundle" at bounding box center [378, 280] width 111 height 15
select select "3086"
click at [323, 273] on select "Choose Options WITH Camera Relocation Bundle WITHOUT Camera Relocation Bundle" at bounding box center [378, 280] width 111 height 15
click at [645, 28] on icon at bounding box center [647, 28] width 7 height 7
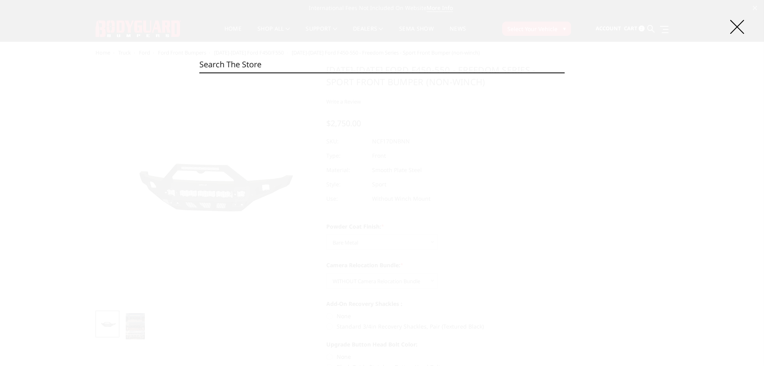
click at [256, 63] on input "Search" at bounding box center [381, 64] width 365 height 16
paste input "NCF23BNBNB"
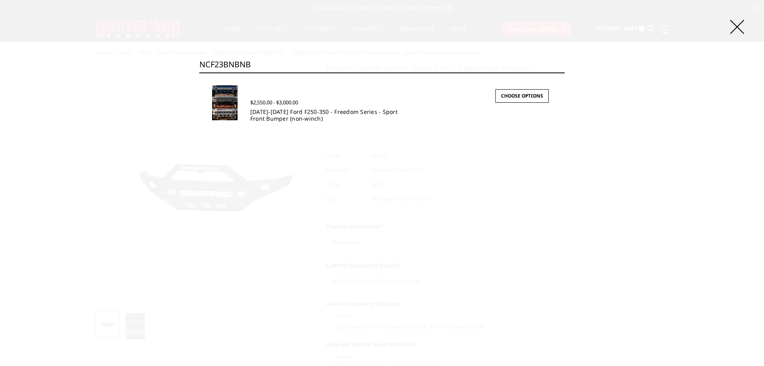
type input "NCF23BNBNB"
click at [270, 111] on link "[DATE]-[DATE] Ford F250-350 - Freedom Series - Sport Front Bumper (non-winch)" at bounding box center [323, 115] width 147 height 14
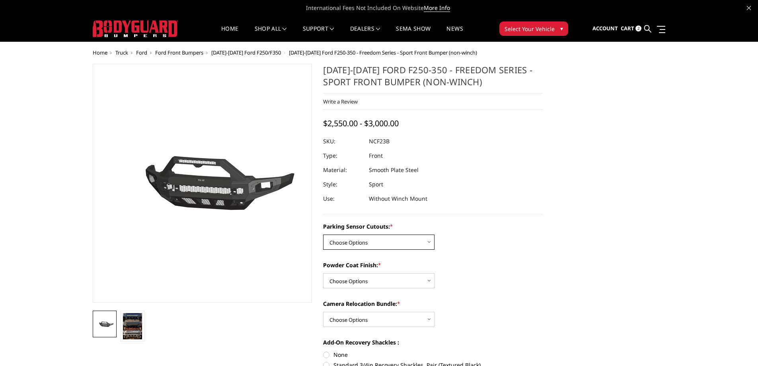
click at [375, 236] on select "Choose Options No - Without Parking Sensor Cutouts Yes - With Parking Sensor Cu…" at bounding box center [378, 241] width 111 height 15
select select "2570"
click at [323, 234] on select "Choose Options No - Without Parking Sensor Cutouts Yes - With Parking Sensor Cu…" at bounding box center [378, 241] width 111 height 15
click at [378, 281] on select "Choose Options Bare Metal Textured Black Powder Coat" at bounding box center [378, 280] width 111 height 15
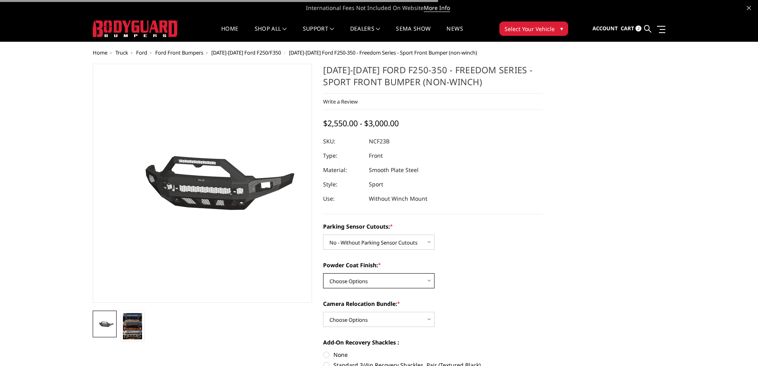
select select "2572"
click at [323, 273] on select "Choose Options Bare Metal Textured Black Powder Coat" at bounding box center [378, 280] width 111 height 15
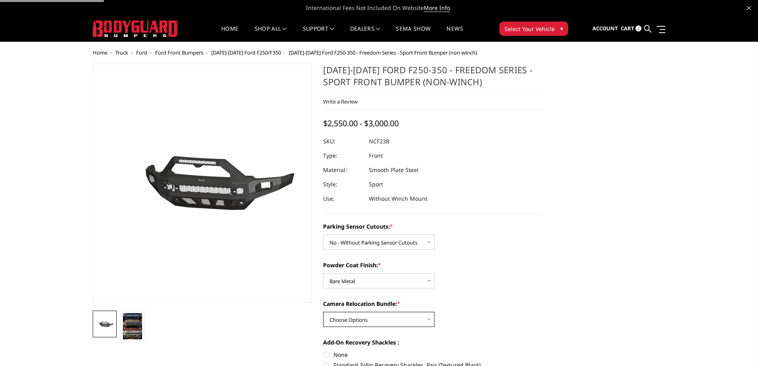
drag, startPoint x: 373, startPoint y: 319, endPoint x: 373, endPoint y: 325, distance: 6.0
click at [373, 319] on select "Choose Options WITH Camera Relocation Bundle WITHOUT Camera Relocation Bundle" at bounding box center [378, 318] width 111 height 15
select select "2575"
click at [323, 311] on select "Choose Options WITH Camera Relocation Bundle WITHOUT Camera Relocation Bundle" at bounding box center [378, 318] width 111 height 15
click at [369, 280] on select "Choose Options Bare Metal Textured Black Powder Coat" at bounding box center [378, 280] width 111 height 15
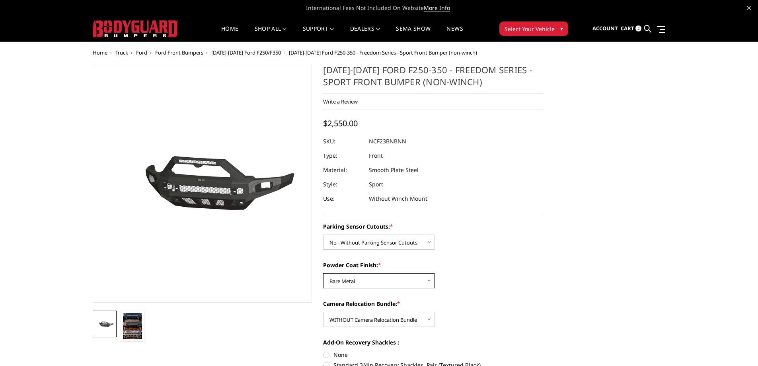
select select "2573"
click at [323, 273] on select "Choose Options Bare Metal Textured Black Powder Coat" at bounding box center [378, 280] width 111 height 15
